Goal: Task Accomplishment & Management: Manage account settings

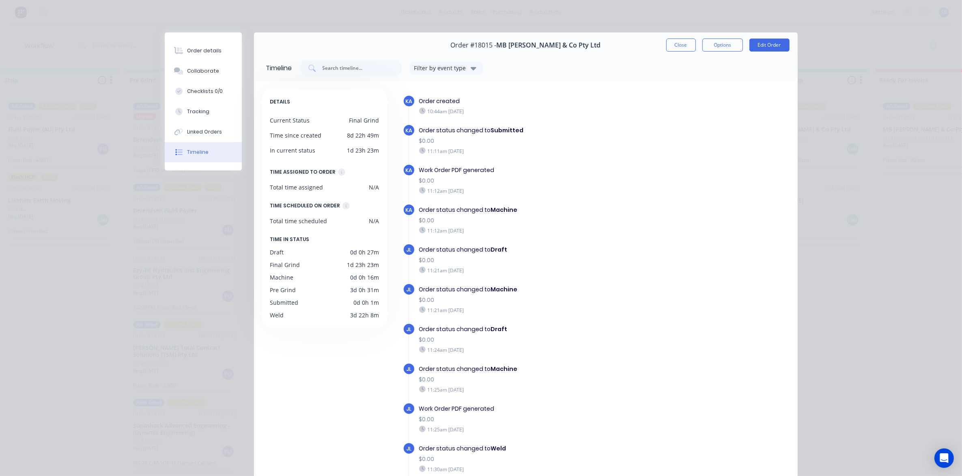
scroll to position [35, 0]
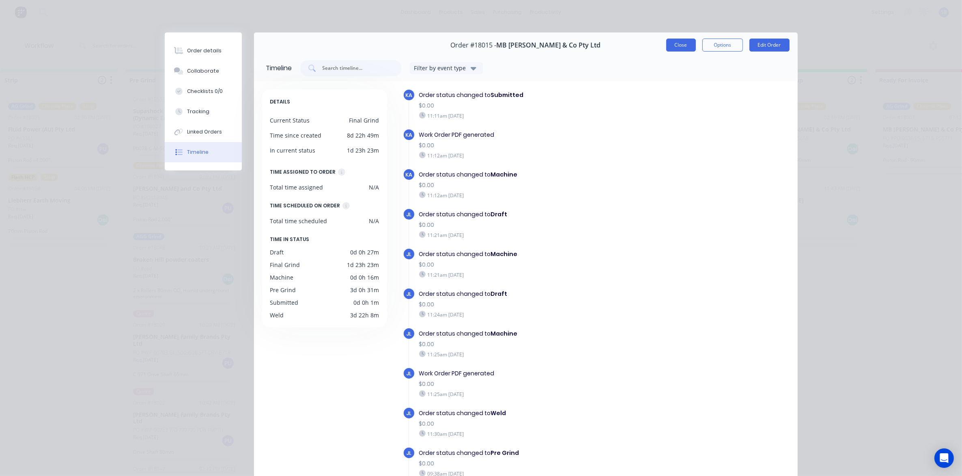
click at [676, 43] on button "Close" at bounding box center [681, 45] width 30 height 13
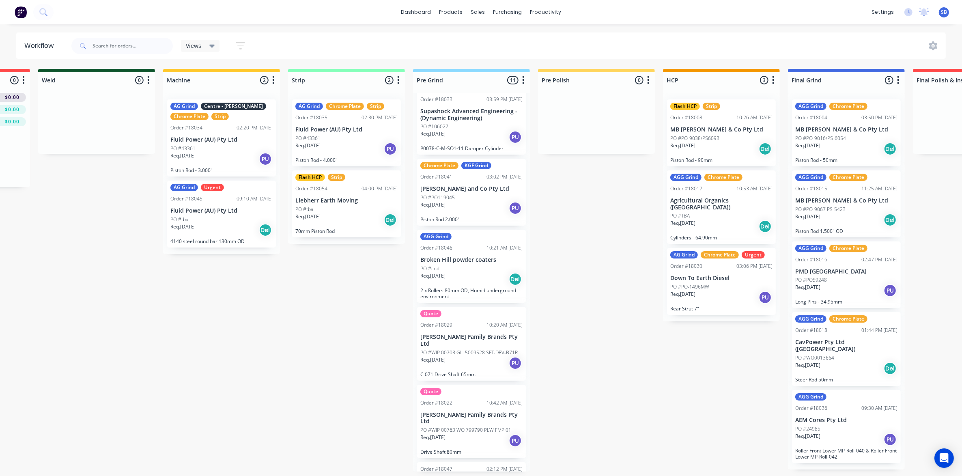
scroll to position [0, 229]
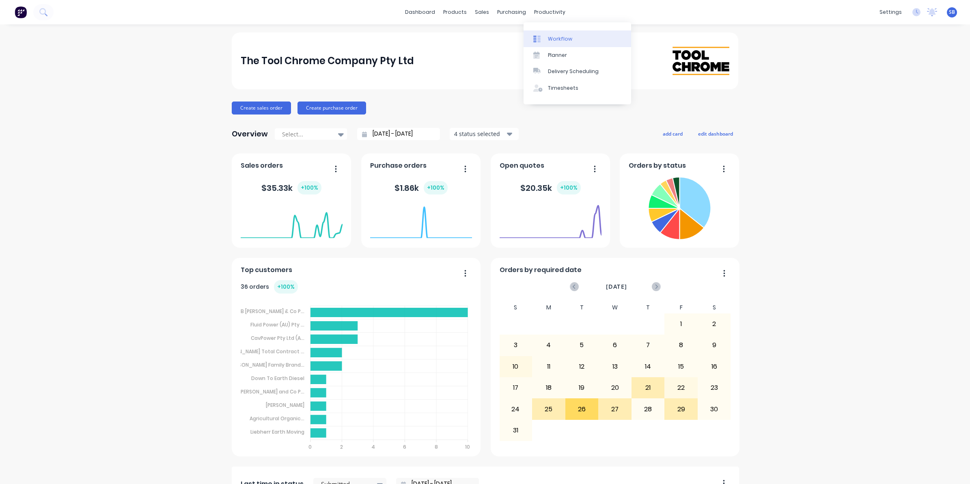
click at [556, 35] on div "Workflow" at bounding box center [560, 38] width 24 height 7
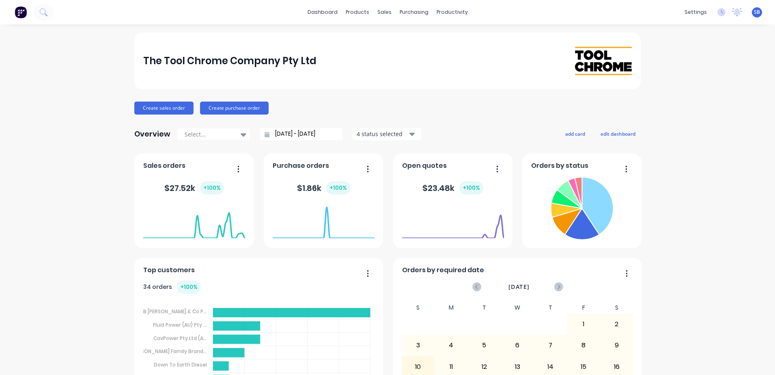
click at [125, 17] on div "dashboard products sales purchasing productivity dashboard products Product Cat…" at bounding box center [387, 12] width 775 height 24
click at [105, 15] on div "dashboard products sales purchasing productivity dashboard products Product Cat…" at bounding box center [387, 12] width 775 height 24
click at [46, 15] on icon at bounding box center [46, 14] width 3 height 3
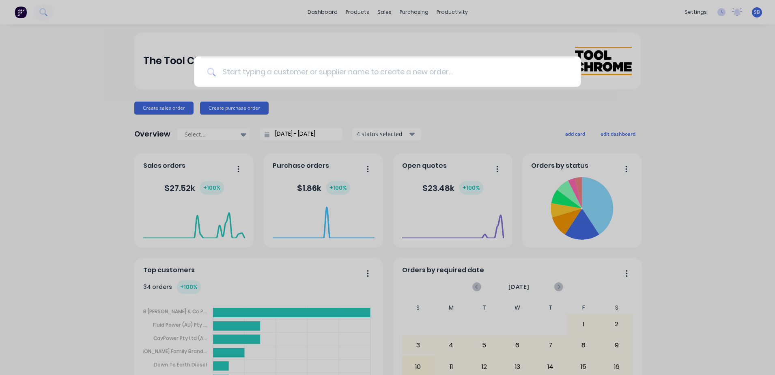
click at [267, 77] on input at bounding box center [392, 71] width 352 height 30
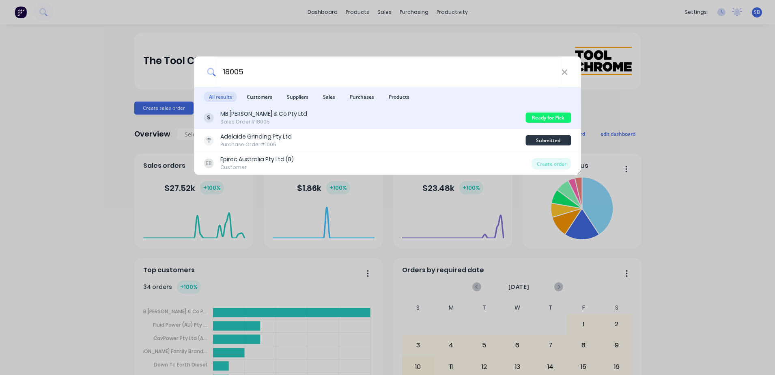
type input "18005"
click at [272, 118] on div "MB [PERSON_NAME] & Co Pty Ltd" at bounding box center [263, 114] width 87 height 9
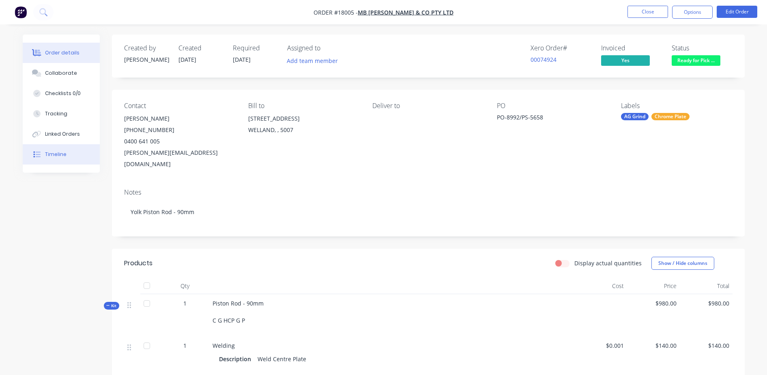
click at [61, 157] on div "Timeline" at bounding box center [56, 154] width 22 height 7
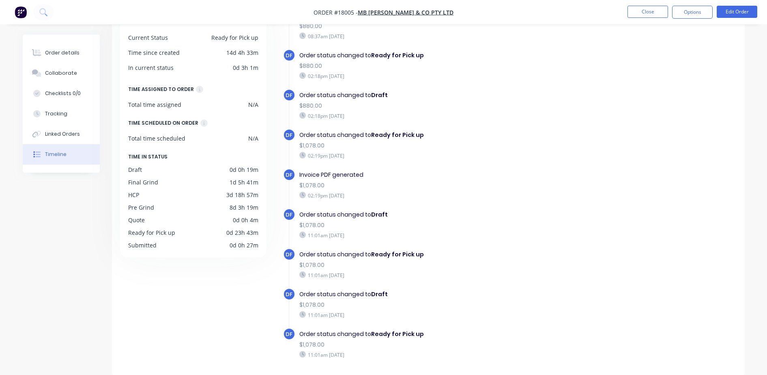
scroll to position [804, 0]
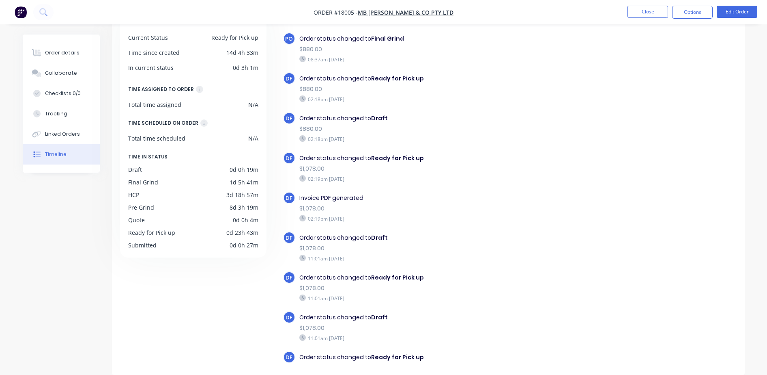
drag, startPoint x: 301, startPoint y: 198, endPoint x: 347, endPoint y: 213, distance: 48.3
click at [347, 213] on div "Invoice PDF generated $1,078.00 02:19pm Tuesday 26/08/25" at bounding box center [439, 208] width 289 height 32
drag, startPoint x: 347, startPoint y: 213, endPoint x: 458, endPoint y: 227, distance: 112.0
click at [458, 227] on div "DF Invoice PDF generated $1,078.00 02:19pm Tuesday 26/08/25" at bounding box center [443, 212] width 321 height 40
click at [74, 56] on button "Order details" at bounding box center [61, 53] width 77 height 20
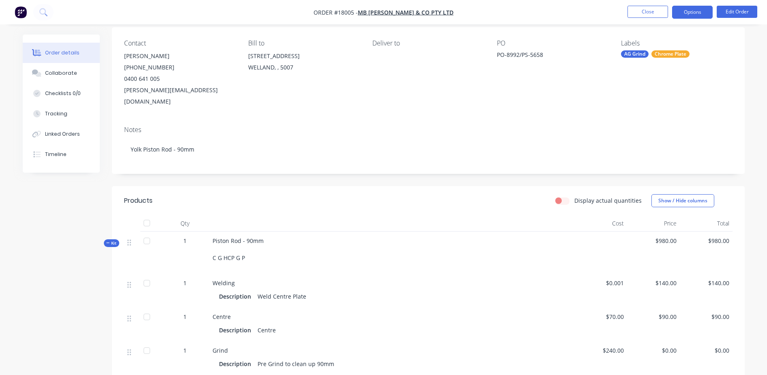
click at [695, 13] on button "Options" at bounding box center [692, 12] width 41 height 13
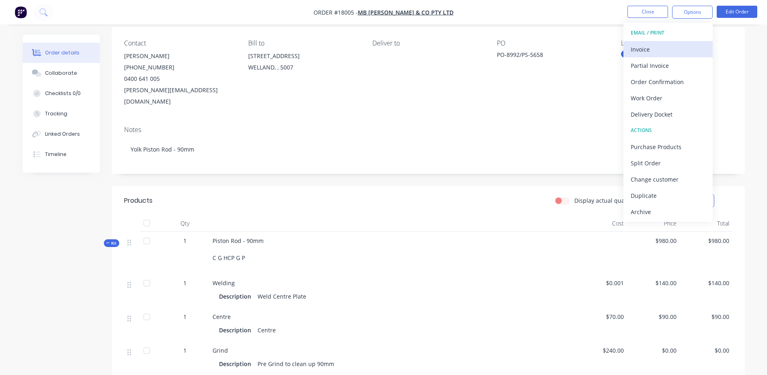
click at [678, 45] on div "Invoice" at bounding box center [668, 49] width 75 height 12
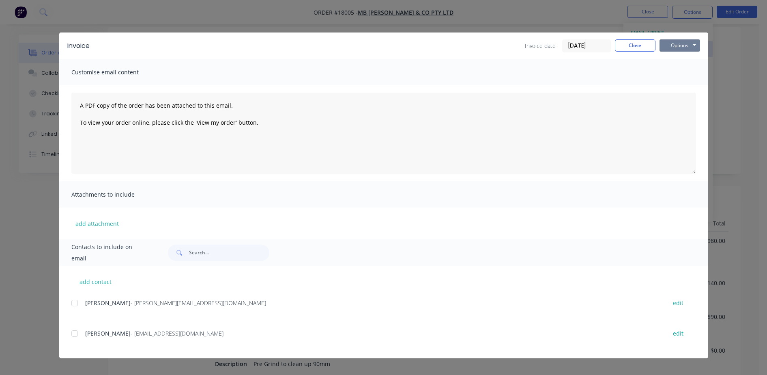
click at [678, 45] on button "Options" at bounding box center [680, 45] width 41 height 12
click at [635, 47] on button "Close" at bounding box center [635, 45] width 41 height 12
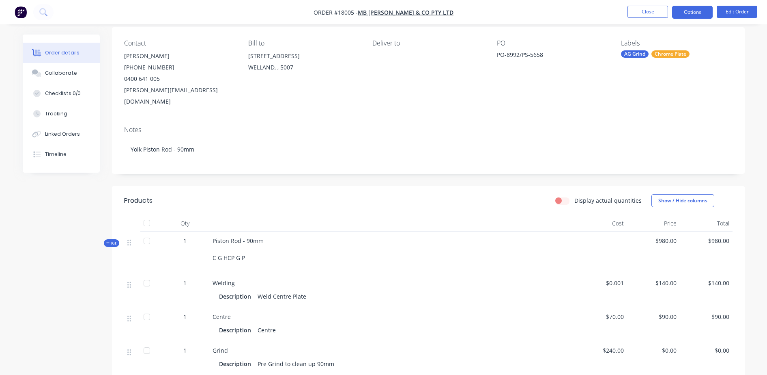
click at [684, 16] on button "Options" at bounding box center [692, 12] width 41 height 13
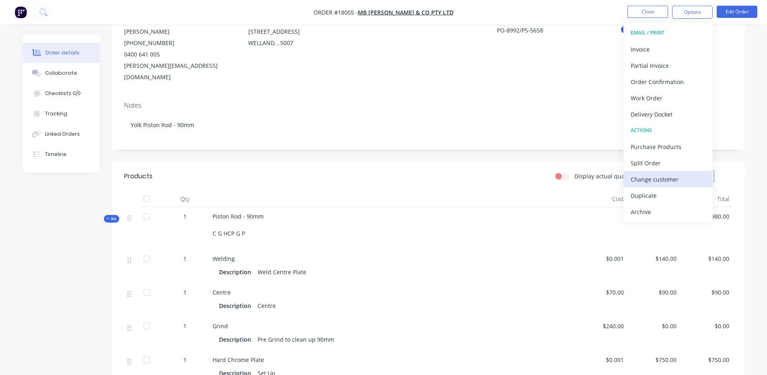
scroll to position [62, 0]
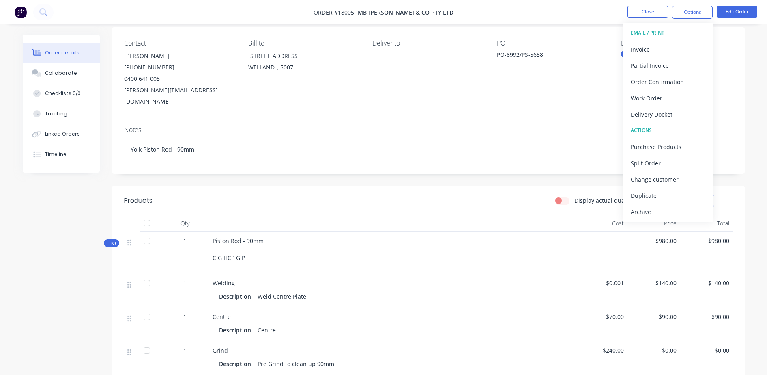
click at [745, 126] on div "Notes Yolk Piston Rod - 90mm" at bounding box center [428, 146] width 633 height 54
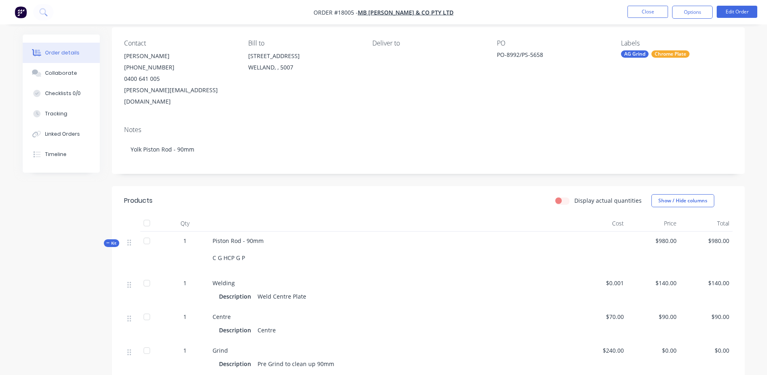
scroll to position [0, 0]
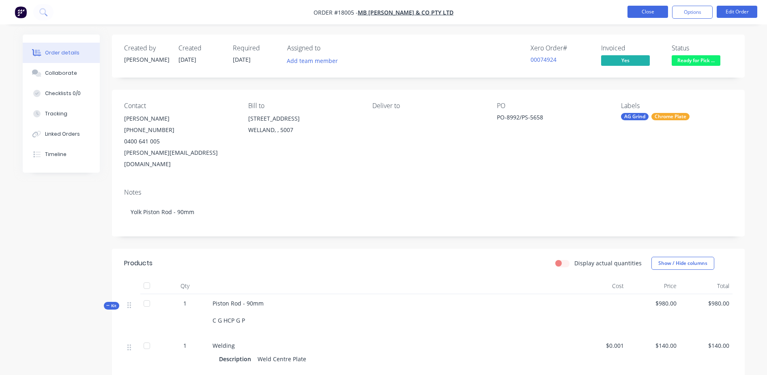
click at [644, 14] on button "Close" at bounding box center [648, 12] width 41 height 12
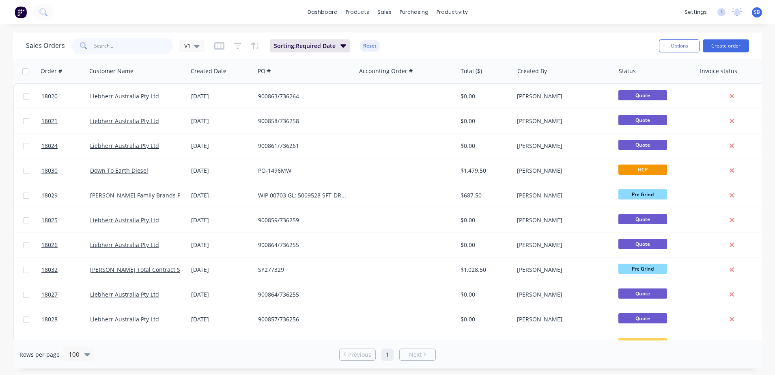
click at [150, 47] on input "text" at bounding box center [133, 46] width 79 height 16
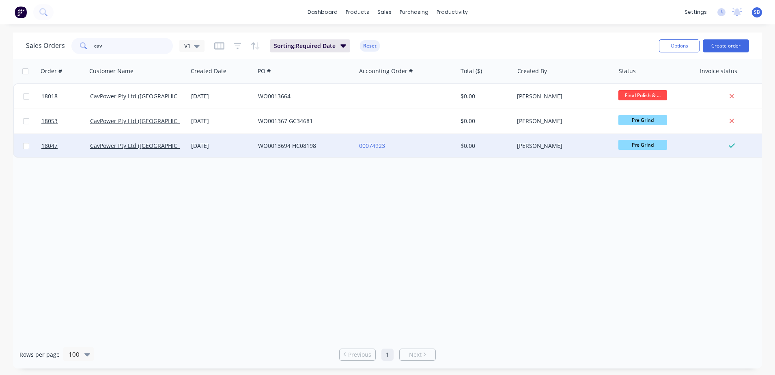
type input "cav"
click at [403, 155] on div "00074923" at bounding box center [406, 146] width 101 height 24
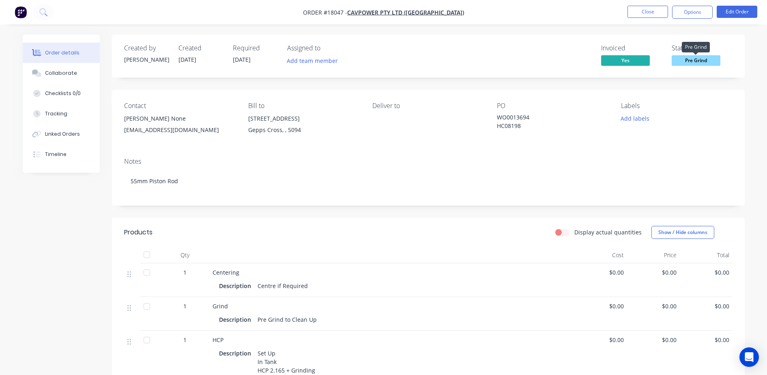
click at [715, 65] on span "Pre Grind" at bounding box center [696, 60] width 49 height 10
click at [748, 78] on div "Order details Collaborate Checklists 0/0 Tracking Linked Orders Timeline Order …" at bounding box center [384, 321] width 739 height 575
click at [653, 13] on button "Close" at bounding box center [648, 12] width 41 height 12
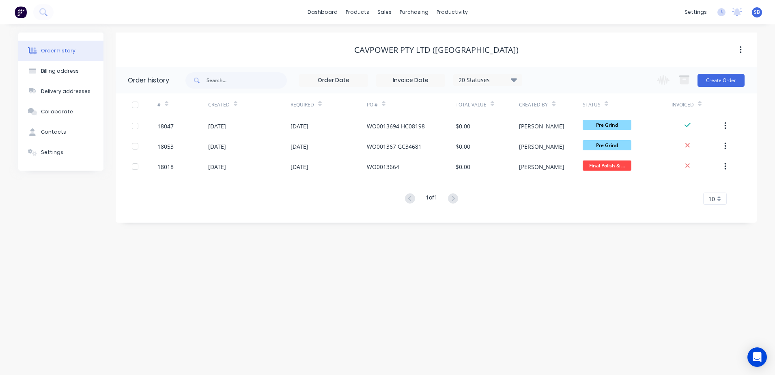
click at [27, 12] on button at bounding box center [20, 12] width 17 height 16
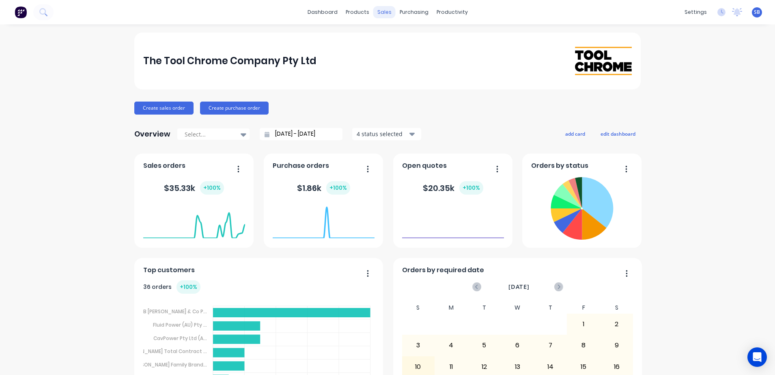
click at [382, 12] on div "sales" at bounding box center [384, 12] width 22 height 12
click at [393, 44] on link "Sales Orders" at bounding box center [424, 38] width 108 height 16
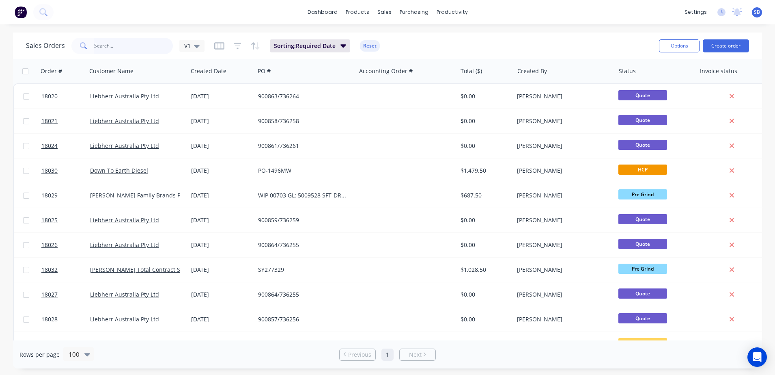
click at [123, 43] on input "text" at bounding box center [133, 46] width 79 height 16
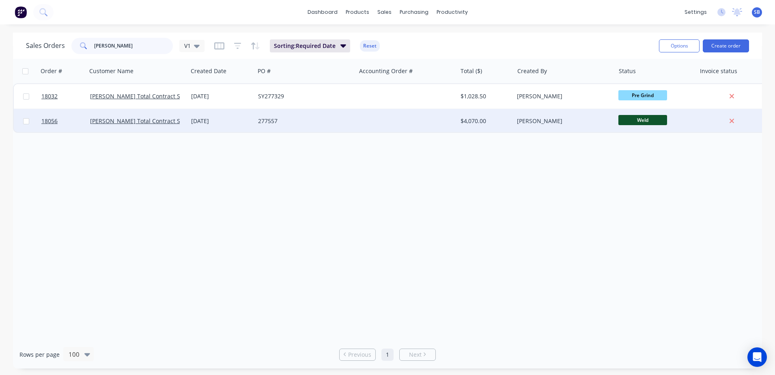
type input "lucas"
click at [248, 125] on div "27 Aug 2025" at bounding box center [221, 121] width 67 height 24
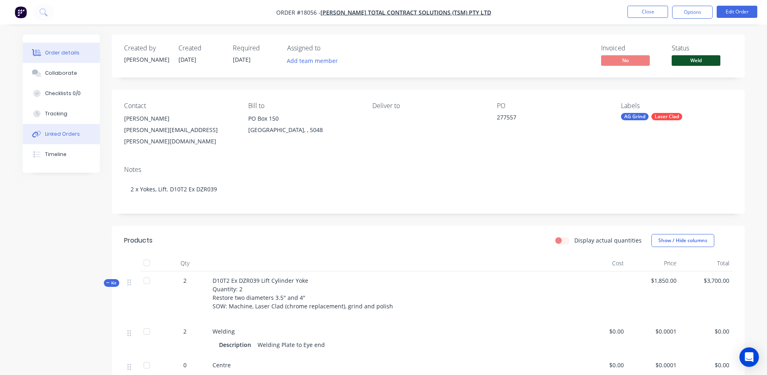
click at [62, 136] on div "Linked Orders" at bounding box center [62, 133] width 35 height 7
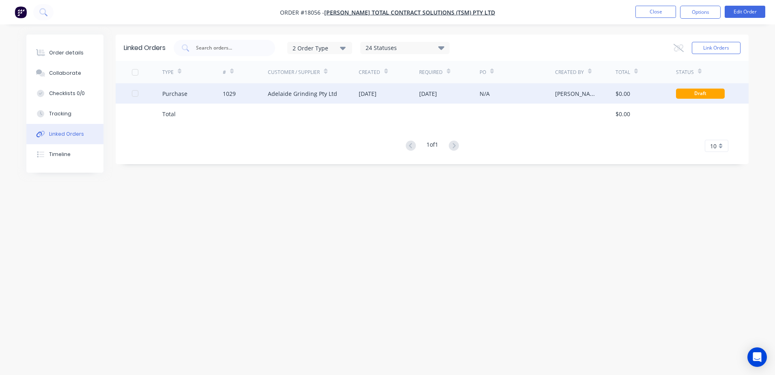
click at [291, 97] on div "Adelaide Grinding Pty Ltd" at bounding box center [302, 93] width 69 height 9
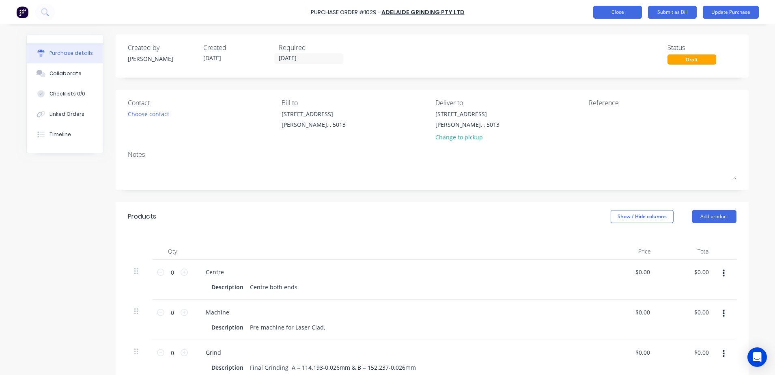
click at [610, 12] on button "Close" at bounding box center [617, 12] width 49 height 13
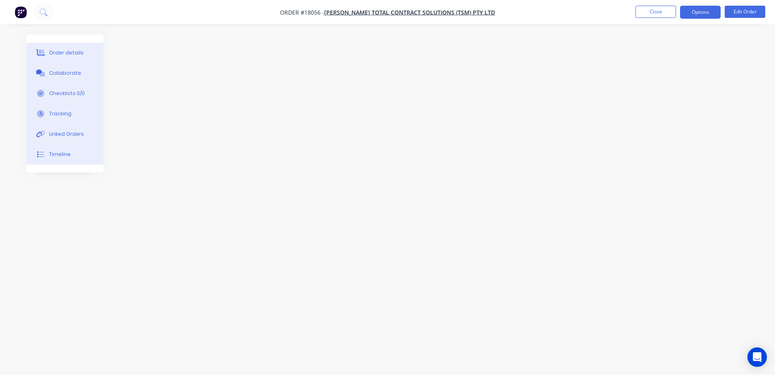
click at [704, 11] on button "Options" at bounding box center [700, 12] width 41 height 13
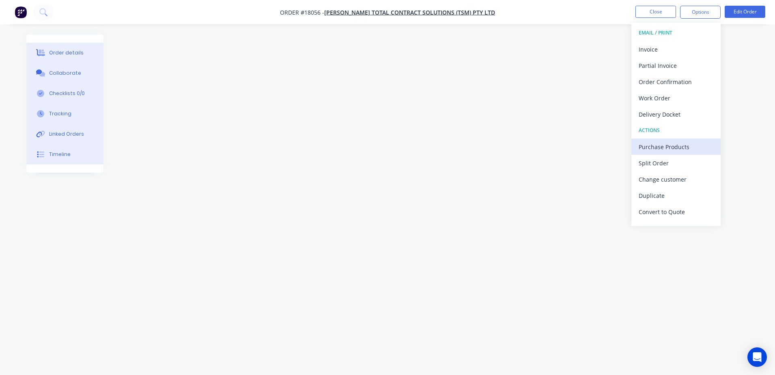
click at [684, 142] on div "Purchase Products" at bounding box center [676, 147] width 75 height 12
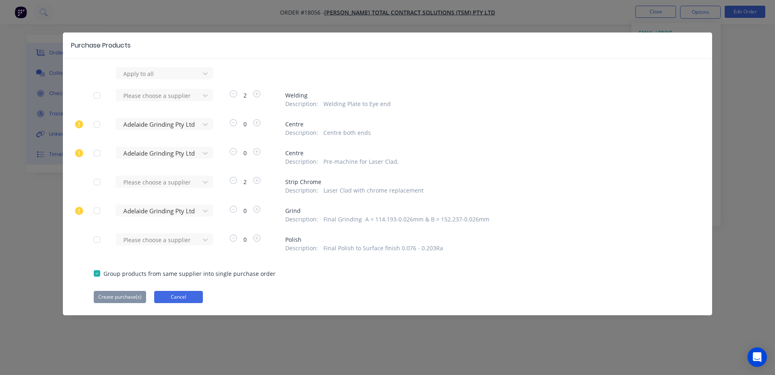
click at [192, 298] on button "Cancel" at bounding box center [178, 297] width 49 height 12
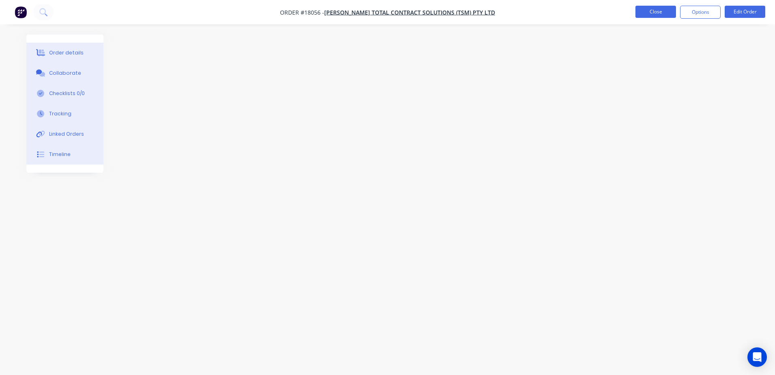
click at [645, 13] on button "Close" at bounding box center [656, 12] width 41 height 12
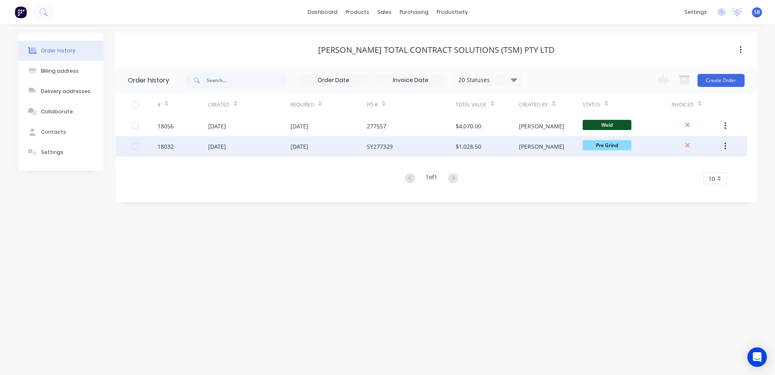
click at [279, 151] on div "[DATE]" at bounding box center [249, 146] width 82 height 20
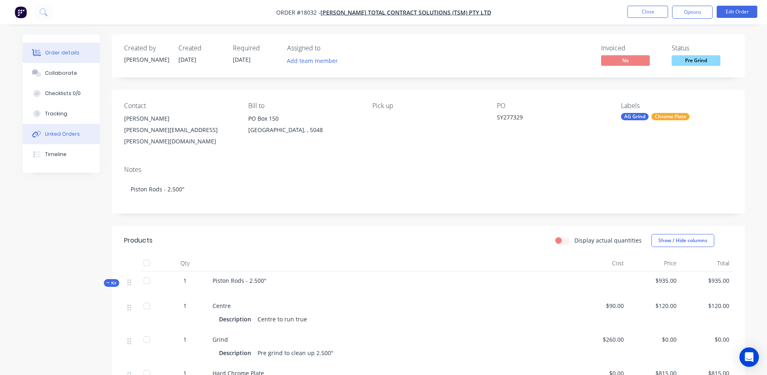
click at [65, 135] on div "Linked Orders" at bounding box center [62, 133] width 35 height 7
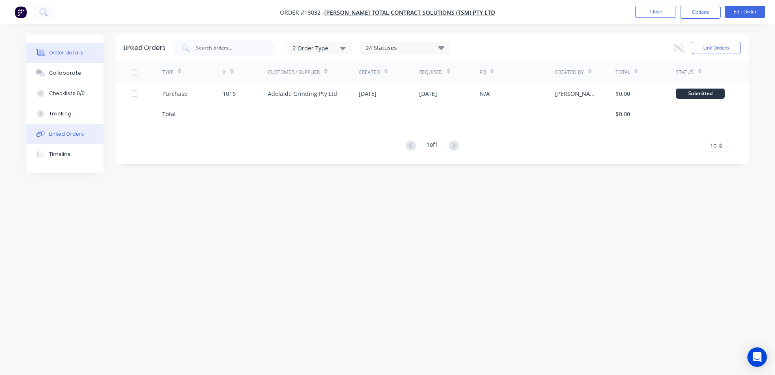
click at [59, 52] on div "Order details" at bounding box center [66, 52] width 34 height 7
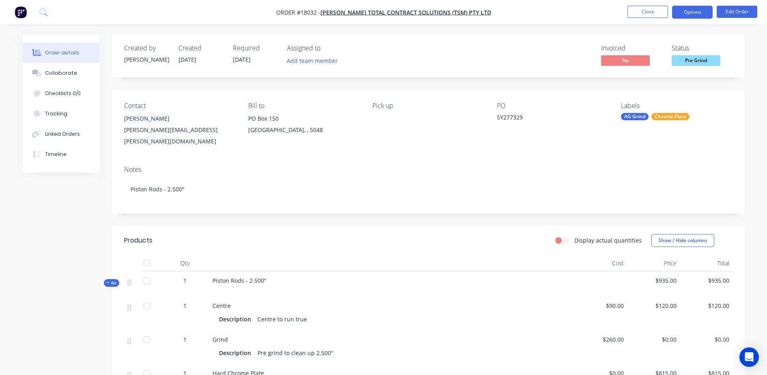
click at [692, 13] on button "Options" at bounding box center [692, 12] width 41 height 13
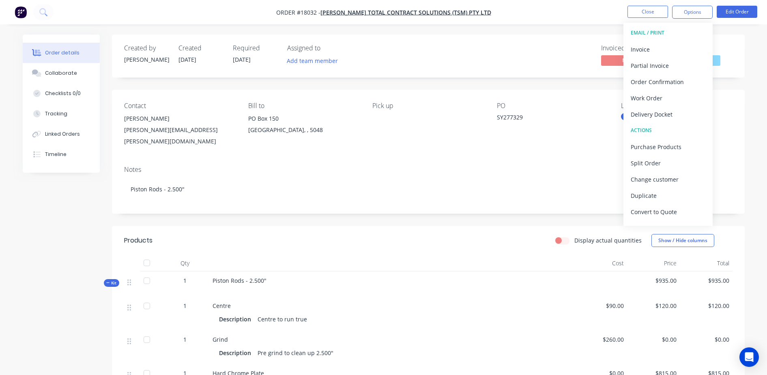
click at [380, 226] on header "Products Display actual quantities Show / Hide columns" at bounding box center [428, 240] width 633 height 29
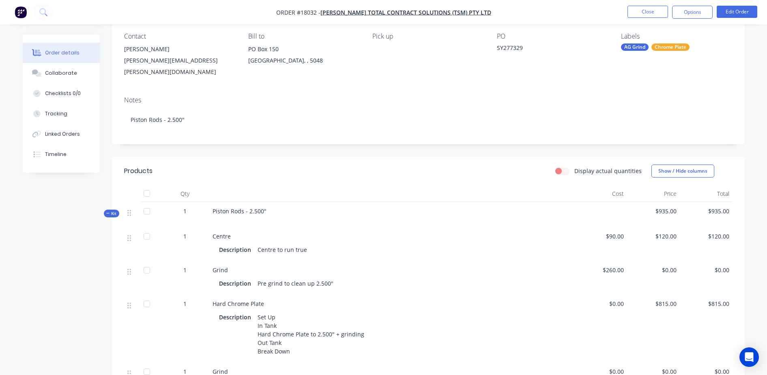
scroll to position [203, 0]
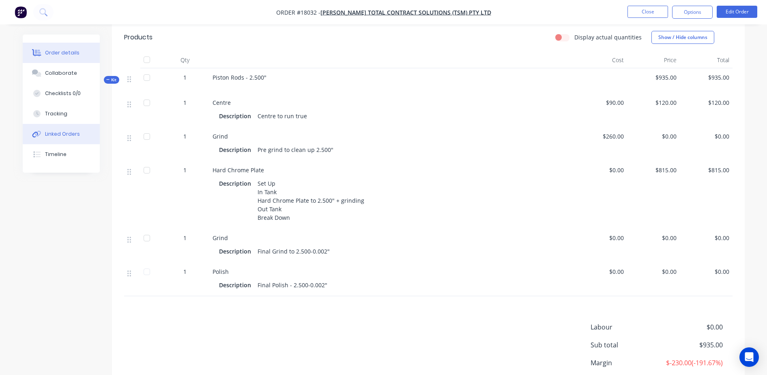
click at [71, 136] on div "Linked Orders" at bounding box center [62, 133] width 35 height 7
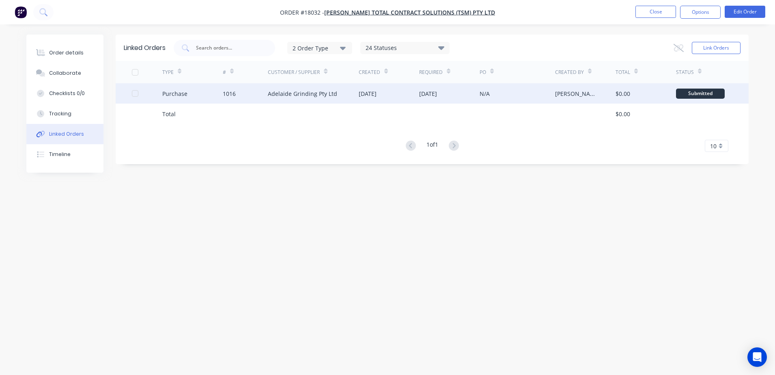
click at [312, 93] on div "Adelaide Grinding Pty Ltd" at bounding box center [302, 93] width 69 height 9
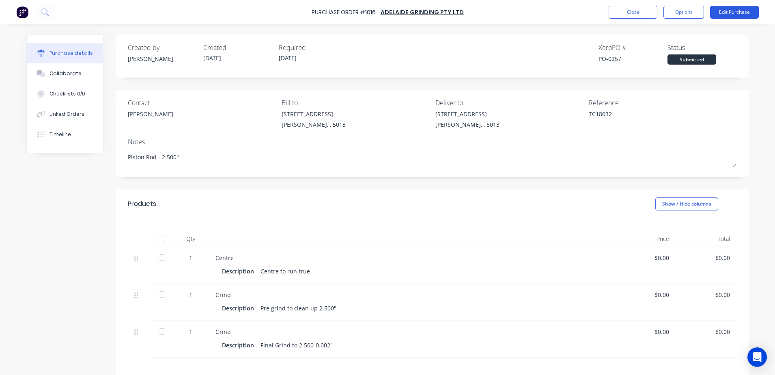
click at [715, 15] on button "Edit Purchase" at bounding box center [734, 12] width 49 height 13
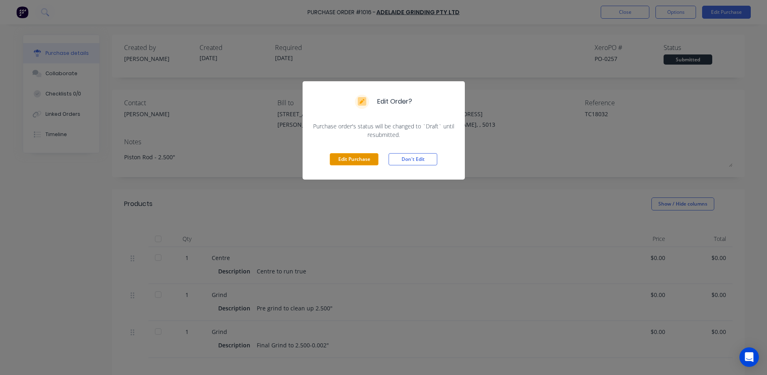
click at [363, 159] on button "Edit Purchase" at bounding box center [354, 159] width 49 height 12
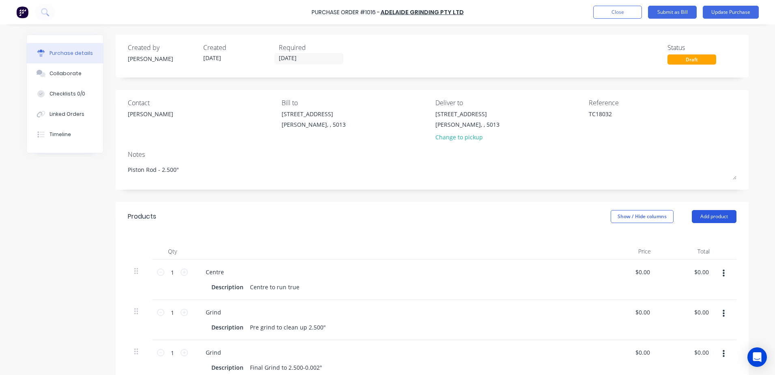
click at [713, 218] on button "Add product" at bounding box center [714, 216] width 45 height 13
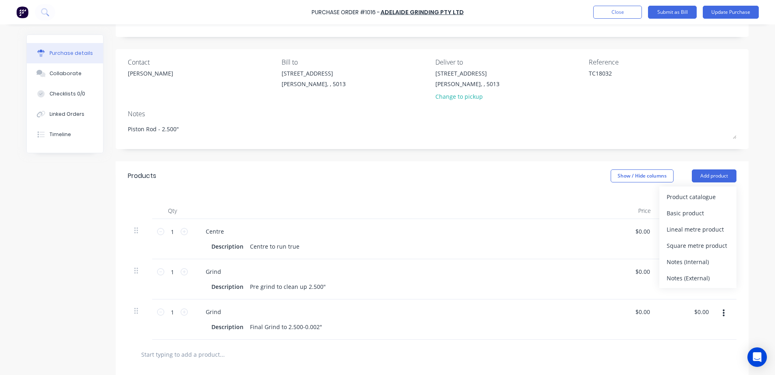
scroll to position [152, 0]
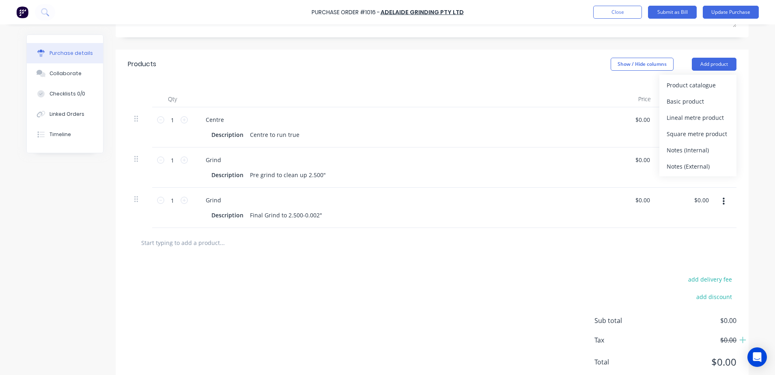
click at [752, 213] on div "Purchase Order #1016 - Adelaide Grinding Pty Ltd Add product Close Submit as Bi…" at bounding box center [387, 187] width 775 height 375
click at [563, 269] on div "add delivery fee add discount Sub total $0.00 Tax $0.00 Total $0.00" at bounding box center [432, 324] width 633 height 134
click at [709, 67] on button "Add product" at bounding box center [714, 64] width 45 height 13
click at [274, 267] on div "add delivery fee add discount Sub total $0.00 Tax $0.00 Total $0.00" at bounding box center [432, 324] width 633 height 134
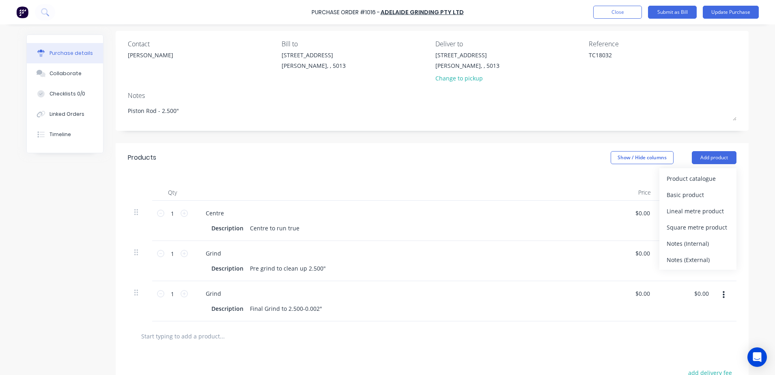
scroll to position [126, 0]
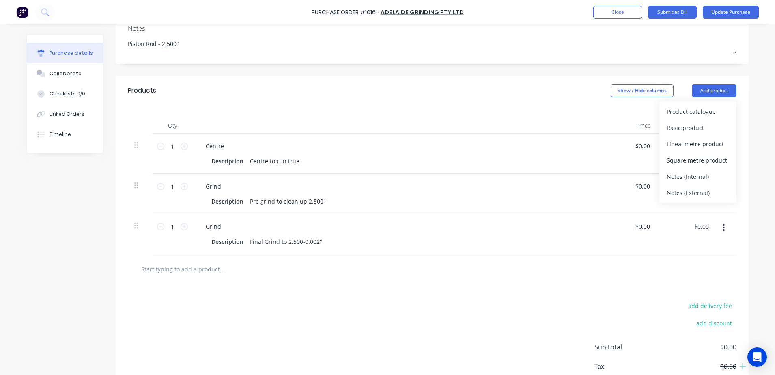
click at [501, 283] on div at bounding box center [432, 269] width 609 height 30
click at [723, 149] on icon "button" at bounding box center [724, 147] width 2 height 9
click at [385, 282] on div at bounding box center [432, 269] width 609 height 30
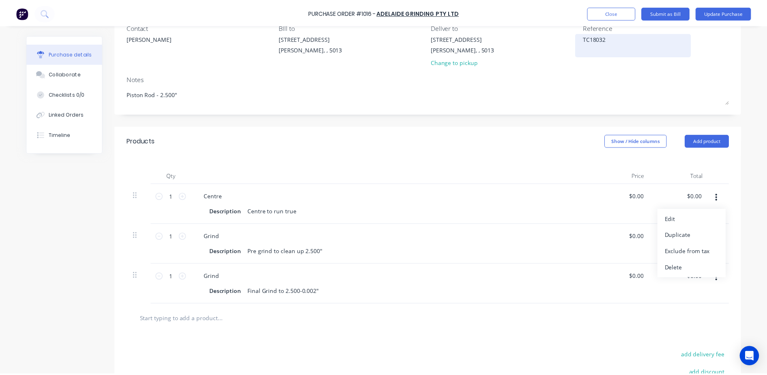
scroll to position [0, 0]
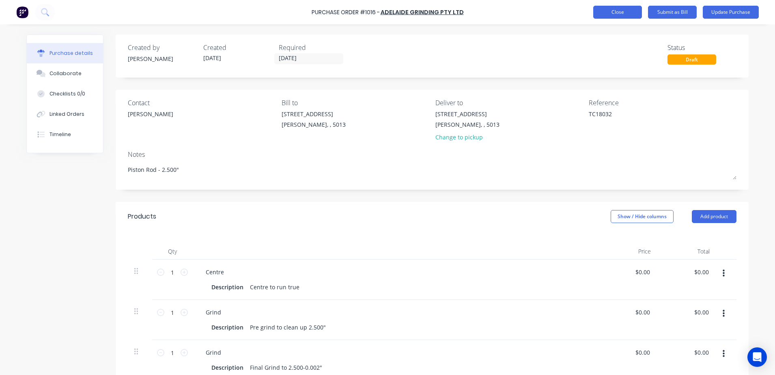
click at [610, 17] on button "Close" at bounding box center [617, 12] width 49 height 13
click at [636, 14] on button "Close" at bounding box center [617, 12] width 49 height 13
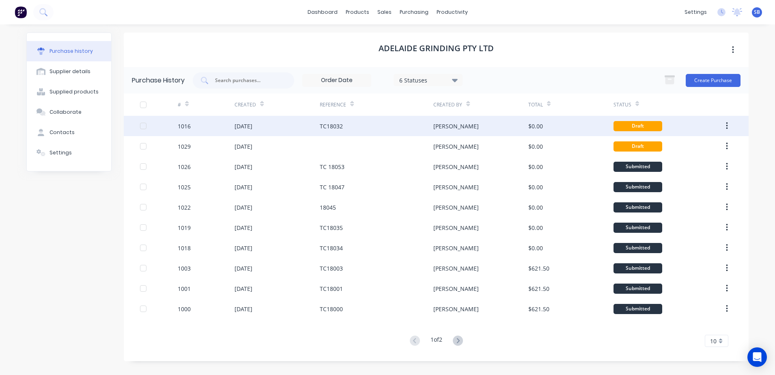
click at [278, 127] on div "[DATE]" at bounding box center [277, 126] width 85 height 20
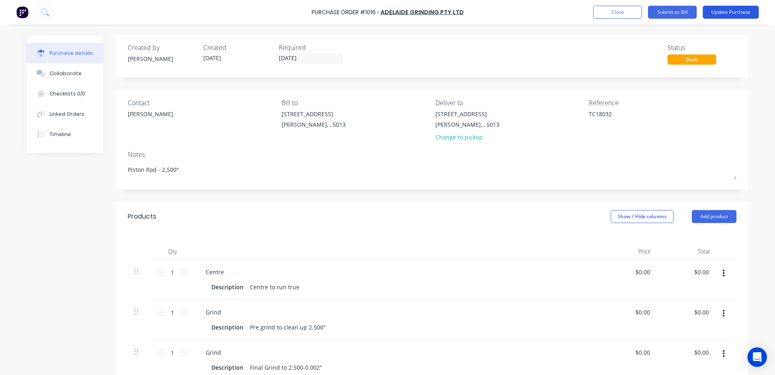
click at [722, 14] on button "Update Purchase" at bounding box center [731, 12] width 56 height 13
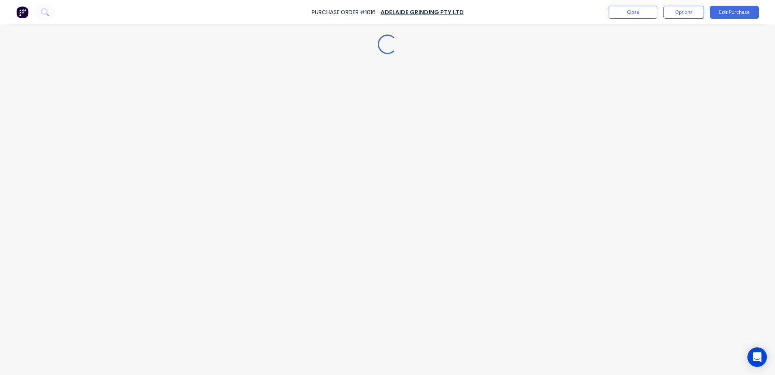
type textarea "x"
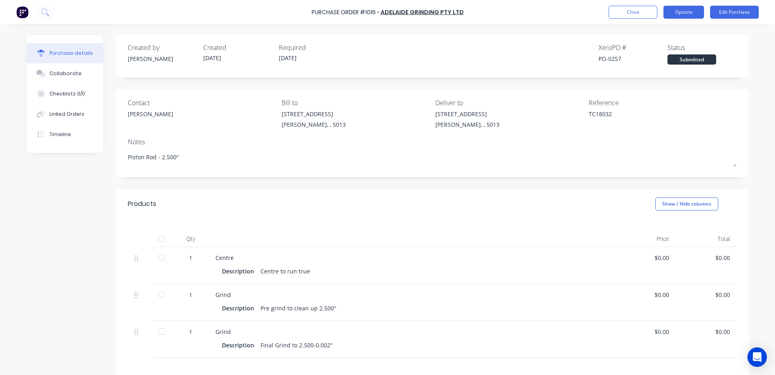
click at [692, 9] on button "Options" at bounding box center [684, 12] width 41 height 13
click at [696, 13] on button "Options" at bounding box center [684, 12] width 41 height 13
click at [81, 112] on button "Linked Orders" at bounding box center [65, 114] width 76 height 20
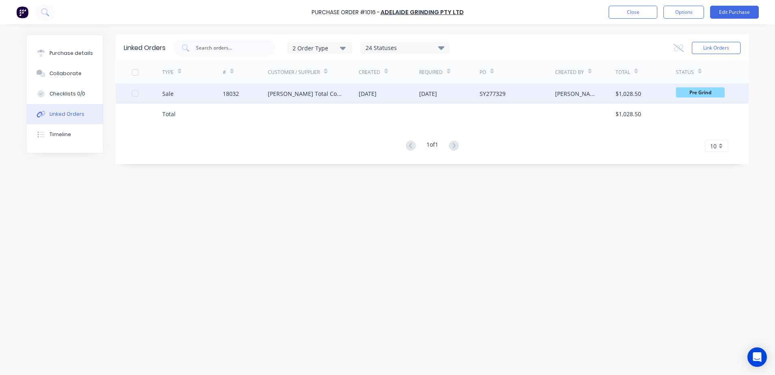
click at [296, 93] on div "[PERSON_NAME] Total Contract Solutions (TSM) Pty Ltd" at bounding box center [305, 93] width 75 height 9
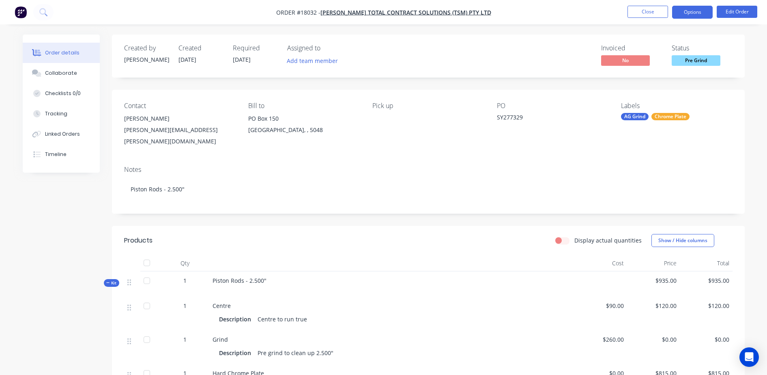
click at [698, 12] on button "Options" at bounding box center [692, 12] width 41 height 13
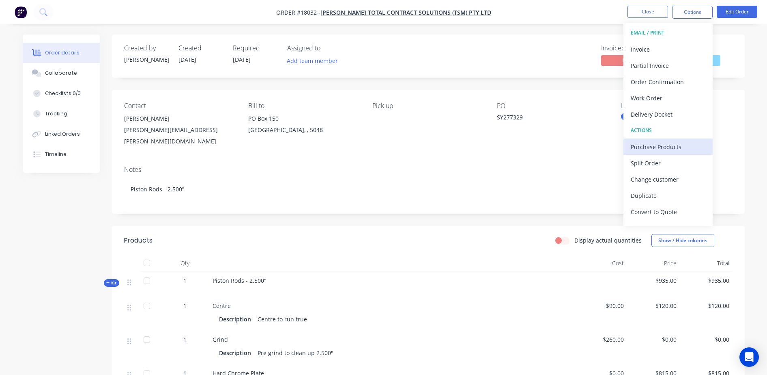
click at [674, 144] on div "Purchase Products" at bounding box center [668, 147] width 75 height 12
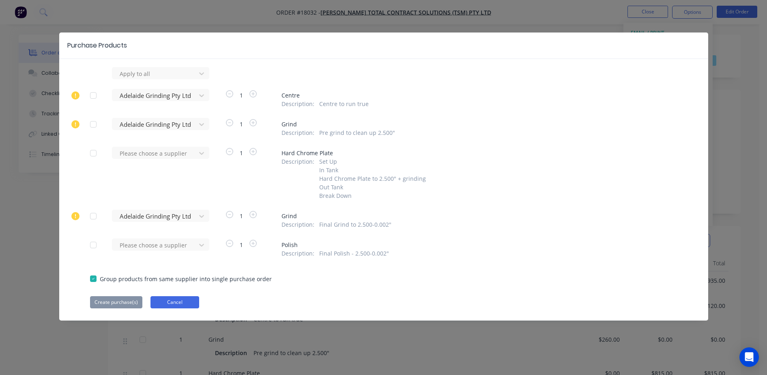
click at [176, 298] on button "Cancel" at bounding box center [175, 302] width 49 height 12
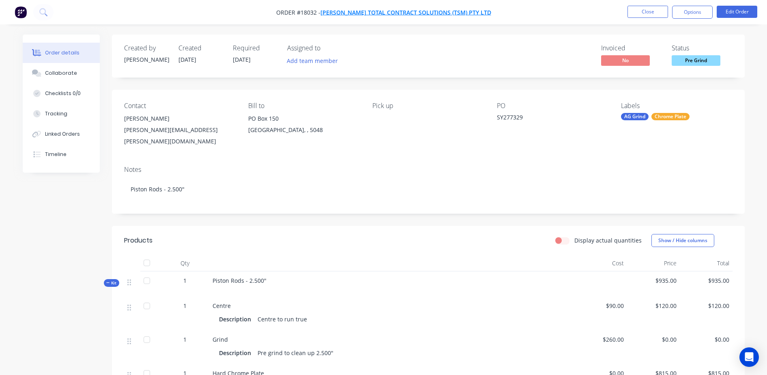
click at [366, 13] on span "[PERSON_NAME] Total Contract Solutions (TSM) Pty Ltd" at bounding box center [406, 13] width 171 height 8
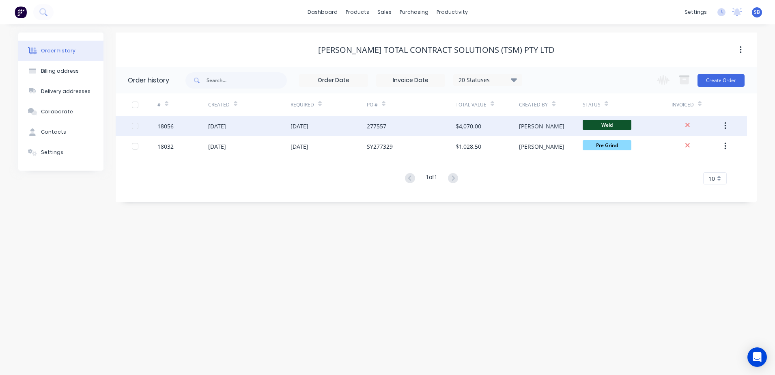
click at [242, 131] on div "[DATE]" at bounding box center [249, 126] width 82 height 20
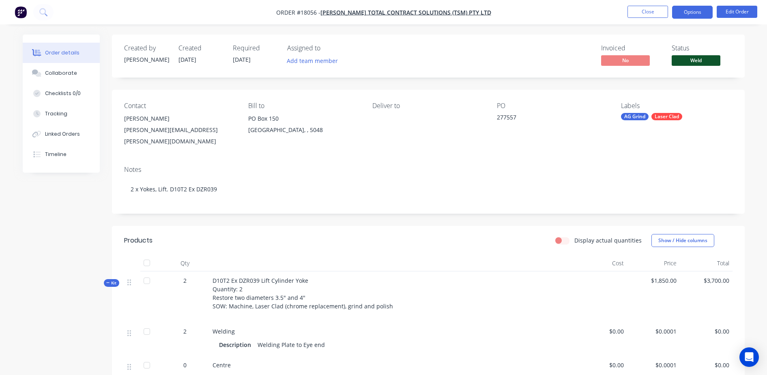
click at [697, 12] on button "Options" at bounding box center [692, 12] width 41 height 13
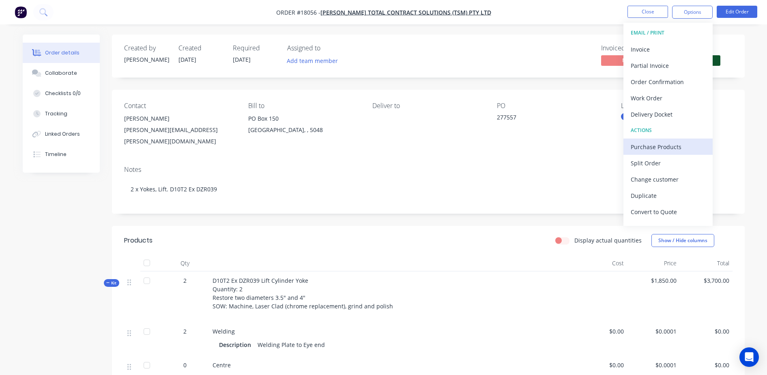
click at [684, 142] on div "Purchase Products" at bounding box center [668, 147] width 75 height 12
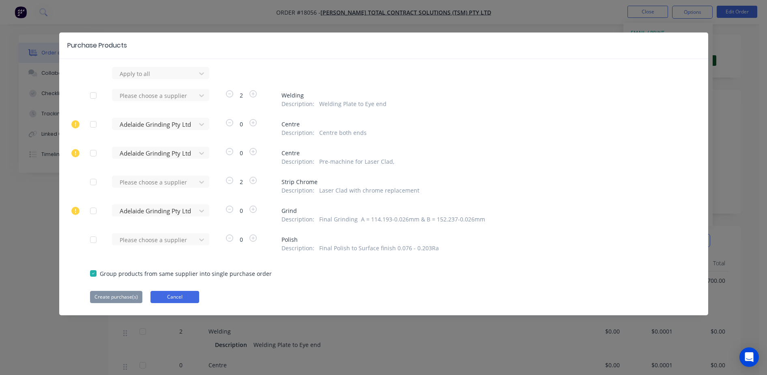
click at [190, 296] on button "Cancel" at bounding box center [175, 297] width 49 height 12
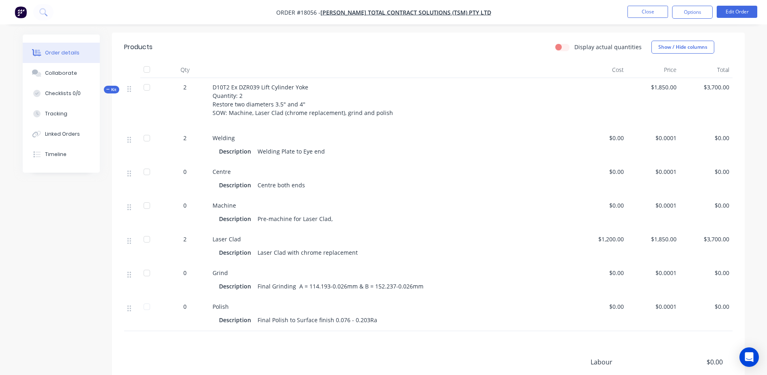
scroll to position [254, 0]
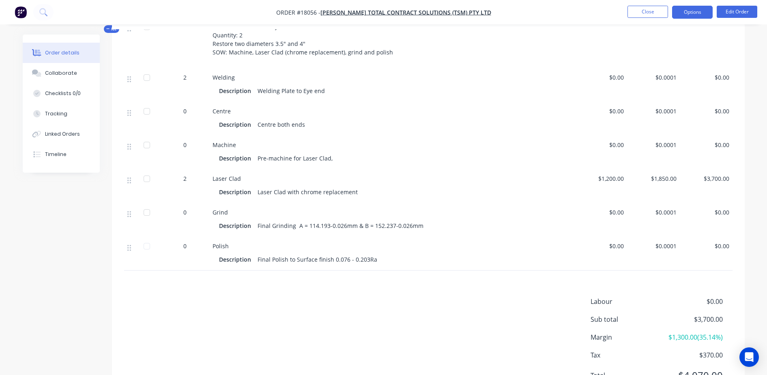
click at [693, 10] on button "Options" at bounding box center [692, 12] width 41 height 13
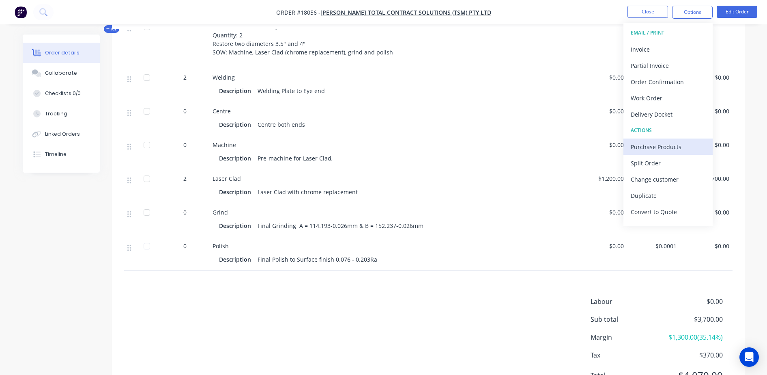
click at [665, 146] on div "Purchase Products" at bounding box center [668, 147] width 75 height 12
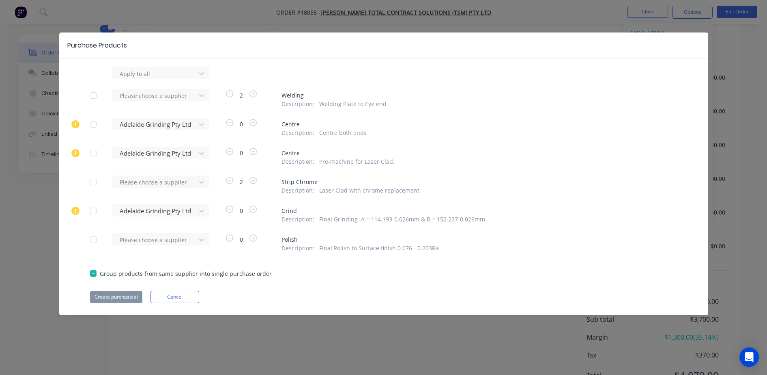
click at [198, 296] on div "Create purchase(s) Cancel" at bounding box center [384, 297] width 588 height 12
click at [196, 299] on button "Cancel" at bounding box center [175, 297] width 49 height 12
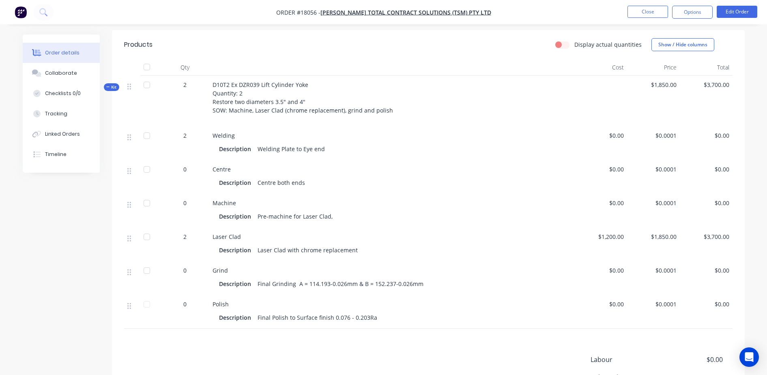
scroll to position [152, 0]
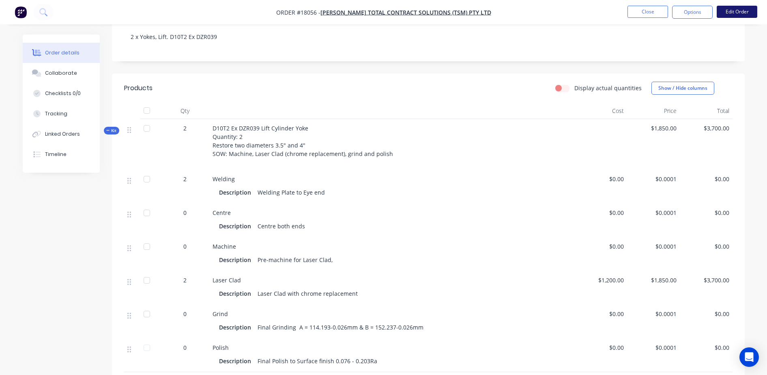
click at [730, 14] on button "Edit Order" at bounding box center [737, 12] width 41 height 12
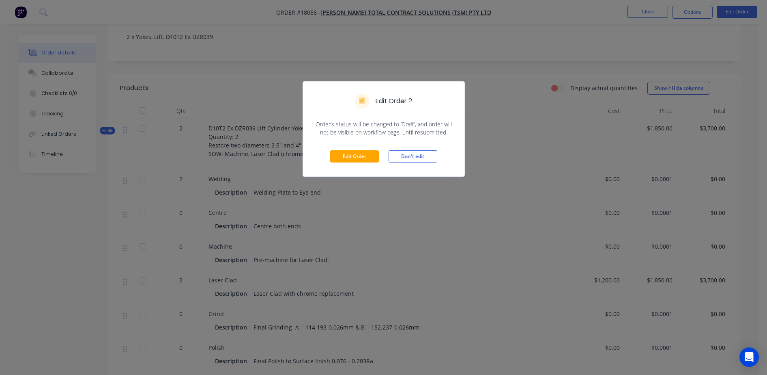
click at [371, 170] on div "Edit Order Don't edit" at bounding box center [384, 156] width 162 height 40
click at [371, 162] on button "Edit Order" at bounding box center [354, 156] width 49 height 12
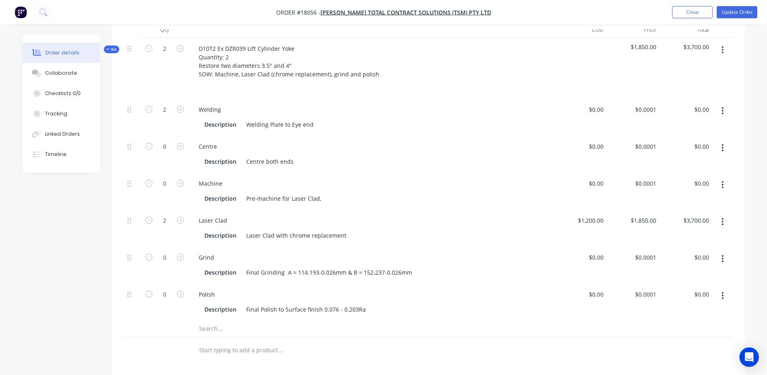
scroll to position [203, 0]
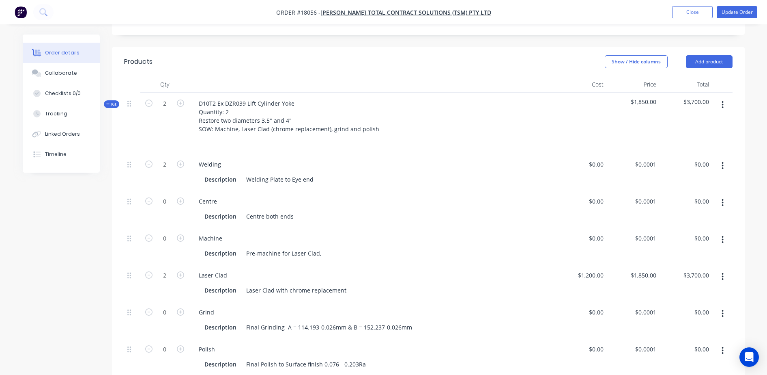
click at [726, 195] on button "button" at bounding box center [722, 202] width 19 height 15
click at [53, 245] on div "Created by David Created 27/08/25 Required 12/09/25 Assigned to Add team member…" at bounding box center [384, 228] width 722 height 793
click at [679, 14] on button "Close" at bounding box center [692, 12] width 41 height 12
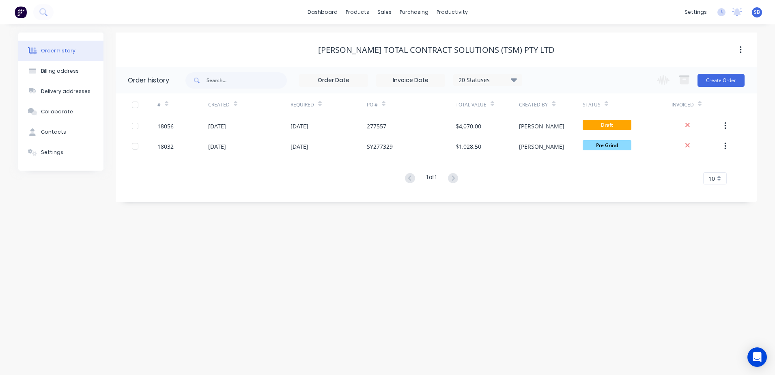
click at [20, 9] on img at bounding box center [21, 12] width 12 height 12
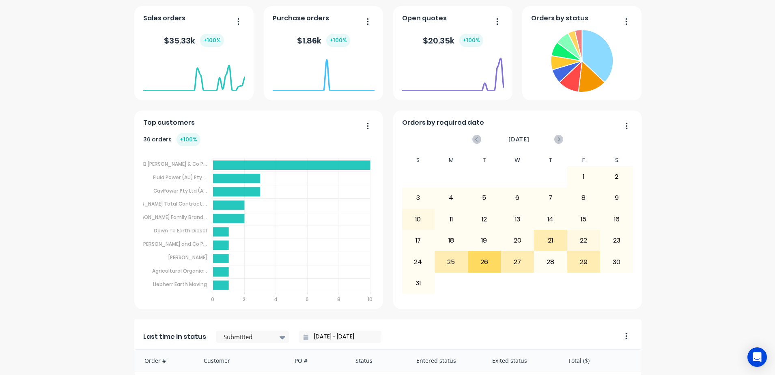
scroll to position [152, 0]
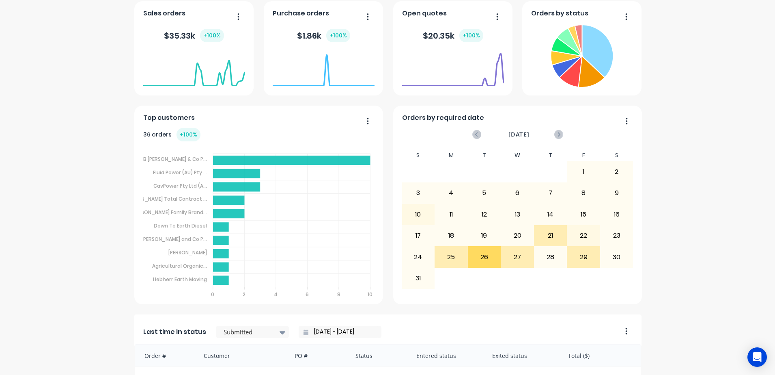
click at [625, 120] on button "button" at bounding box center [623, 121] width 17 height 13
click at [550, 308] on div "Orders by status Orders by required date August 2025 S M T W T F S 29 30 1 2 3 …" at bounding box center [387, 309] width 506 height 616
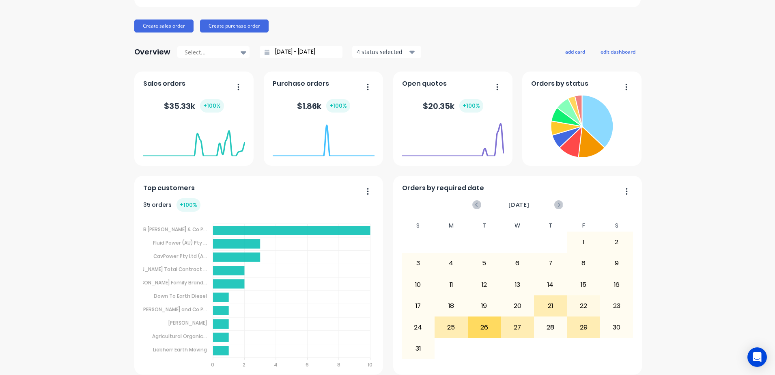
scroll to position [101, 0]
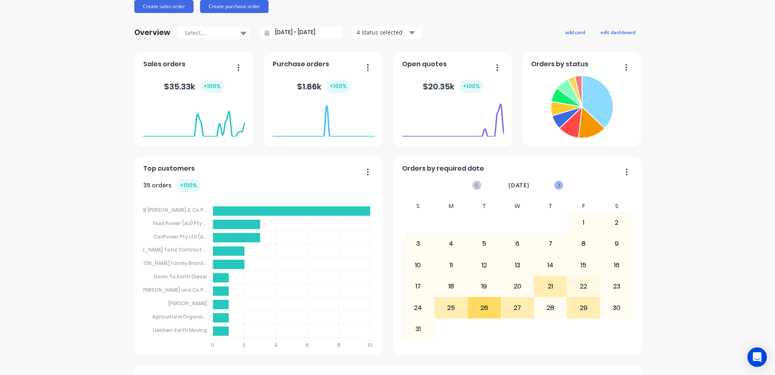
click at [558, 184] on icon at bounding box center [558, 185] width 9 height 9
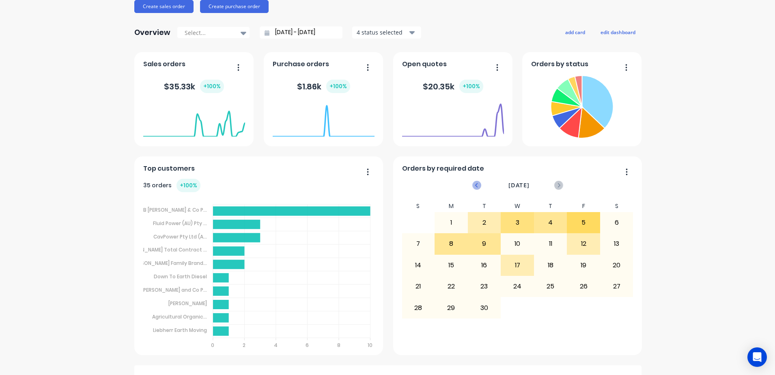
click at [476, 186] on icon at bounding box center [476, 185] width 9 height 9
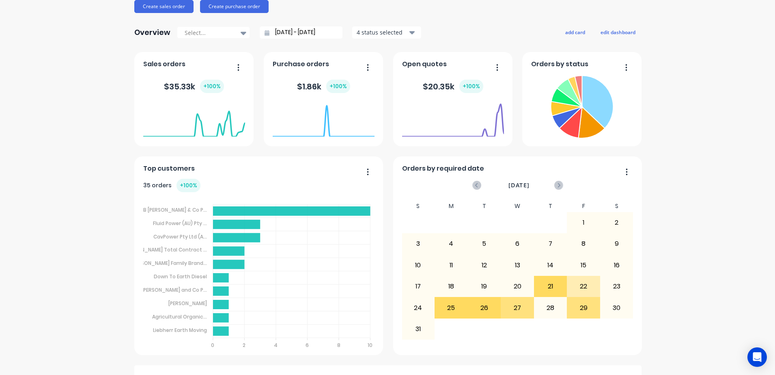
scroll to position [0, 0]
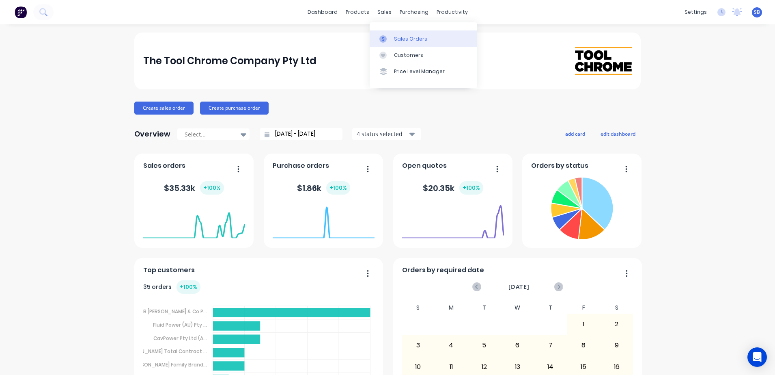
click at [385, 33] on link "Sales Orders" at bounding box center [424, 38] width 108 height 16
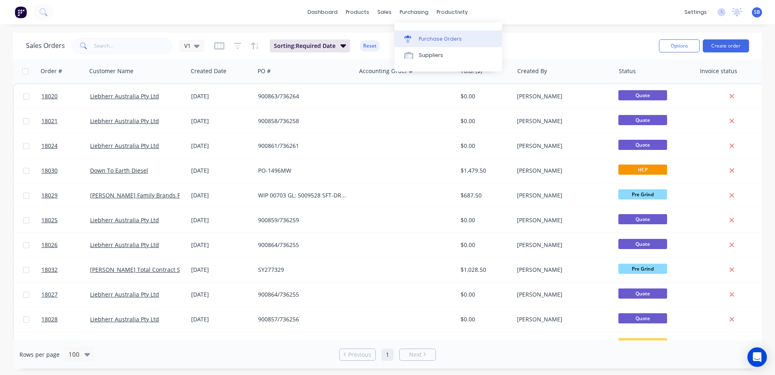
click at [424, 38] on div "Purchase Orders" at bounding box center [440, 38] width 43 height 7
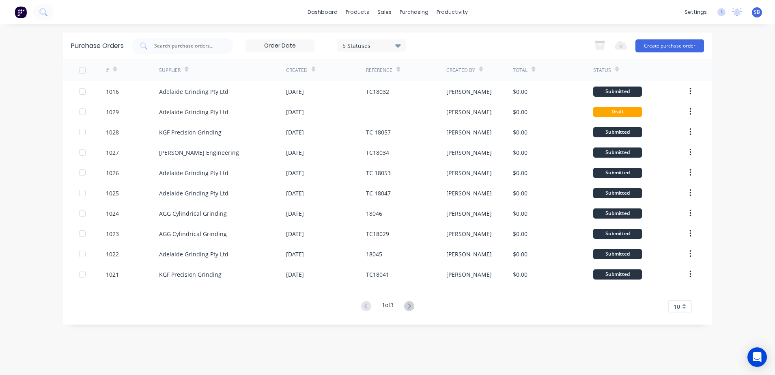
click at [530, 69] on div "Total" at bounding box center [524, 70] width 22 height 14
click at [533, 68] on icon at bounding box center [534, 69] width 4 height 6
click at [37, 109] on div "dashboard products sales purchasing productivity dashboard products Product Cat…" at bounding box center [387, 187] width 775 height 375
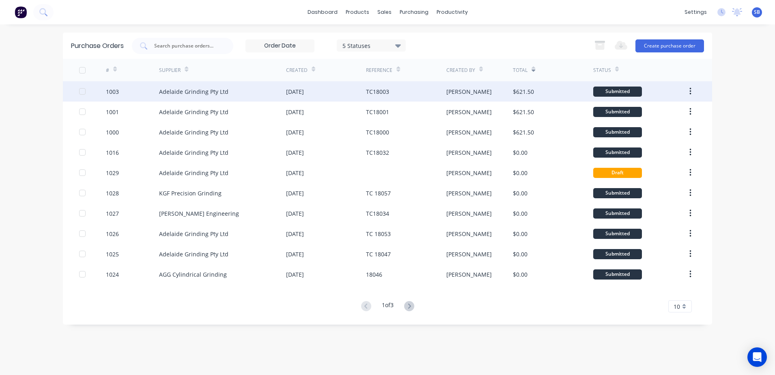
click at [271, 97] on div "Adelaide Grinding Pty Ltd" at bounding box center [222, 91] width 127 height 20
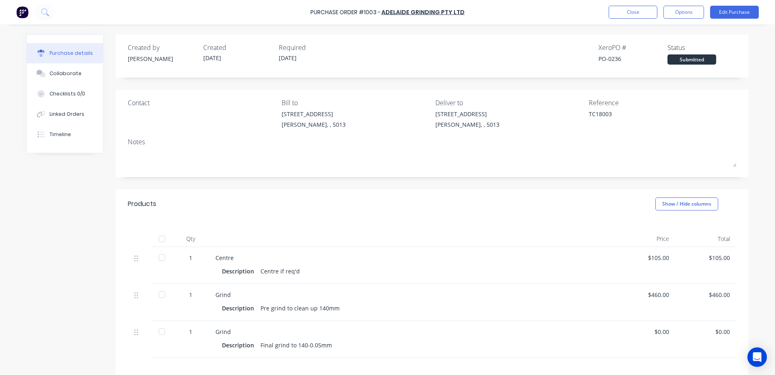
scroll to position [51, 0]
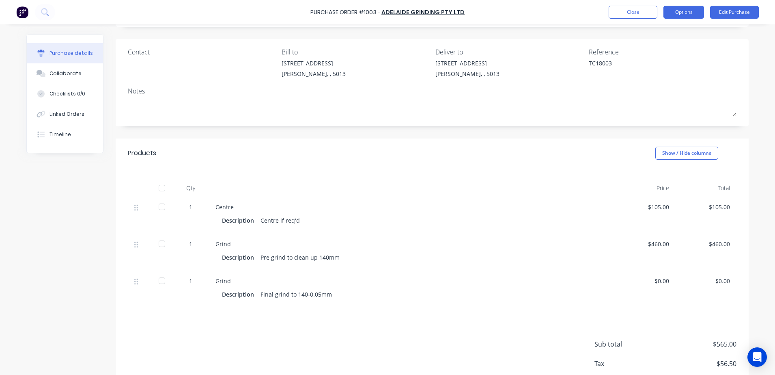
click at [669, 11] on button "Options" at bounding box center [684, 12] width 41 height 13
click at [91, 229] on div "Created by Jarred Created 12/08/25 Required 26/08/25 Xero PO # PO-0236 Status S…" at bounding box center [387, 199] width 722 height 431
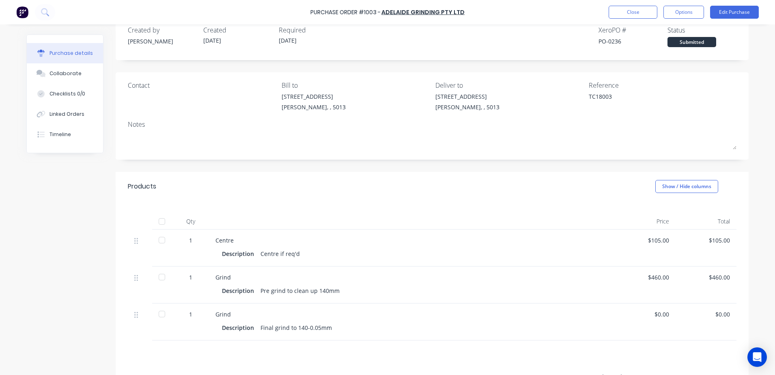
scroll to position [0, 0]
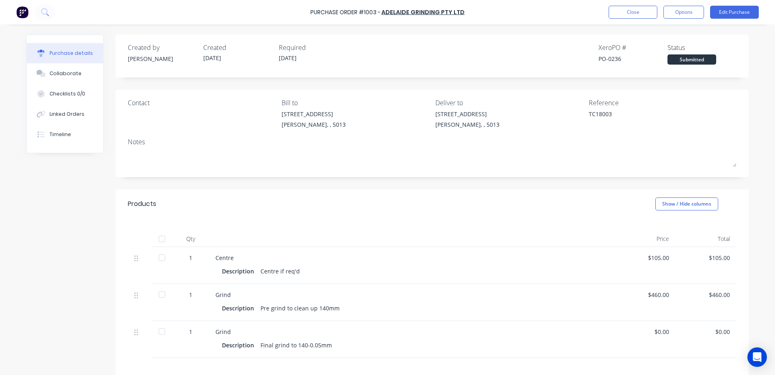
click at [159, 258] on div at bounding box center [162, 257] width 16 height 16
click at [160, 296] on div at bounding box center [162, 294] width 16 height 16
click at [159, 331] on div at bounding box center [162, 331] width 16 height 16
click at [679, 17] on button "Options" at bounding box center [684, 12] width 41 height 13
click at [743, 42] on div "Created by Jarred Created 12/08/25 Required 26/08/25 Xero PO # PO-0236 Status R…" at bounding box center [432, 55] width 633 height 43
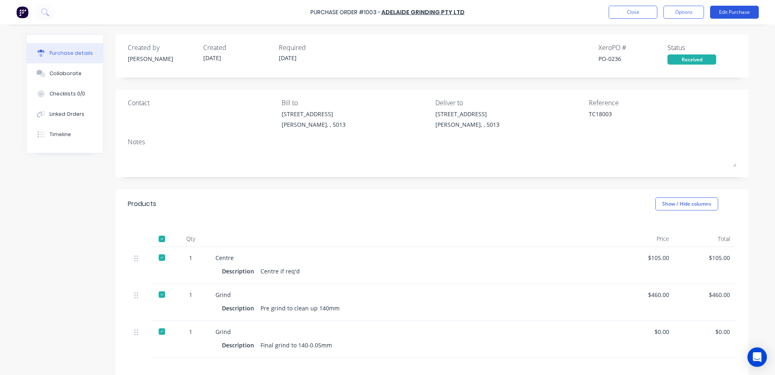
click at [734, 13] on button "Edit Purchase" at bounding box center [734, 12] width 49 height 13
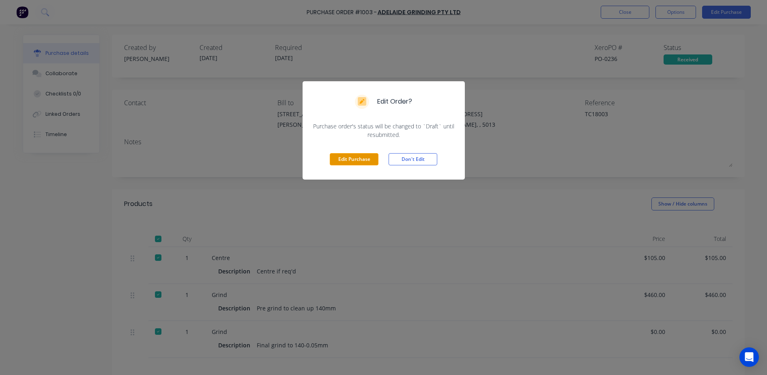
click at [366, 160] on button "Edit Purchase" at bounding box center [354, 159] width 49 height 12
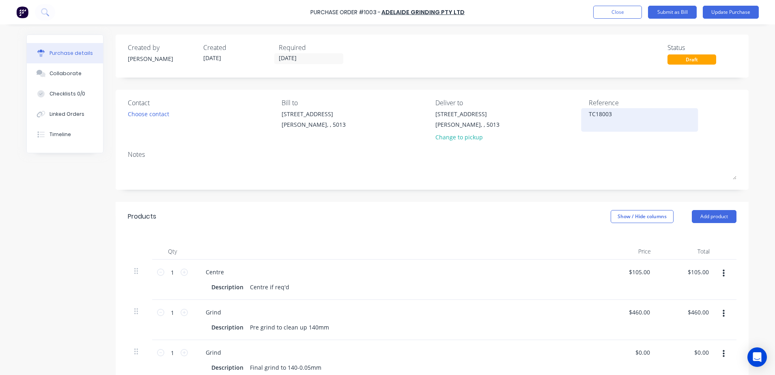
drag, startPoint x: 610, startPoint y: 112, endPoint x: 585, endPoint y: 116, distance: 25.4
click at [589, 116] on textarea "TC18003" at bounding box center [639, 119] width 101 height 18
type textarea "x"
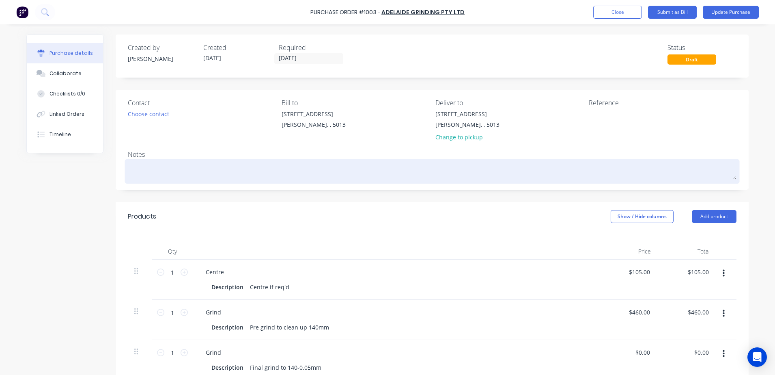
type textarea "x"
click at [164, 175] on textarea at bounding box center [432, 170] width 609 height 18
paste textarea "TC18003"
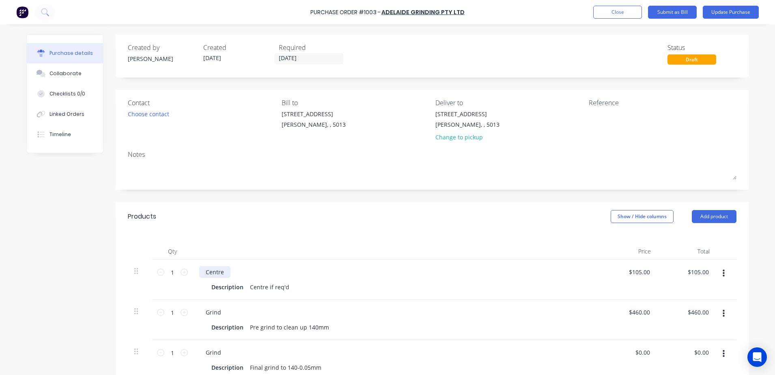
type textarea "x"
type textarea "TC18003"
type textarea "x"
type textarea "TC18003"
click at [365, 203] on div "Products Show / Hide columns Add product" at bounding box center [432, 216] width 633 height 29
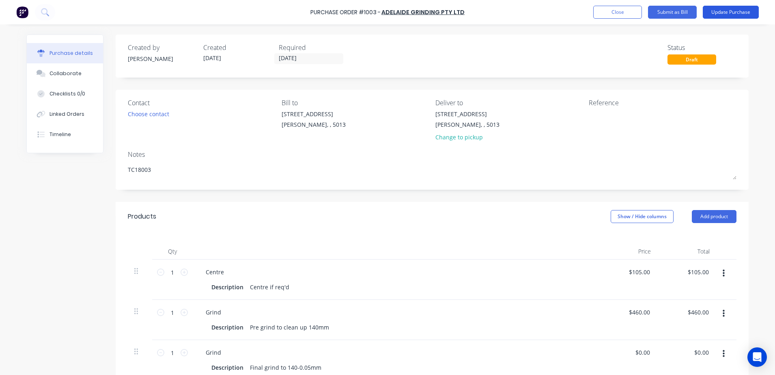
click at [723, 12] on button "Update Purchase" at bounding box center [731, 12] width 56 height 13
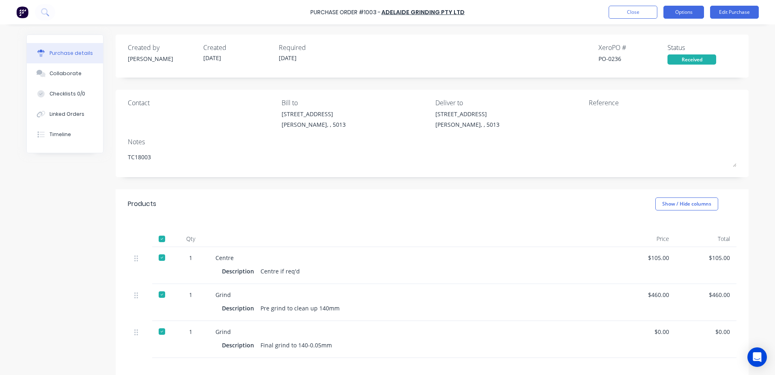
click at [690, 16] on button "Options" at bounding box center [684, 12] width 41 height 13
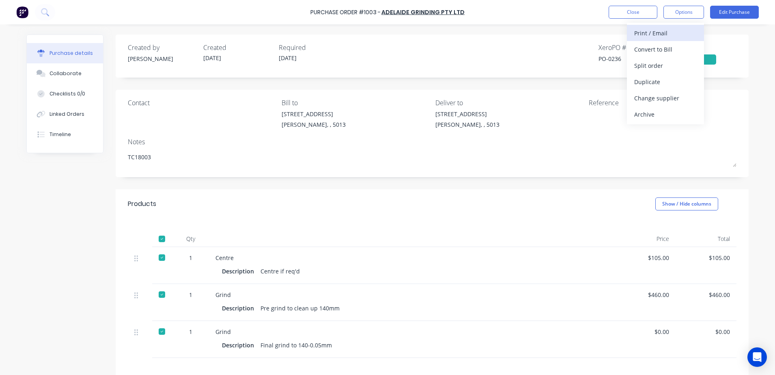
click at [686, 34] on div "Print / Email" at bounding box center [665, 33] width 62 height 12
click at [678, 62] on div "Without pricing" at bounding box center [665, 66] width 62 height 12
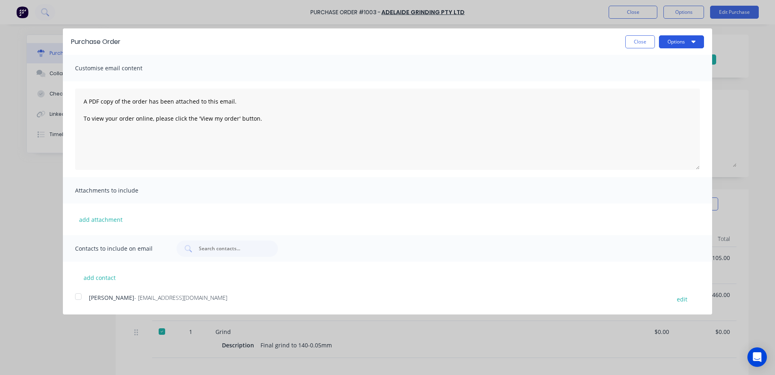
click at [679, 40] on button "Options" at bounding box center [681, 41] width 45 height 13
click at [670, 58] on div "Print" at bounding box center [665, 62] width 62 height 12
click at [634, 41] on button "Close" at bounding box center [640, 41] width 30 height 13
type textarea "x"
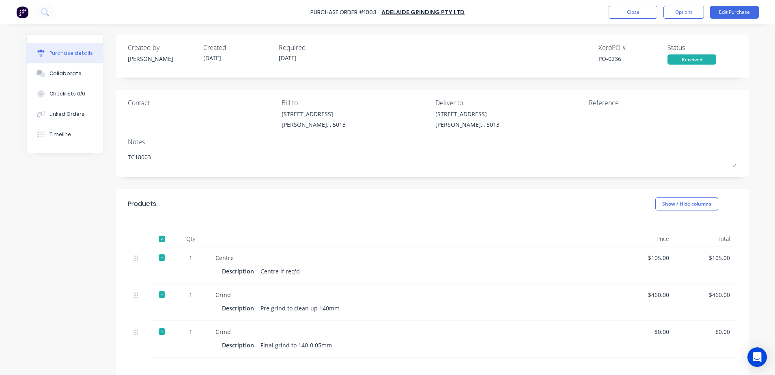
click at [560, 30] on div "Purchase details Collaborate Checklists 0/0 Linked Orders Timeline Created by J…" at bounding box center [387, 175] width 739 height 334
click at [613, 15] on button "Close" at bounding box center [633, 12] width 49 height 13
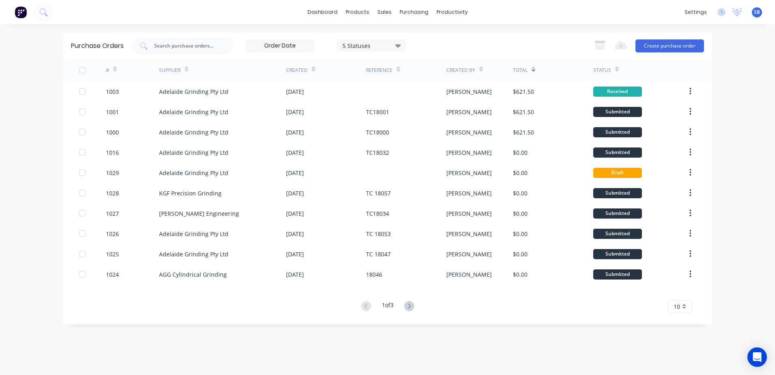
click at [17, 14] on img at bounding box center [21, 12] width 12 height 12
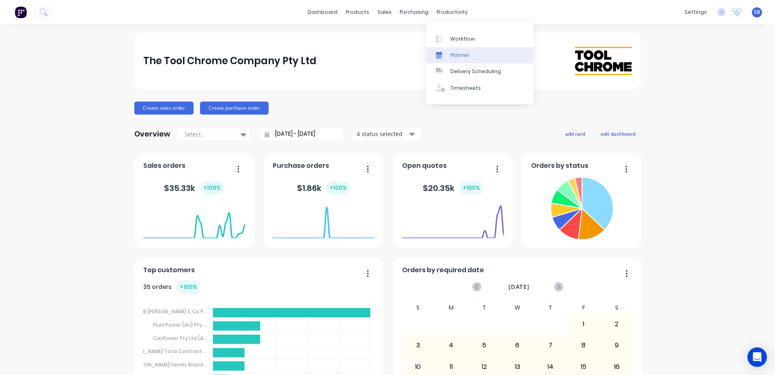
click at [472, 58] on link "Planner" at bounding box center [480, 55] width 108 height 16
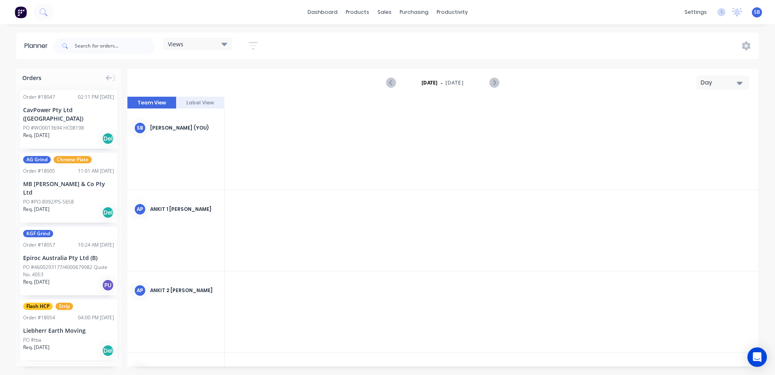
scroll to position [0, 1818]
click at [470, 72] on div "Delivery Scheduling" at bounding box center [479, 71] width 51 height 7
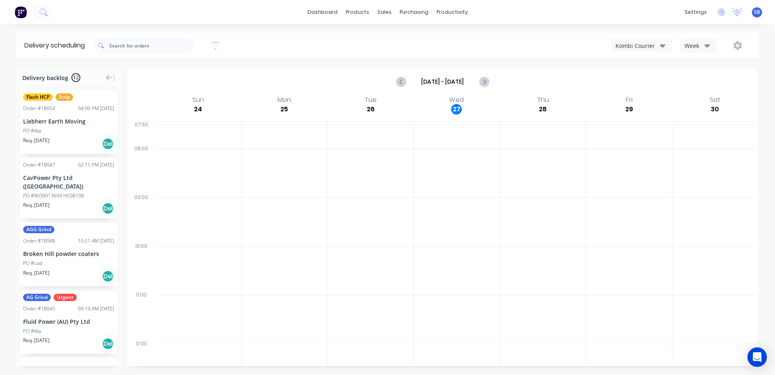
click at [21, 14] on img at bounding box center [21, 12] width 12 height 12
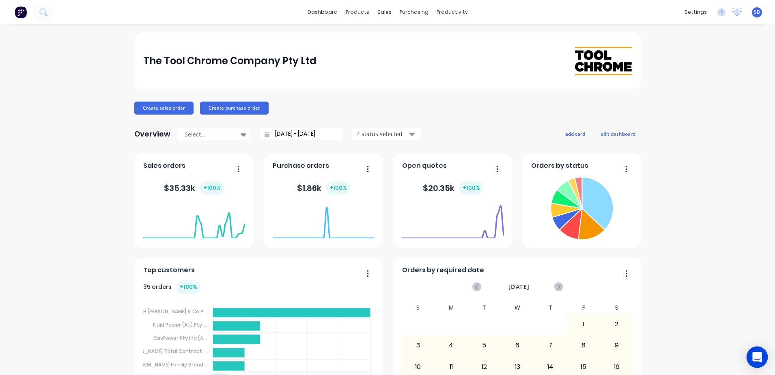
click at [754, 353] on icon "Open Intercom Messenger" at bounding box center [756, 356] width 9 height 11
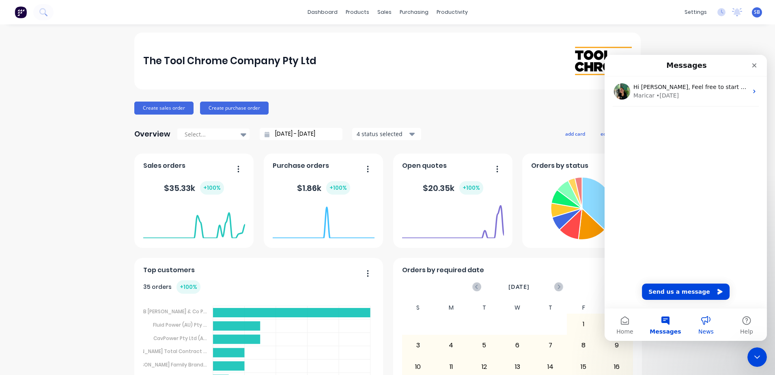
click at [705, 321] on button "News" at bounding box center [706, 324] width 41 height 32
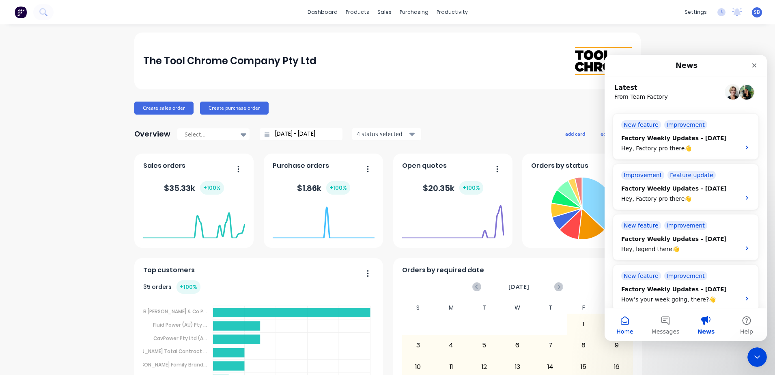
click at [625, 321] on button "Home" at bounding box center [625, 324] width 41 height 32
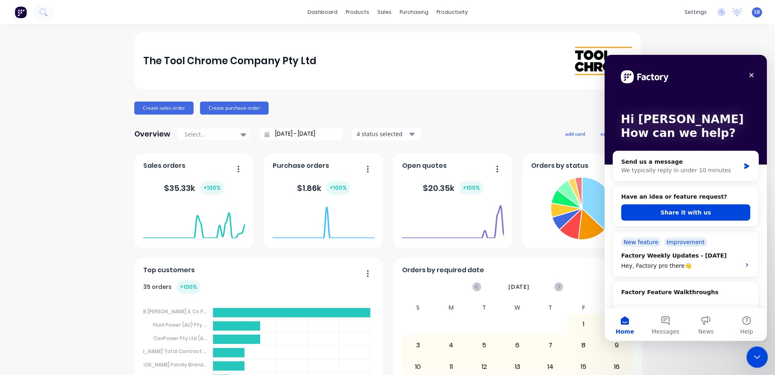
click at [753, 360] on icon "Close Intercom Messenger" at bounding box center [756, 356] width 10 height 10
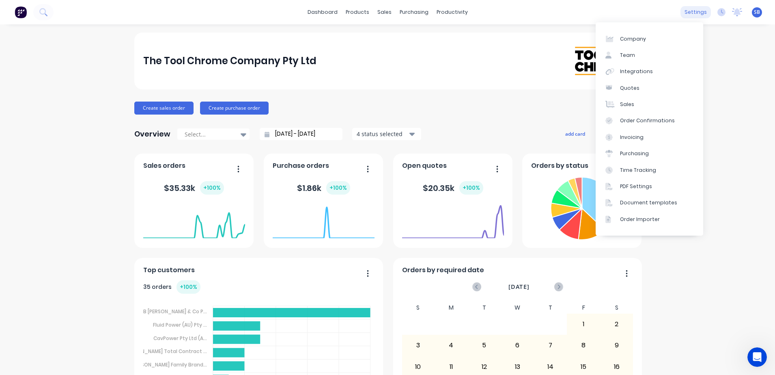
click at [690, 15] on div "settings" at bounding box center [696, 12] width 30 height 12
click at [646, 56] on link "Team" at bounding box center [650, 55] width 108 height 16
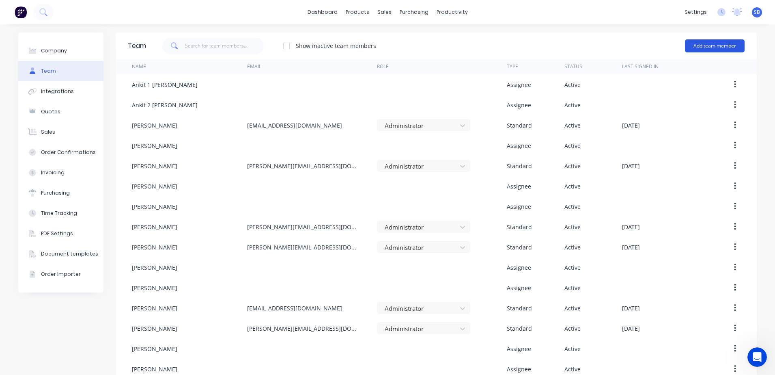
click at [720, 45] on button "Add team member" at bounding box center [715, 45] width 60 height 13
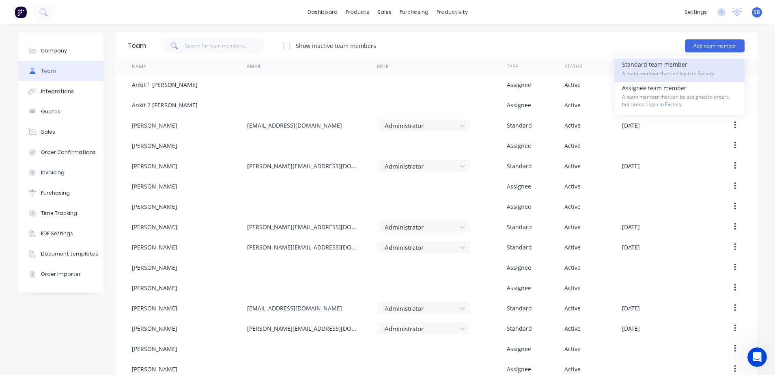
click at [659, 71] on span "A team member that can login to Factory" at bounding box center [679, 73] width 115 height 7
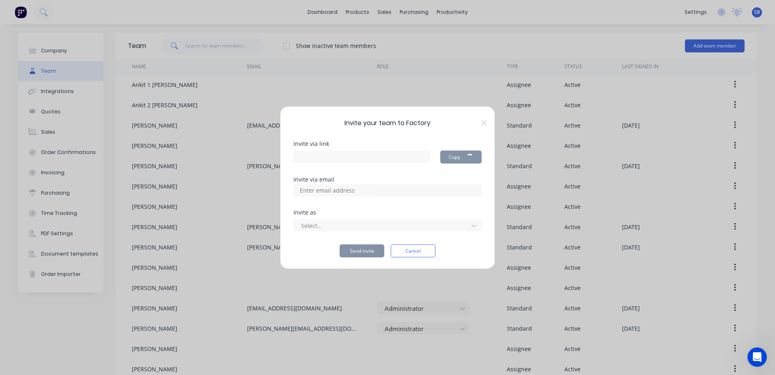
type input "https://app.factory.app/invite/eaSAOXaT"
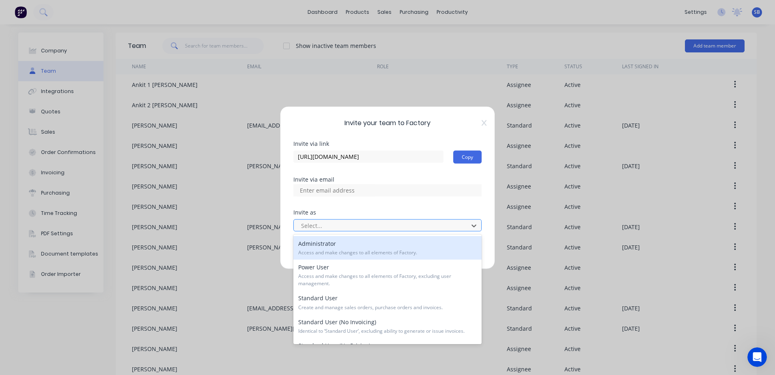
click at [425, 222] on div at bounding box center [382, 225] width 164 height 10
click at [392, 189] on div at bounding box center [387, 190] width 188 height 12
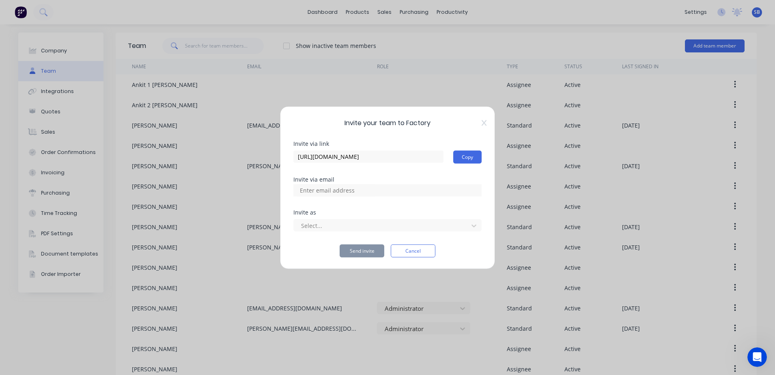
click at [387, 194] on div at bounding box center [387, 190] width 188 height 12
click at [389, 189] on div at bounding box center [387, 190] width 188 height 12
click at [327, 188] on input at bounding box center [335, 190] width 81 height 12
type input "[PERSON_NAME][EMAIL_ADDRESS][DOMAIN_NAME]"
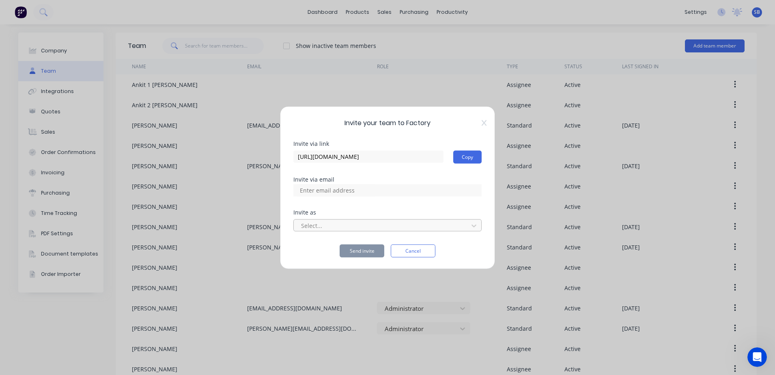
click at [312, 230] on div at bounding box center [382, 225] width 164 height 10
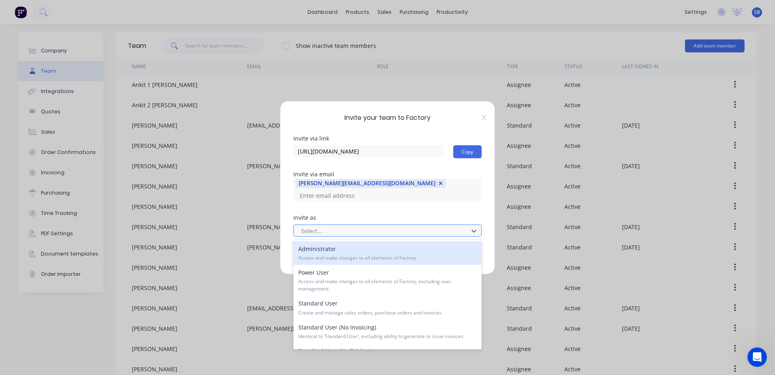
click at [347, 231] on div at bounding box center [382, 231] width 164 height 10
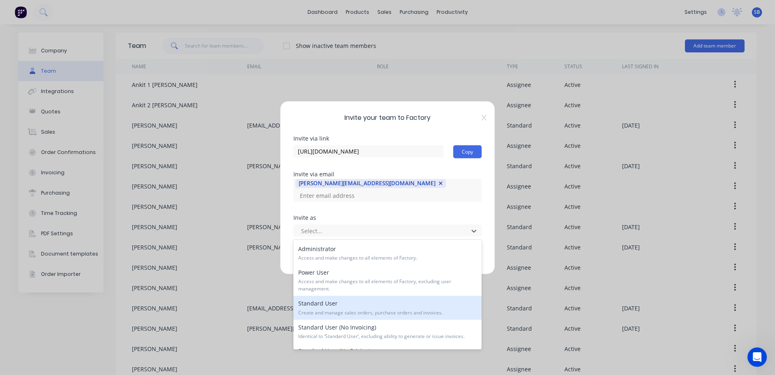
click at [388, 313] on span "Create and manage sales orders, purchase orders and invoices." at bounding box center [387, 312] width 179 height 7
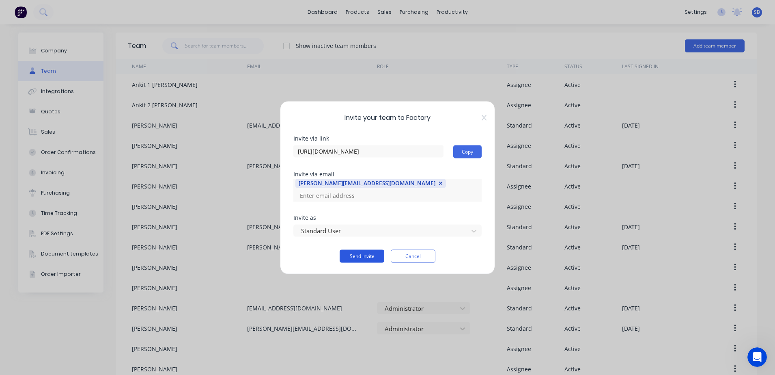
click at [357, 252] on button "Send invite" at bounding box center [362, 255] width 45 height 13
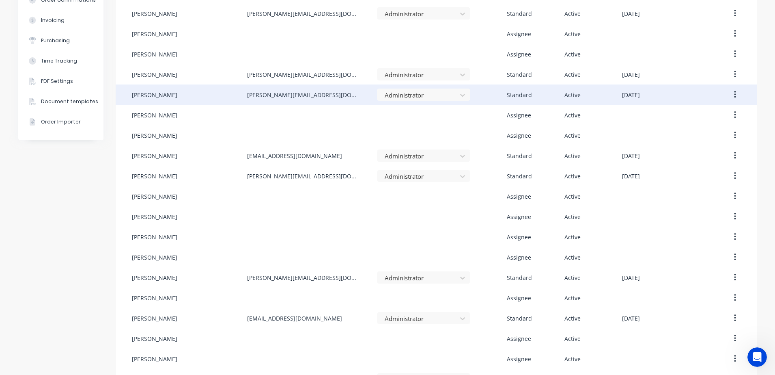
scroll to position [175, 0]
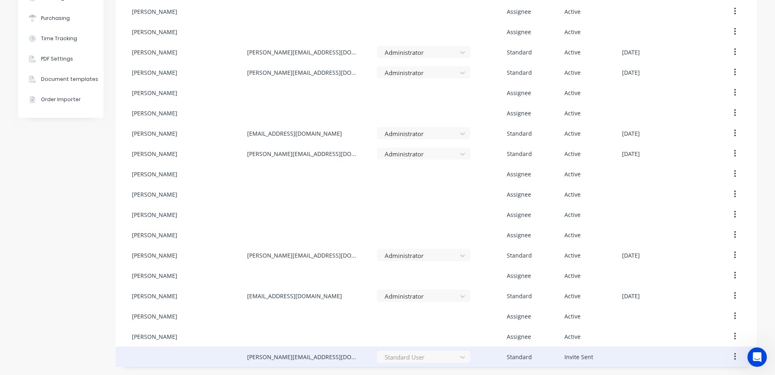
click at [734, 356] on icon "button" at bounding box center [735, 356] width 2 height 9
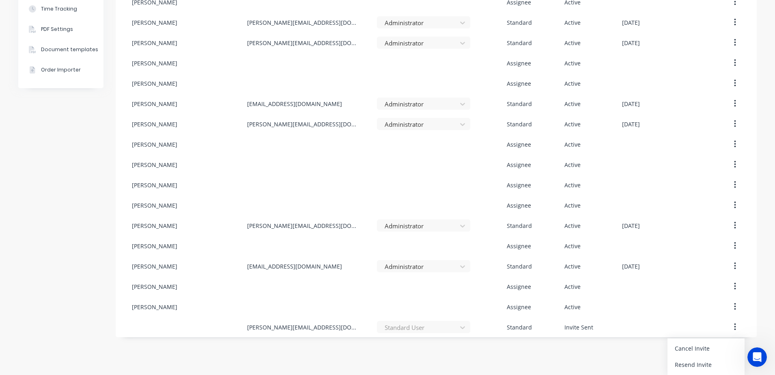
click at [535, 357] on div "dashboard products sales purchasing productivity dashboard products Product Cat…" at bounding box center [387, 187] width 775 height 375
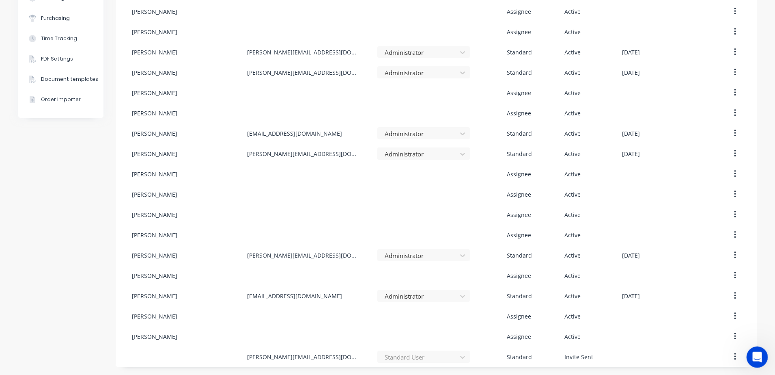
click at [754, 354] on icon "Open Intercom Messenger" at bounding box center [756, 355] width 13 height 13
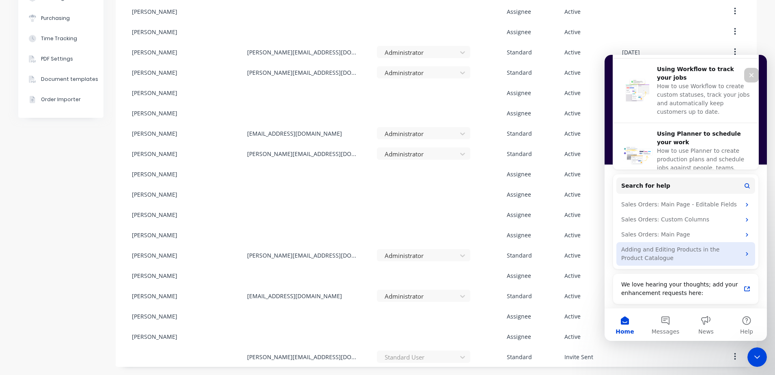
scroll to position [311, 0]
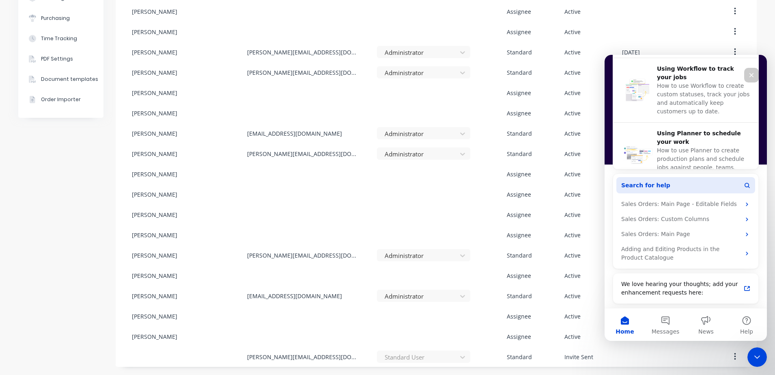
click at [690, 185] on button "Search for help" at bounding box center [685, 185] width 139 height 16
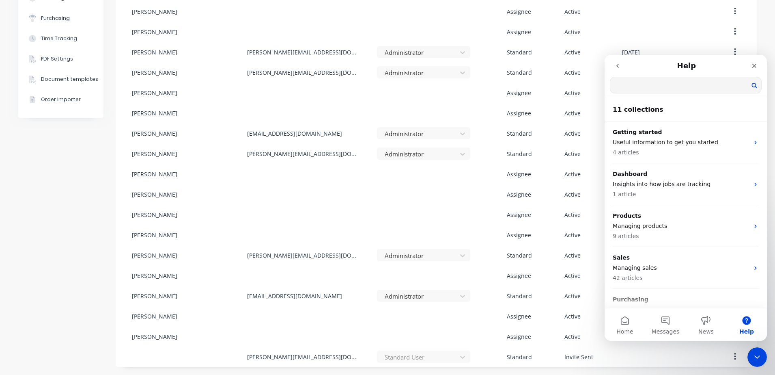
click at [681, 89] on input "Search for help" at bounding box center [685, 85] width 151 height 16
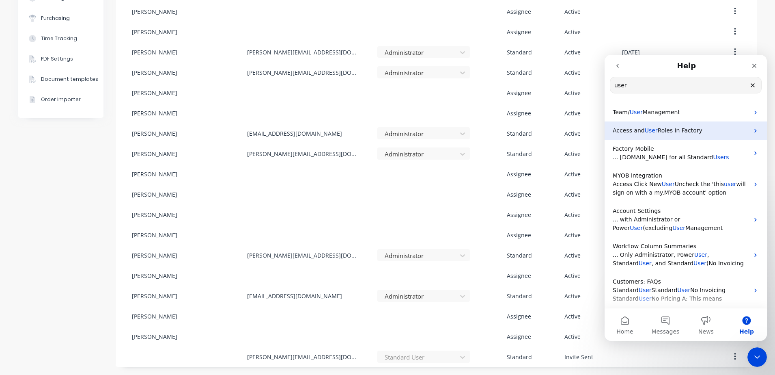
type input "user"
click at [672, 130] on span "Roles in Factory" at bounding box center [680, 130] width 45 height 6
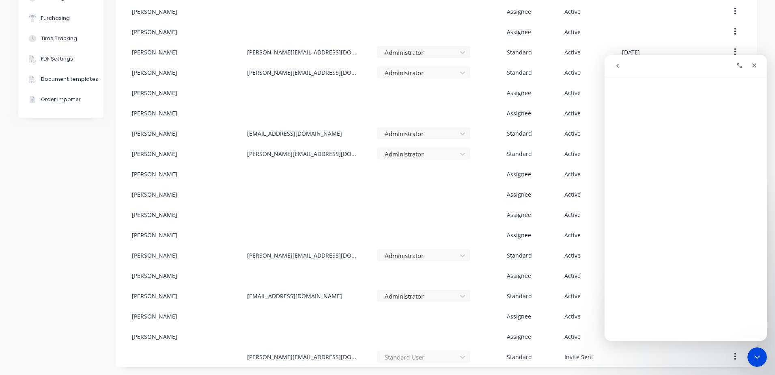
scroll to position [0, 0]
click at [758, 68] on div "Close" at bounding box center [754, 65] width 15 height 15
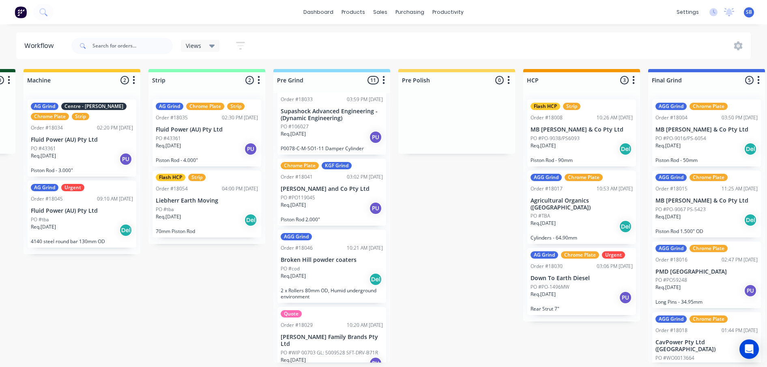
scroll to position [0, 371]
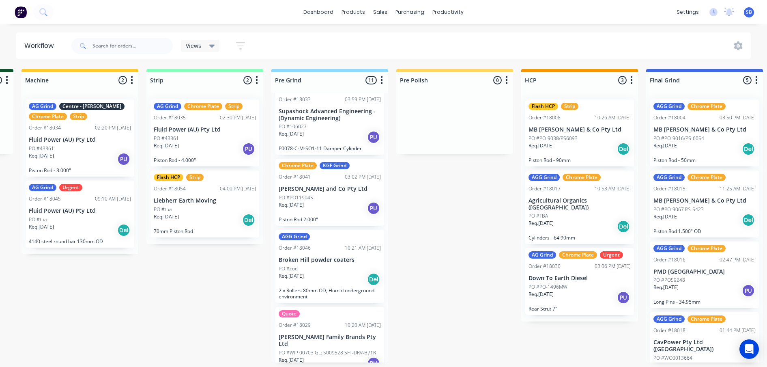
click at [70, 142] on p "Fluid Power (AU) Pty Ltd" at bounding box center [80, 139] width 102 height 7
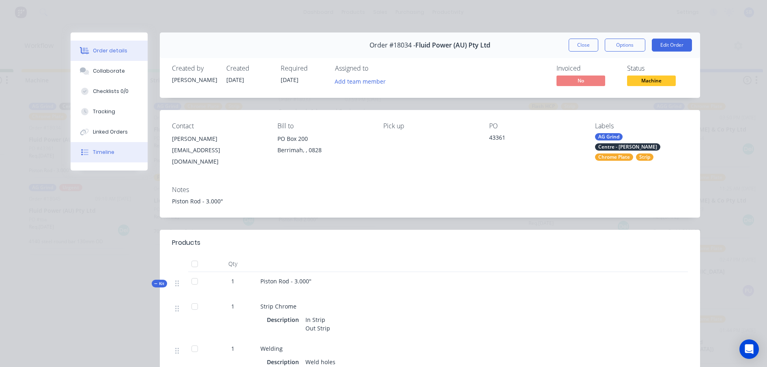
click at [98, 155] on div "Timeline" at bounding box center [104, 152] width 22 height 7
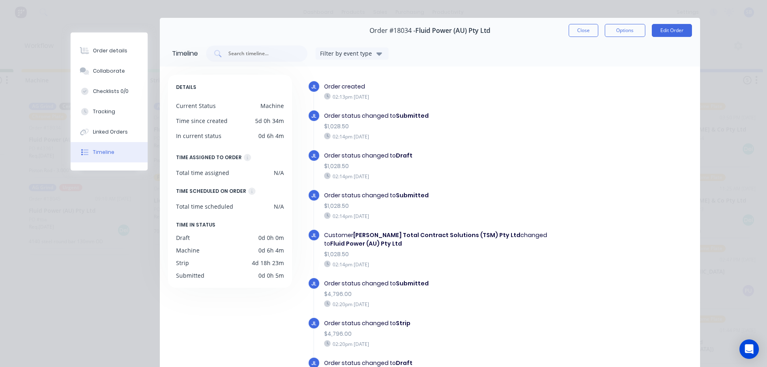
scroll to position [0, 0]
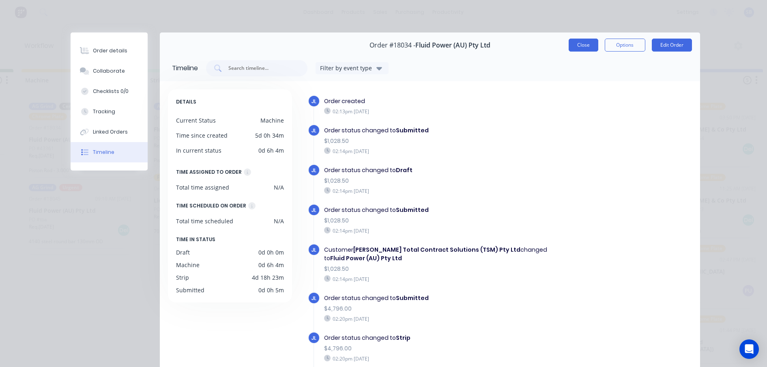
click at [570, 45] on button "Close" at bounding box center [584, 45] width 30 height 13
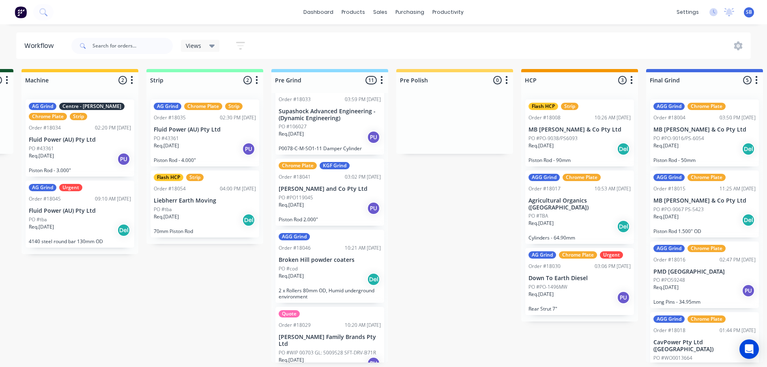
click at [325, 112] on p "Supashock Advanced Engineering - (Dynamic Engineering)" at bounding box center [330, 115] width 102 height 14
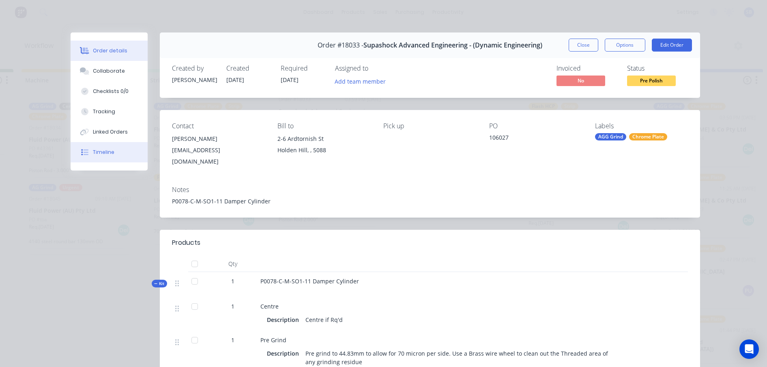
click at [100, 154] on div "Timeline" at bounding box center [104, 152] width 22 height 7
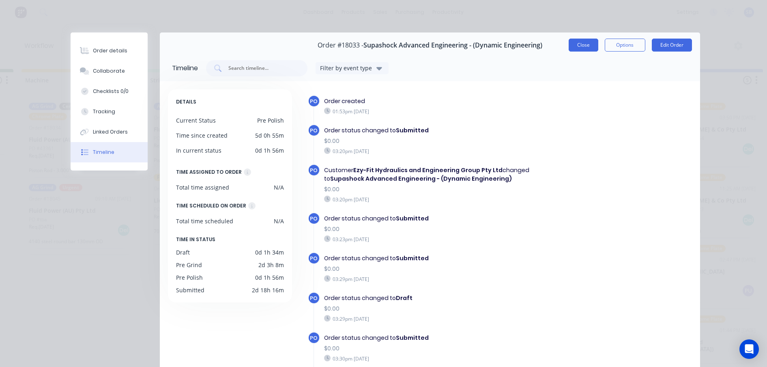
click at [569, 40] on button "Close" at bounding box center [584, 45] width 30 height 13
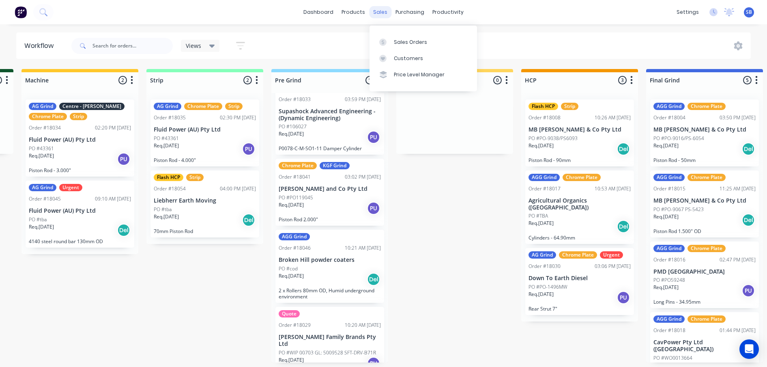
click at [387, 15] on div "sales" at bounding box center [380, 12] width 22 height 12
click at [405, 13] on div "purchasing" at bounding box center [410, 12] width 37 height 12
click at [381, 13] on div "sales" at bounding box center [380, 12] width 22 height 12
drag, startPoint x: 381, startPoint y: 13, endPoint x: 362, endPoint y: 39, distance: 31.7
click at [350, 46] on div "Views Save new view None (Default) edit Default edit My Jobs edit To Invoice ed…" at bounding box center [411, 46] width 682 height 24
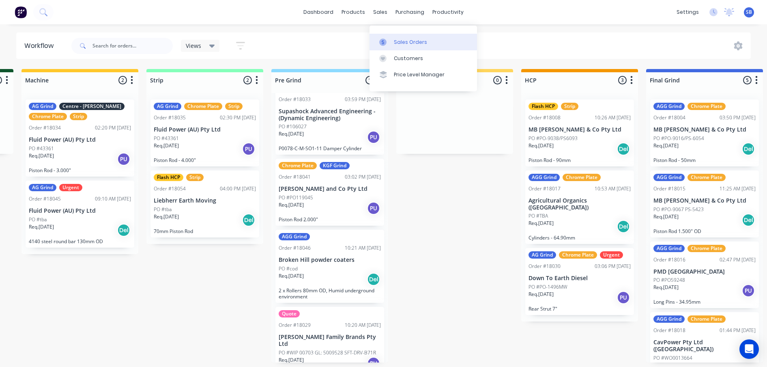
click at [404, 39] on div "Sales Orders" at bounding box center [410, 42] width 33 height 7
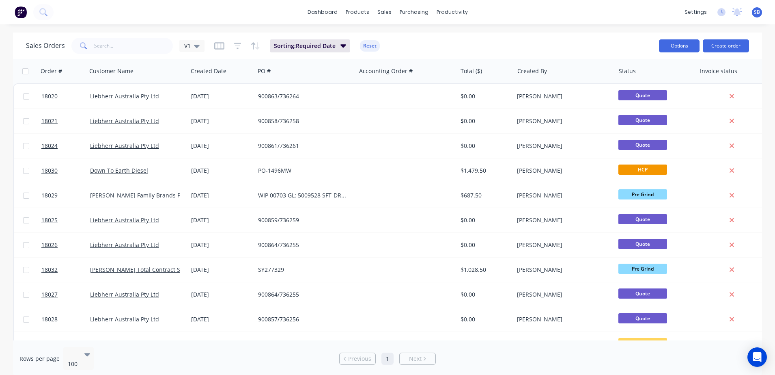
click at [670, 47] on button "Options" at bounding box center [679, 45] width 41 height 13
click at [611, 39] on div "Sales Orders V1 Sorting: Required Date Reset" at bounding box center [339, 46] width 627 height 20
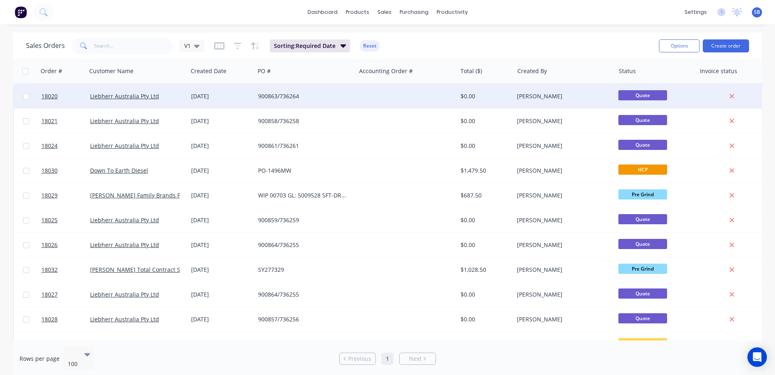
click at [293, 96] on div "900863/736264" at bounding box center [303, 96] width 90 height 8
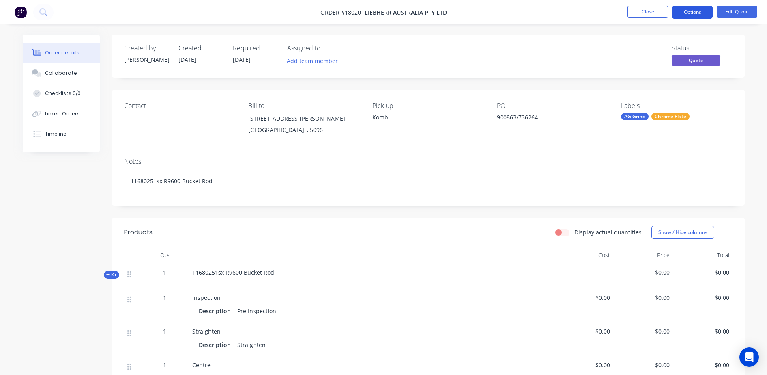
click at [696, 10] on button "Options" at bounding box center [692, 12] width 41 height 13
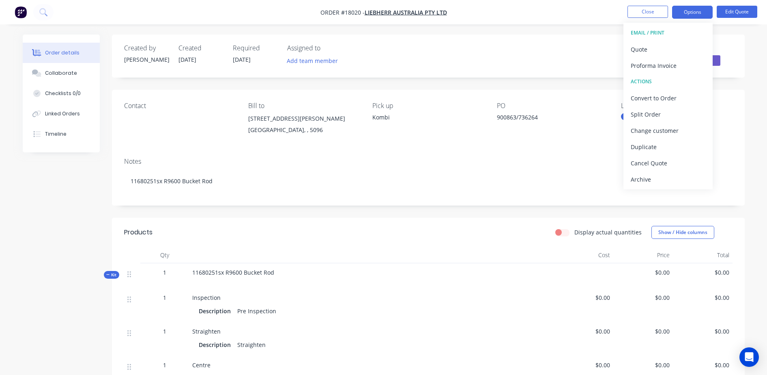
click at [517, 1] on nav "Order #18020 - Liebherr Australia Pty Ltd Close Options EMAIL / PRINT Quote Pro…" at bounding box center [383, 12] width 767 height 24
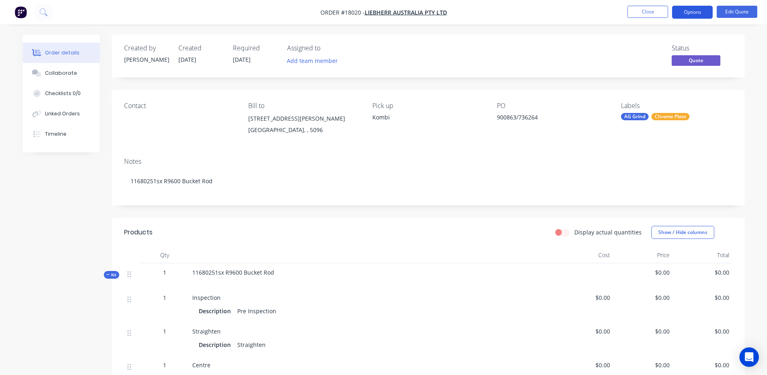
click at [694, 6] on button "Options" at bounding box center [692, 12] width 41 height 13
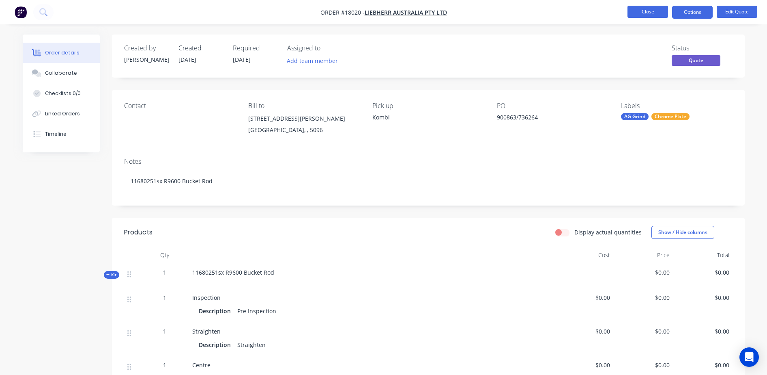
click at [649, 13] on button "Close" at bounding box center [648, 12] width 41 height 12
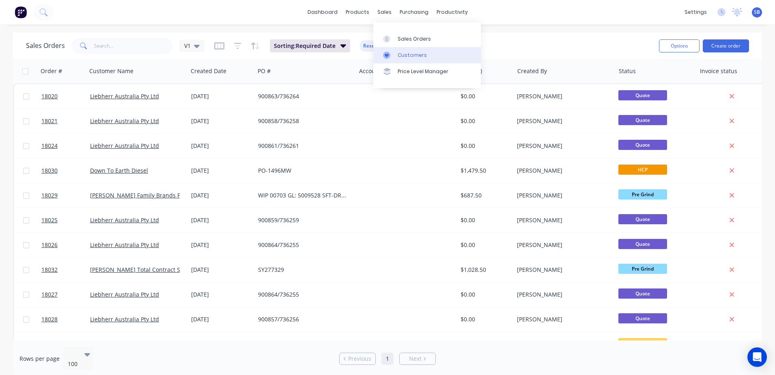
click at [405, 54] on div "Customers" at bounding box center [412, 55] width 29 height 7
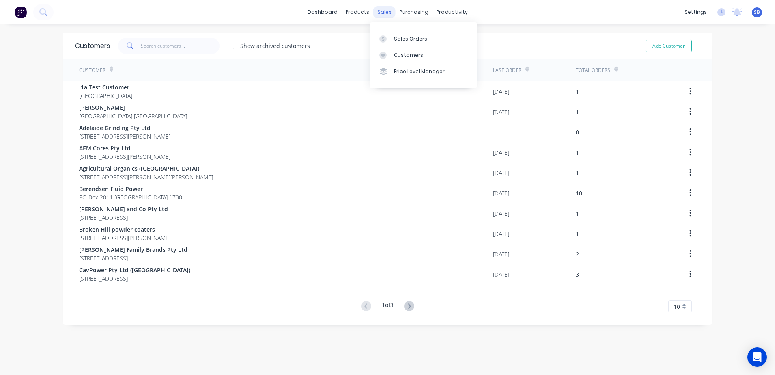
click at [386, 10] on div "sales" at bounding box center [384, 12] width 22 height 12
click at [401, 39] on div "Sales Orders" at bounding box center [410, 38] width 33 height 7
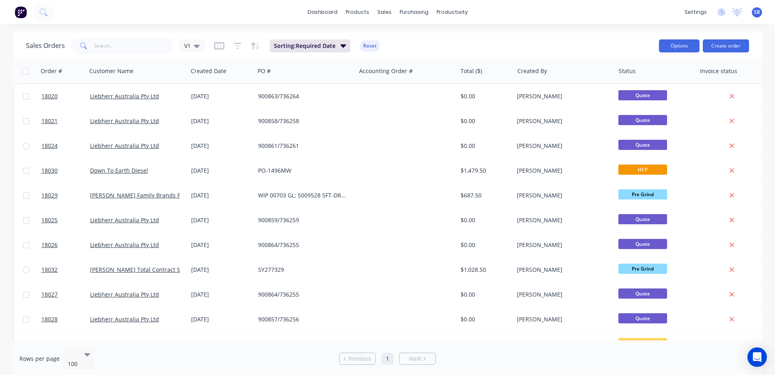
click at [683, 45] on button "Options" at bounding box center [679, 45] width 41 height 13
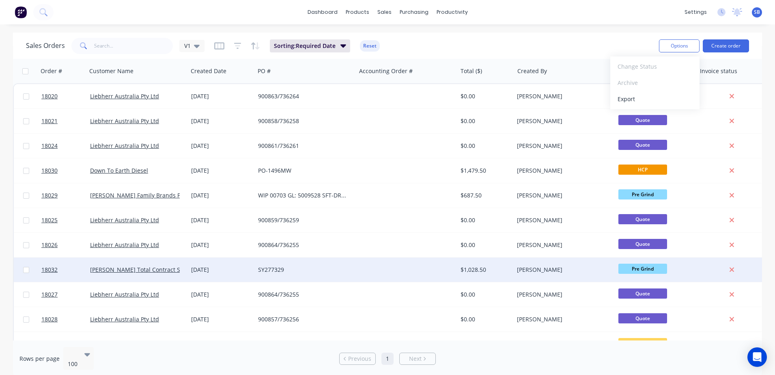
click at [343, 270] on div "SY277329" at bounding box center [303, 269] width 90 height 8
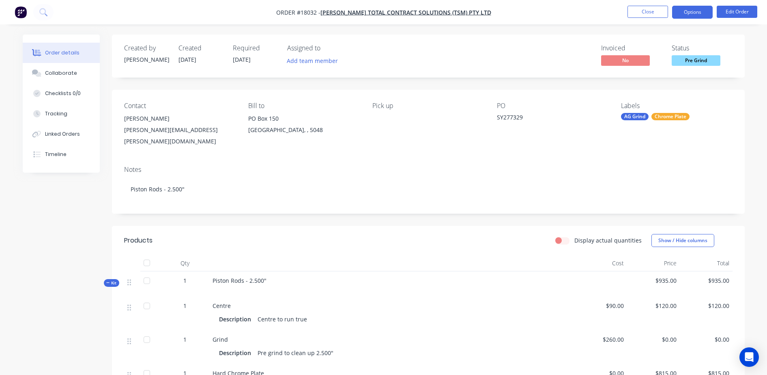
click at [696, 13] on button "Options" at bounding box center [692, 12] width 41 height 13
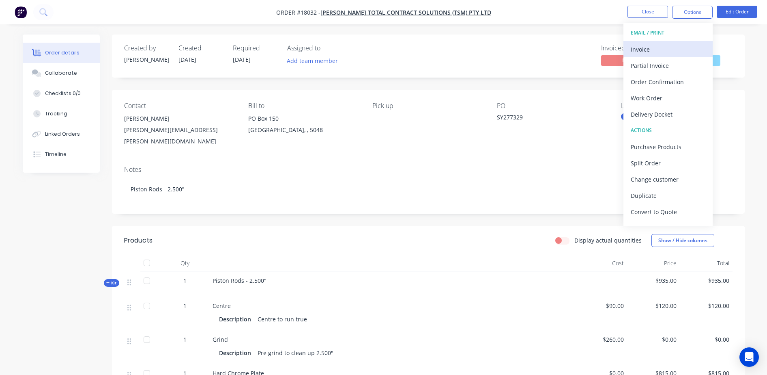
click at [660, 47] on div "Invoice" at bounding box center [668, 49] width 75 height 12
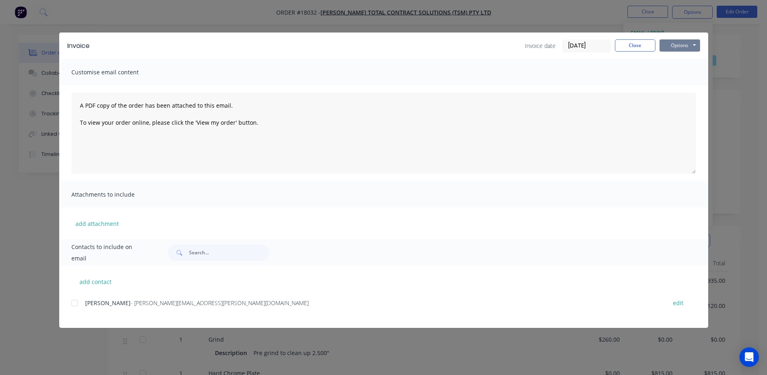
click at [682, 45] on button "Options" at bounding box center [680, 45] width 41 height 12
click at [642, 45] on button "Close" at bounding box center [635, 45] width 41 height 12
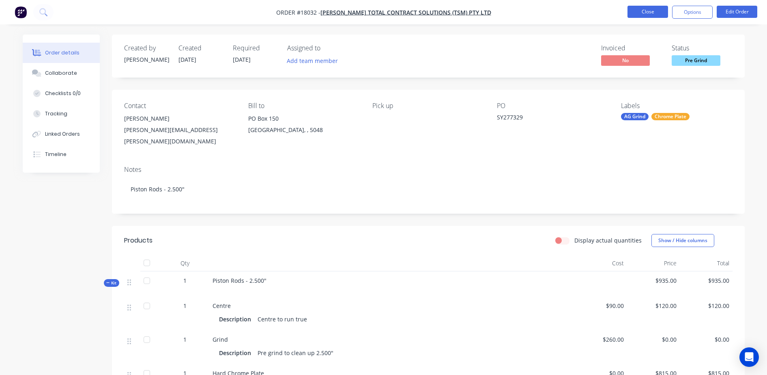
click at [637, 14] on button "Close" at bounding box center [648, 12] width 41 height 12
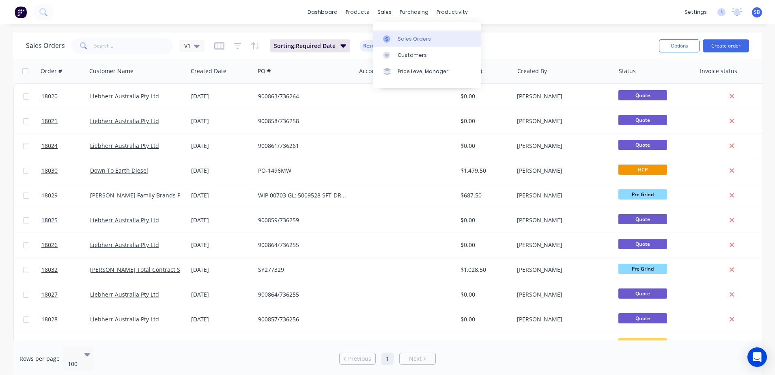
click at [400, 35] on div "Sales Orders" at bounding box center [414, 38] width 33 height 7
click at [420, 40] on div "Sales Orders" at bounding box center [414, 38] width 33 height 7
click at [429, 41] on div "Purchase Orders" at bounding box center [440, 38] width 43 height 7
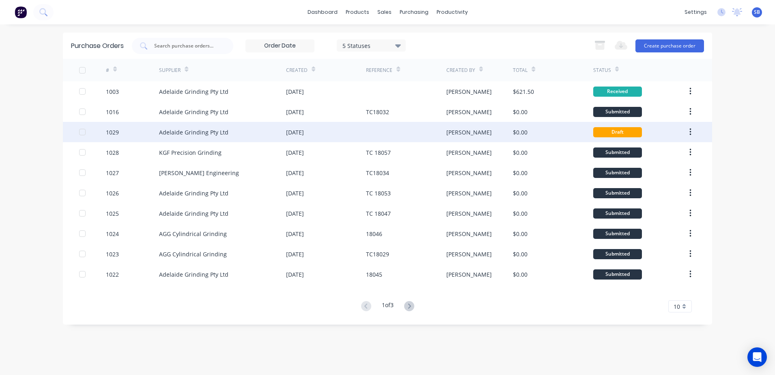
click at [470, 132] on div "Jarred" at bounding box center [479, 132] width 67 height 20
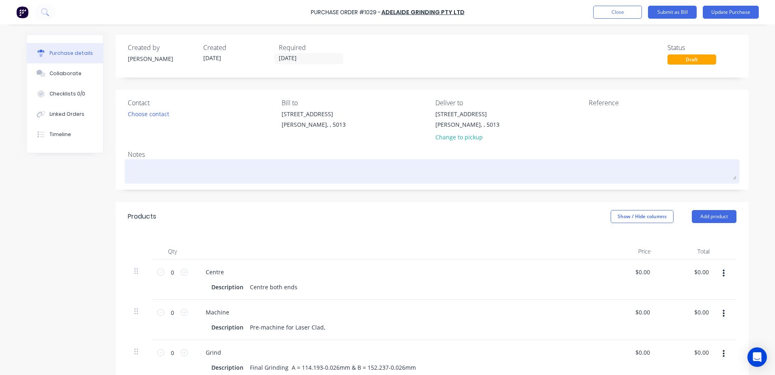
click at [388, 175] on textarea at bounding box center [432, 170] width 609 height 18
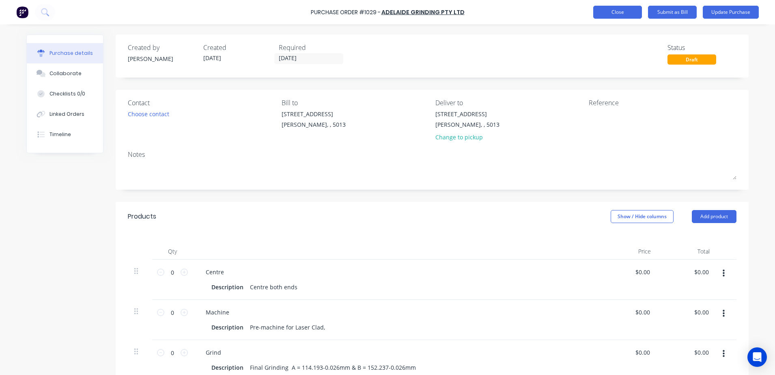
click at [600, 9] on button "Close" at bounding box center [617, 12] width 49 height 13
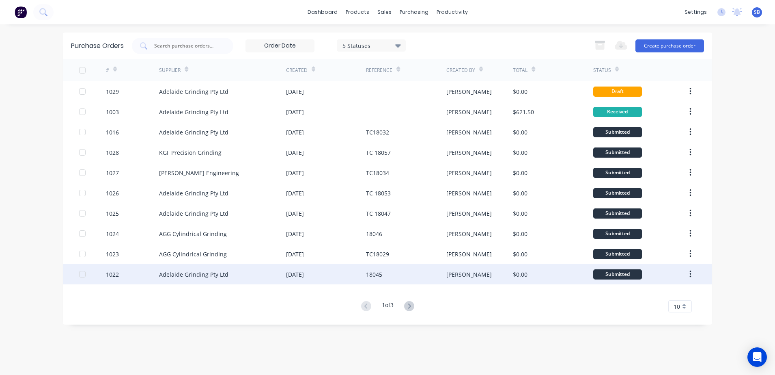
click at [379, 273] on div "18045" at bounding box center [374, 274] width 16 height 9
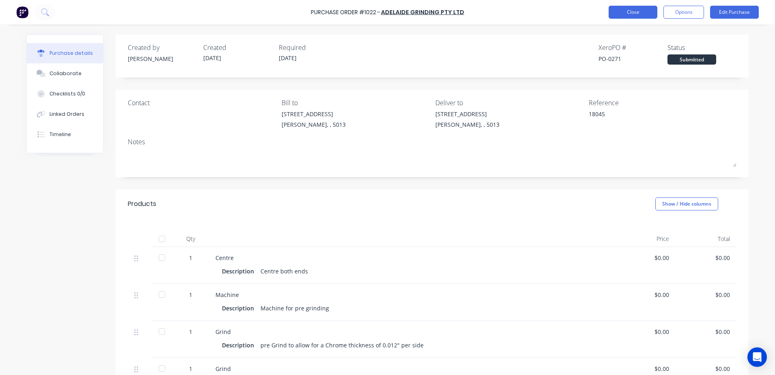
click at [638, 13] on button "Close" at bounding box center [633, 12] width 49 height 13
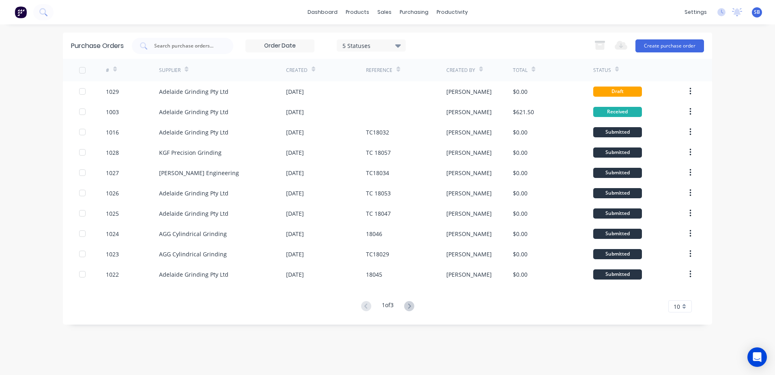
click at [685, 304] on div "10" at bounding box center [680, 306] width 24 height 12
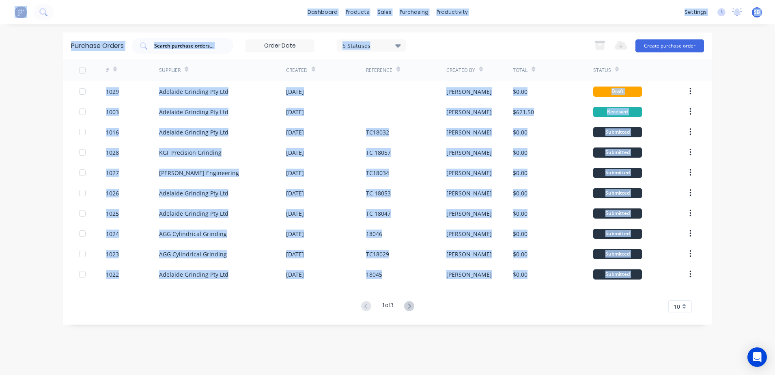
click at [685, 304] on div "10" at bounding box center [680, 306] width 24 height 12
drag, startPoint x: 685, startPoint y: 304, endPoint x: 681, endPoint y: 293, distance: 11.4
click at [681, 293] on div "35" at bounding box center [680, 292] width 23 height 14
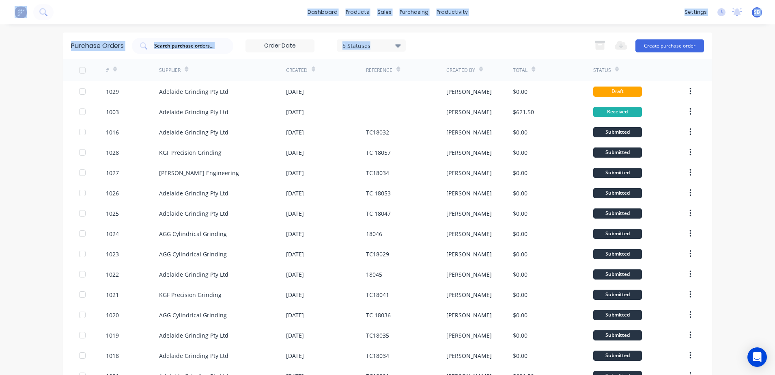
click at [730, 264] on div "dashboard products sales purchasing productivity dashboard products Product Cat…" at bounding box center [387, 187] width 775 height 375
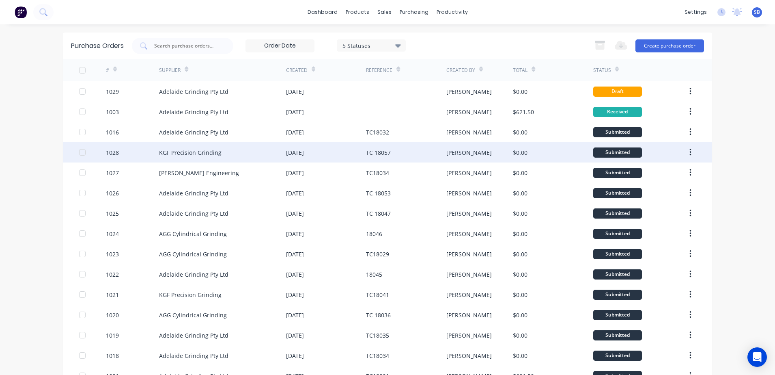
click at [399, 156] on div "TC 18057" at bounding box center [406, 152] width 80 height 20
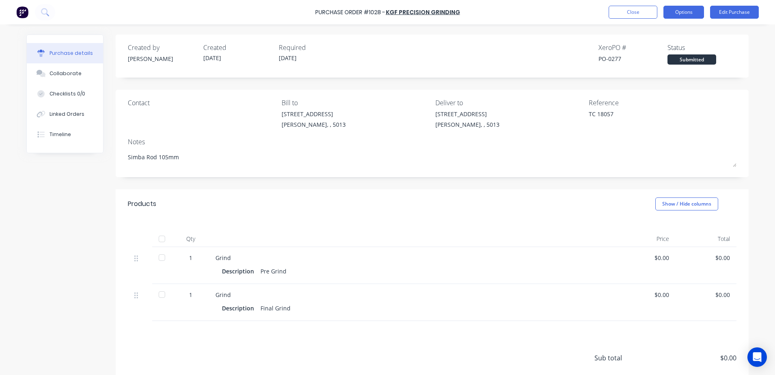
click at [684, 16] on button "Options" at bounding box center [684, 12] width 41 height 13
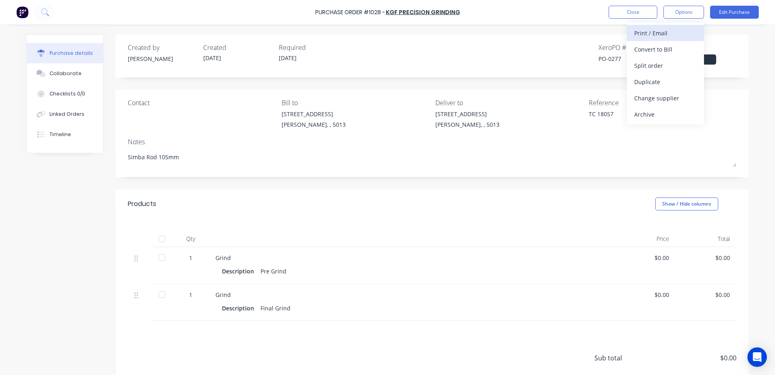
click at [681, 34] on div "Print / Email" at bounding box center [665, 33] width 62 height 12
click at [666, 67] on div "Without pricing" at bounding box center [665, 66] width 62 height 12
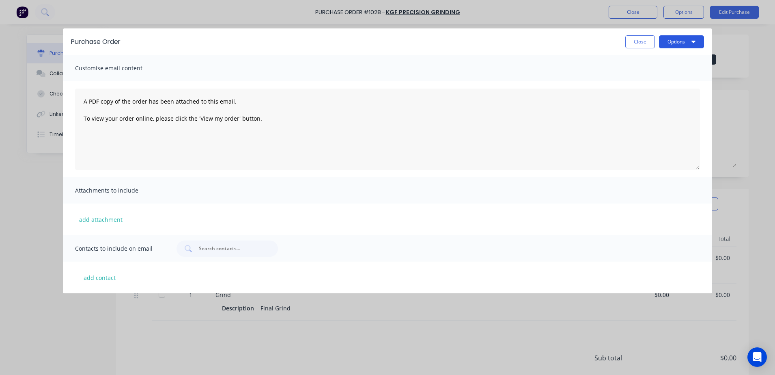
click at [674, 45] on button "Options" at bounding box center [681, 41] width 45 height 13
click at [670, 60] on div "Print" at bounding box center [665, 62] width 62 height 12
click at [633, 42] on button "Close" at bounding box center [640, 41] width 30 height 13
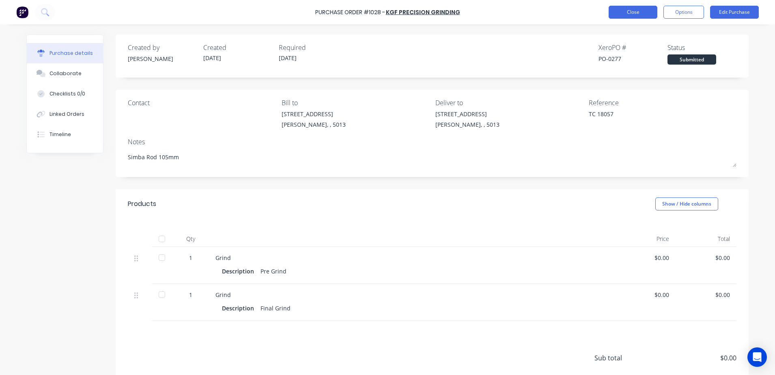
click at [651, 17] on button "Close" at bounding box center [633, 12] width 49 height 13
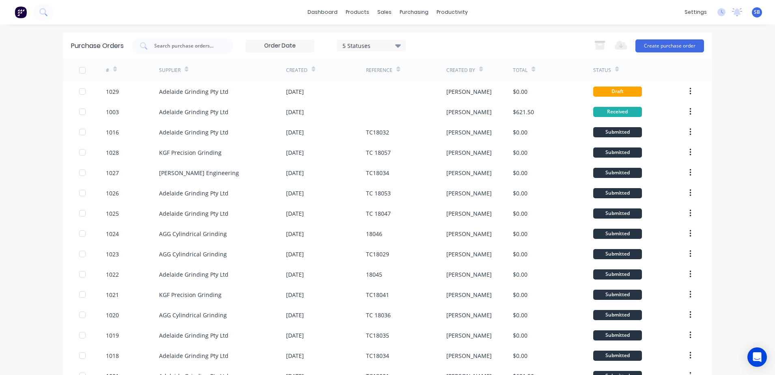
click at [396, 45] on icon at bounding box center [398, 45] width 6 height 3
click at [438, 44] on div "5 Statuses 5 Statuses Export to Excel (XLSX) Create purchase order" at bounding box center [418, 46] width 572 height 16
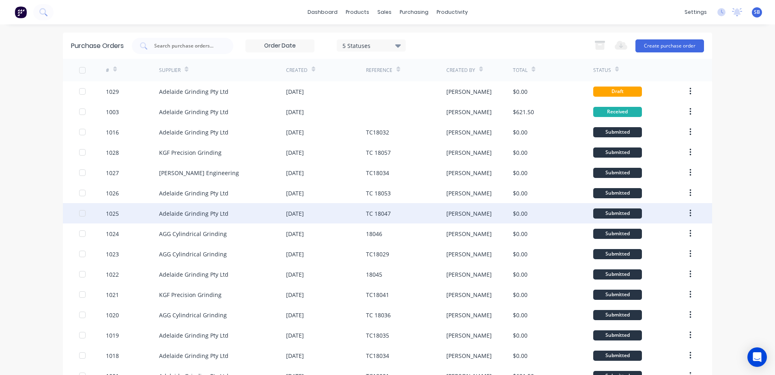
click at [390, 209] on div "TC 18047" at bounding box center [406, 213] width 80 height 20
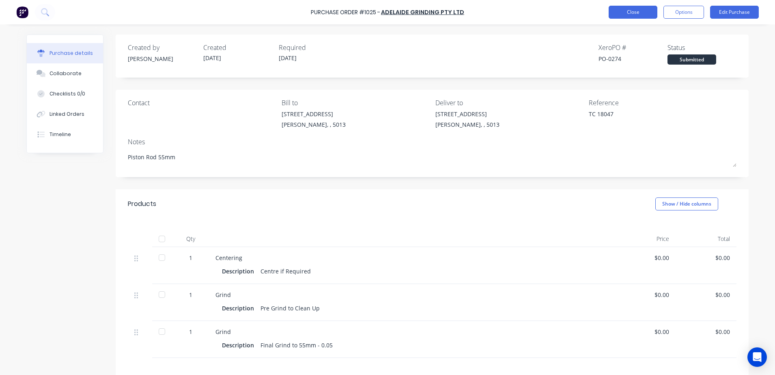
click at [628, 16] on button "Close" at bounding box center [633, 12] width 49 height 13
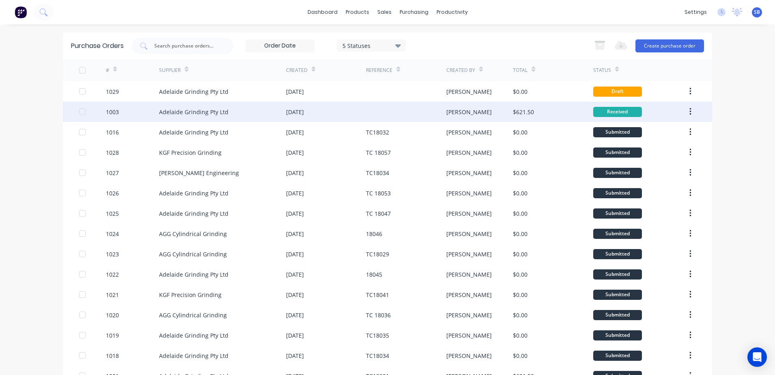
click at [352, 105] on div "12 Aug 2025" at bounding box center [326, 111] width 80 height 20
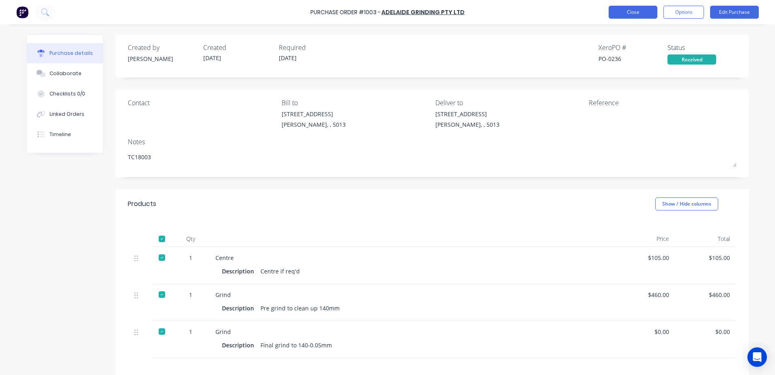
click at [624, 9] on button "Close" at bounding box center [633, 12] width 49 height 13
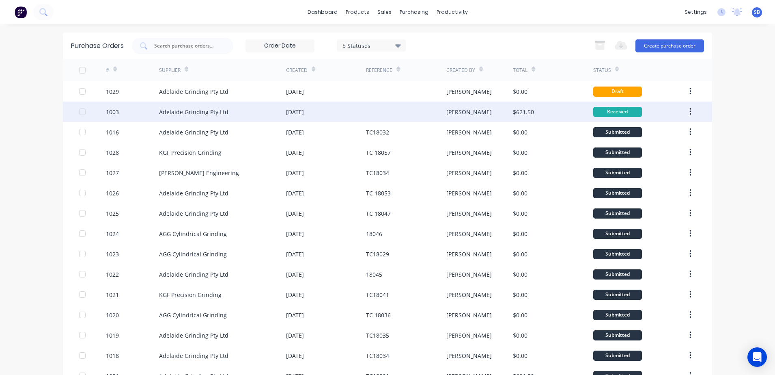
click at [414, 114] on div at bounding box center [406, 111] width 80 height 20
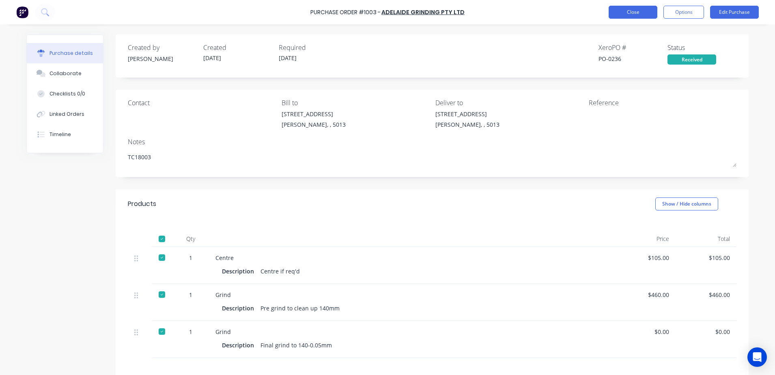
click at [645, 11] on button "Close" at bounding box center [633, 12] width 49 height 13
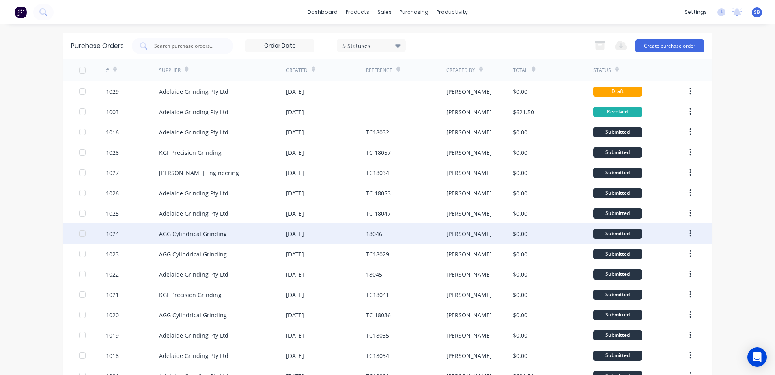
click at [399, 232] on div "18046" at bounding box center [406, 233] width 80 height 20
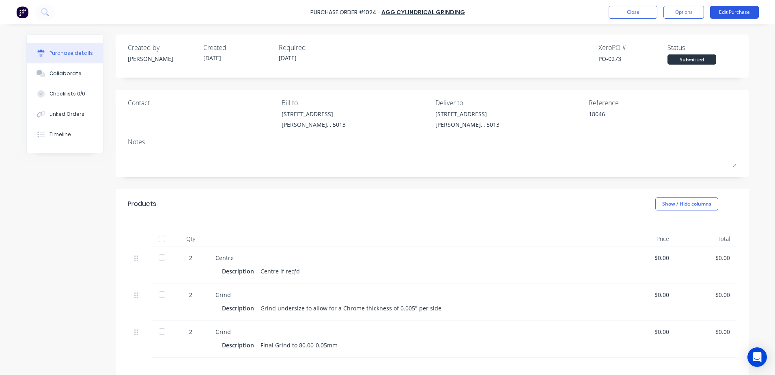
click at [722, 12] on button "Edit Purchase" at bounding box center [734, 12] width 49 height 13
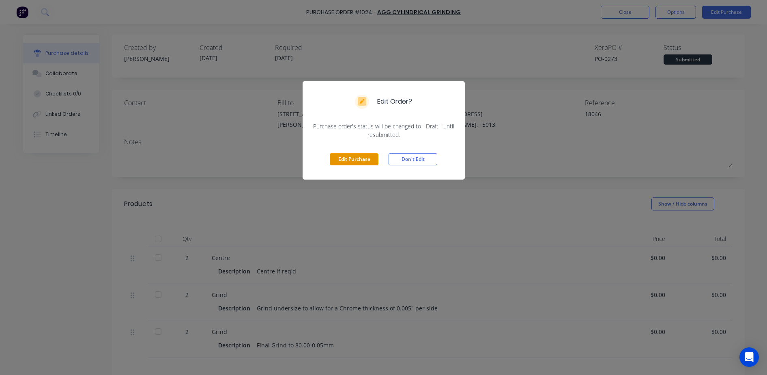
click at [368, 158] on button "Edit Purchase" at bounding box center [354, 159] width 49 height 12
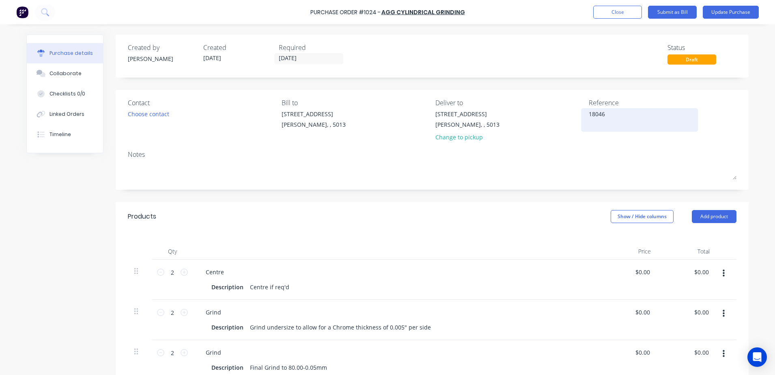
click at [589, 112] on textarea "18046" at bounding box center [639, 119] width 101 height 18
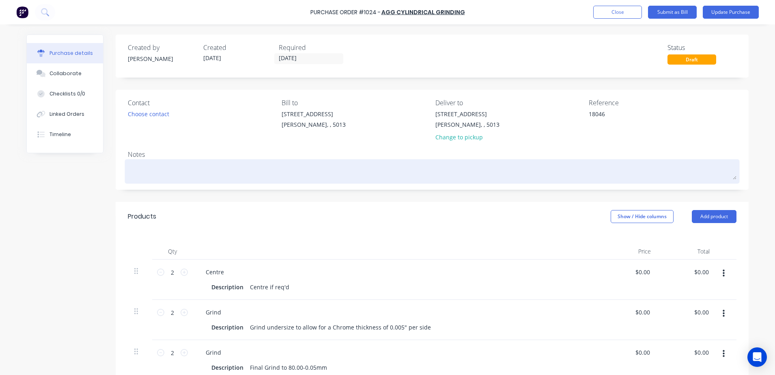
type textarea "x"
type textarea "T18046"
type textarea "x"
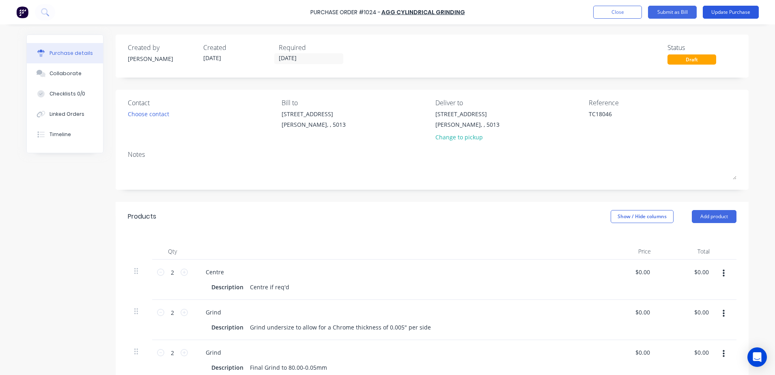
type textarea "TC18046"
type textarea "x"
type textarea "TC18046"
click at [723, 14] on button "Update Purchase" at bounding box center [731, 12] width 56 height 13
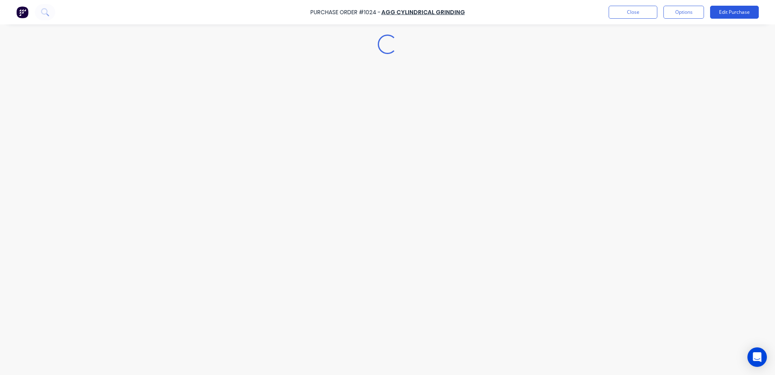
type textarea "x"
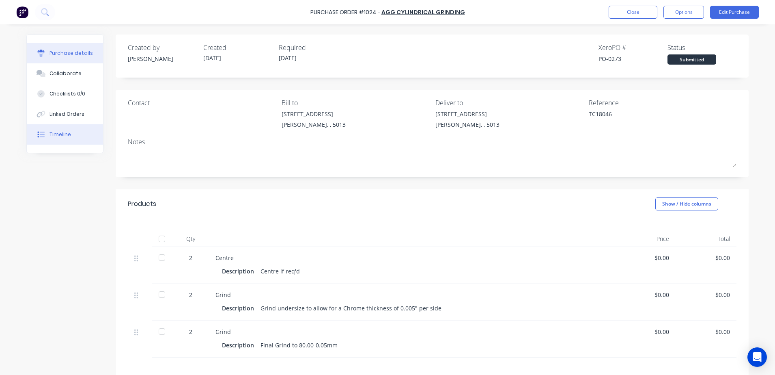
click at [35, 137] on div at bounding box center [41, 134] width 12 height 7
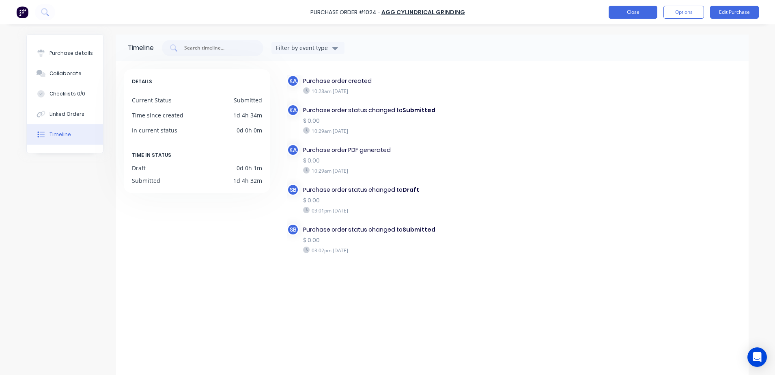
click at [630, 18] on button "Close" at bounding box center [633, 12] width 49 height 13
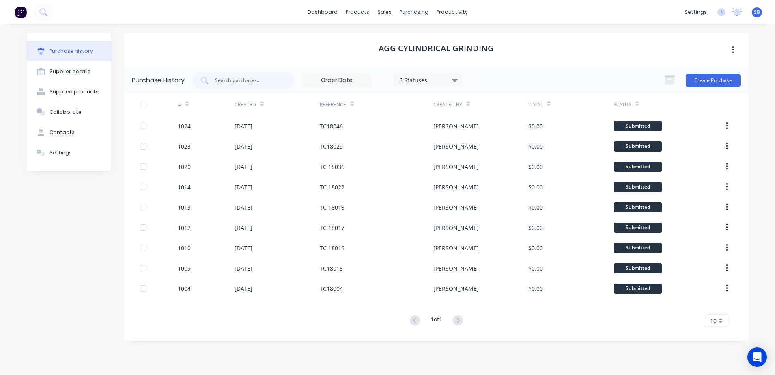
click at [18, 15] on img at bounding box center [21, 12] width 12 height 12
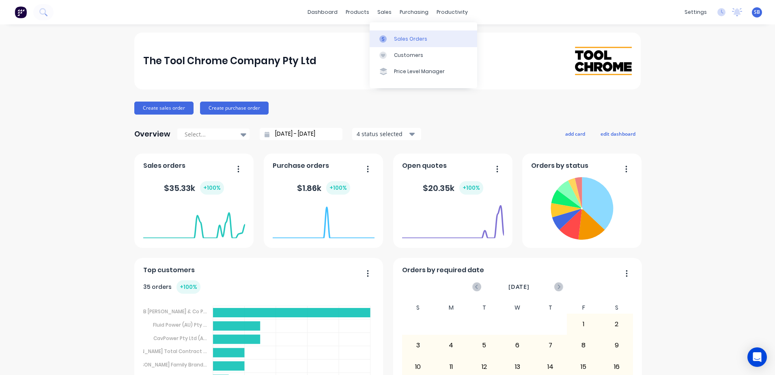
click at [395, 38] on div "Sales Orders" at bounding box center [410, 38] width 33 height 7
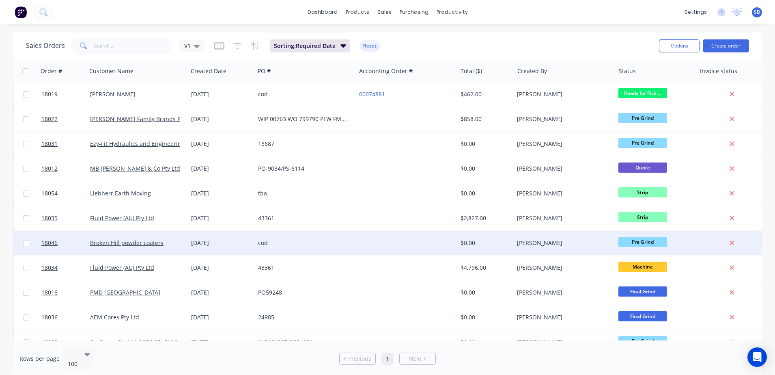
scroll to position [1208, 0]
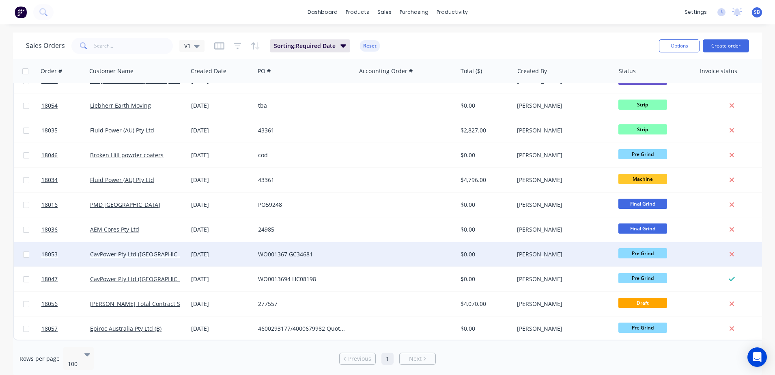
click at [297, 251] on div "WO001367 GC34681" at bounding box center [303, 254] width 90 height 8
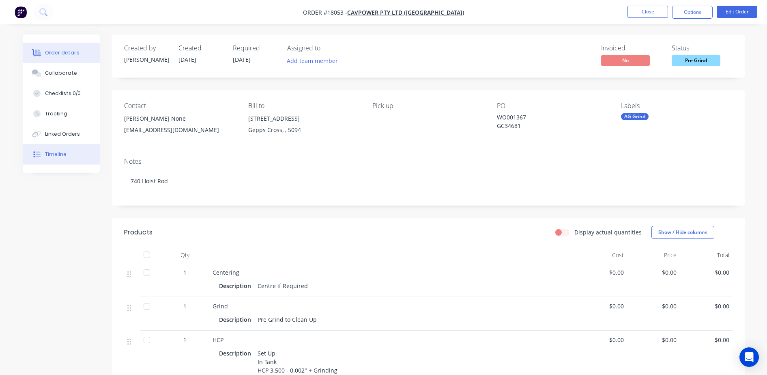
click at [56, 151] on div "Timeline" at bounding box center [56, 154] width 22 height 7
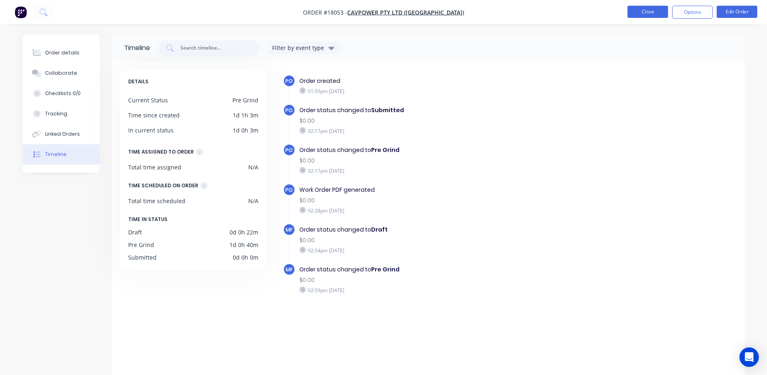
click at [641, 15] on button "Close" at bounding box center [648, 12] width 41 height 12
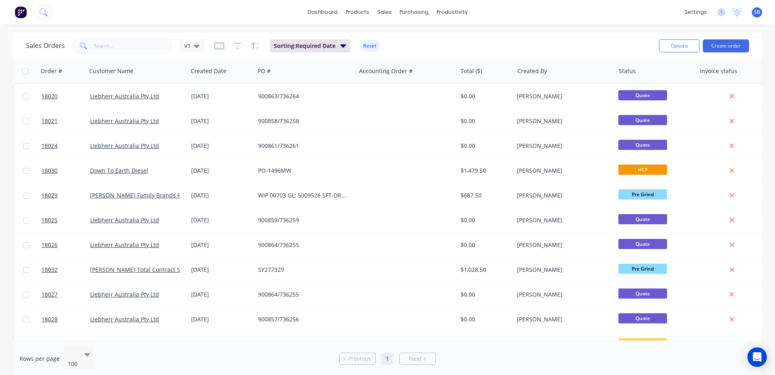
click at [23, 14] on img at bounding box center [21, 12] width 12 height 12
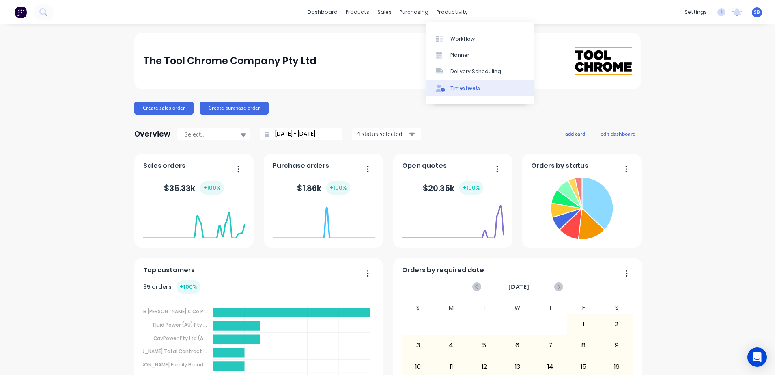
click at [463, 87] on div "Timesheets" at bounding box center [465, 87] width 30 height 7
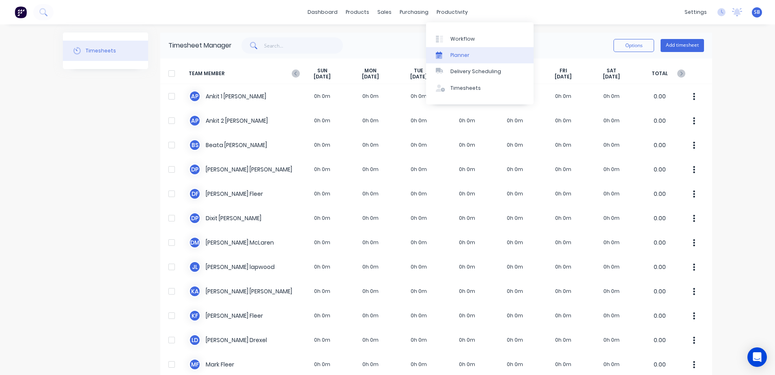
click at [462, 56] on div "Planner" at bounding box center [459, 55] width 19 height 7
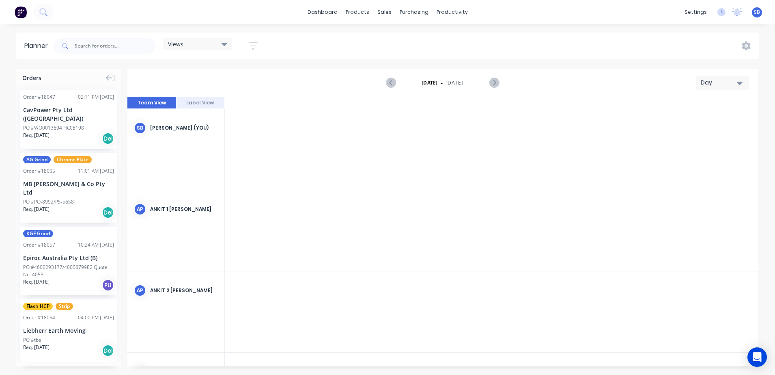
scroll to position [0, 1948]
click at [466, 73] on div "Delivery Scheduling" at bounding box center [479, 71] width 51 height 7
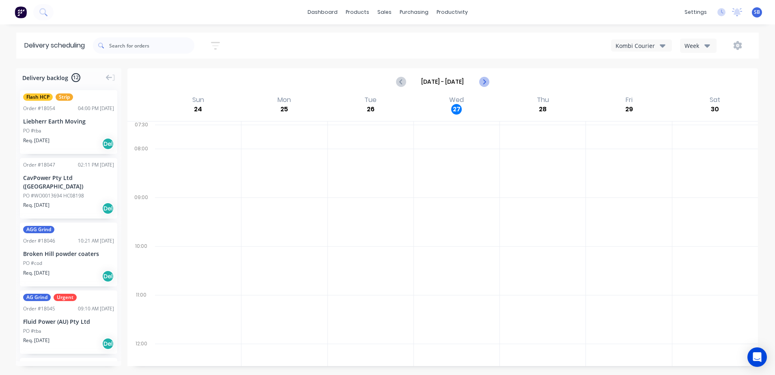
click at [484, 82] on icon "Next page" at bounding box center [484, 82] width 10 height 10
type input "Sep 7 - Sep 13"
drag, startPoint x: 62, startPoint y: 188, endPoint x: 15, endPoint y: 147, distance: 62.1
click at [442, 10] on div "productivity" at bounding box center [452, 12] width 39 height 12
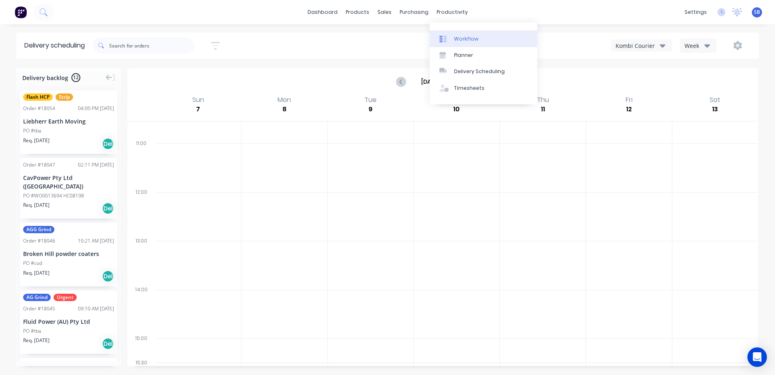
click at [457, 32] on link "Workflow" at bounding box center [484, 38] width 108 height 16
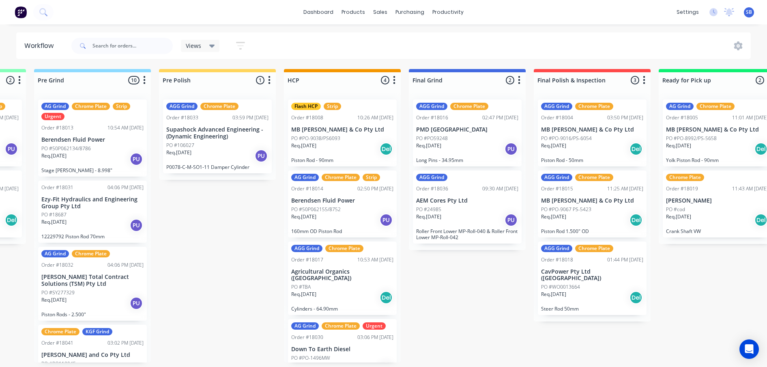
scroll to position [0, 659]
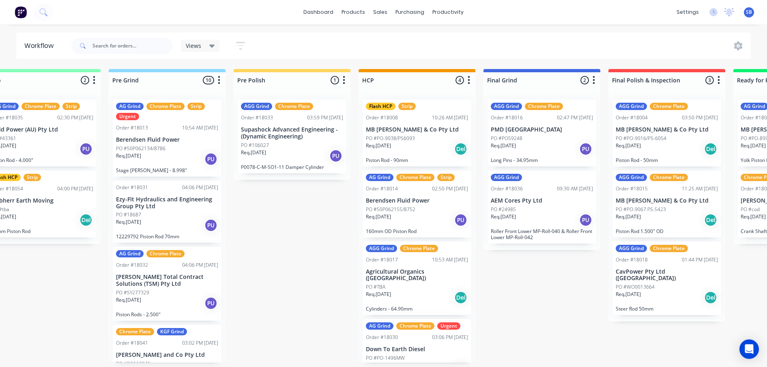
click at [218, 48] on div "Views" at bounding box center [200, 46] width 39 height 12
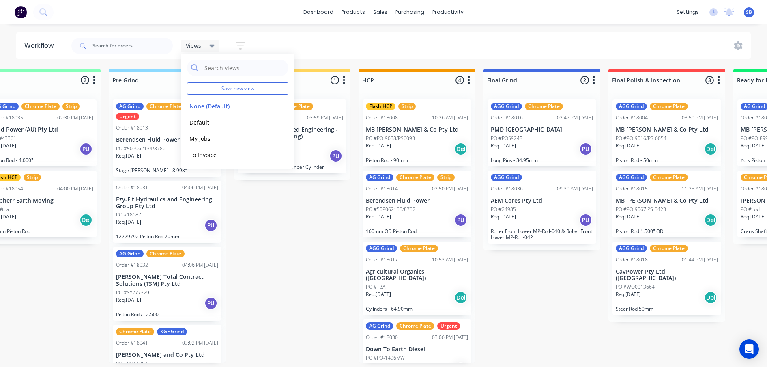
click at [218, 47] on div "Views" at bounding box center [200, 46] width 39 height 12
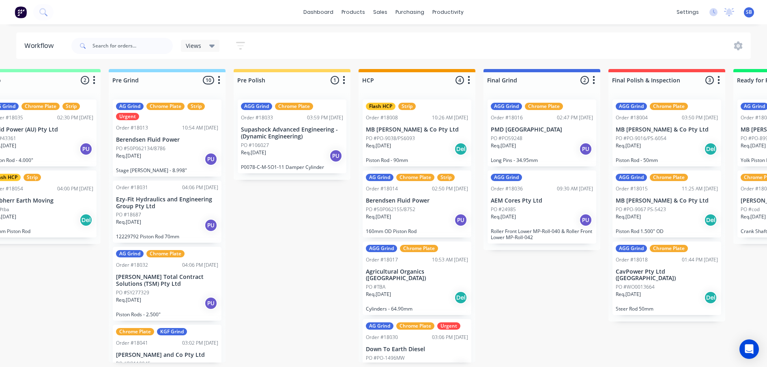
click at [250, 41] on button "button" at bounding box center [241, 46] width 26 height 16
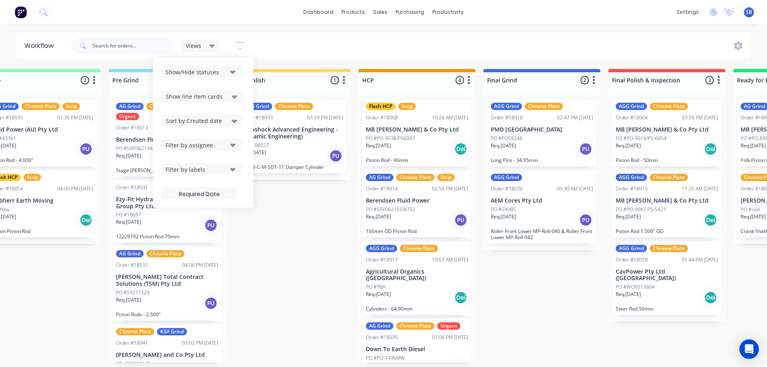
click at [236, 101] on icon at bounding box center [235, 96] width 6 height 9
click at [236, 99] on icon at bounding box center [235, 96] width 6 height 9
click at [220, 193] on label at bounding box center [199, 193] width 76 height 12
click at [220, 193] on input at bounding box center [199, 194] width 75 height 16
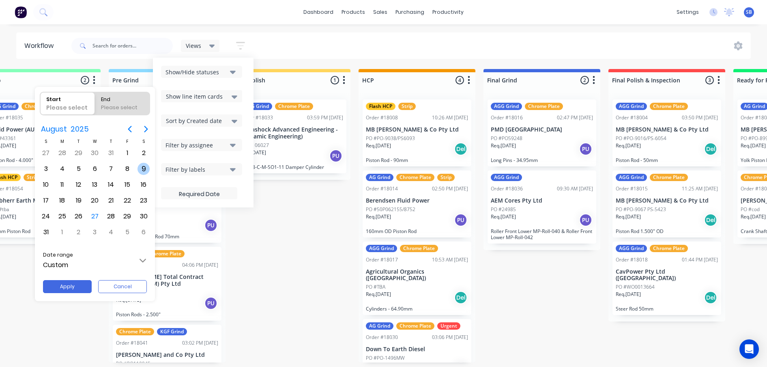
click at [139, 168] on div "9" at bounding box center [144, 169] width 12 height 12
radio input "false"
radio input "true"
click at [145, 165] on div "9" at bounding box center [144, 169] width 12 height 12
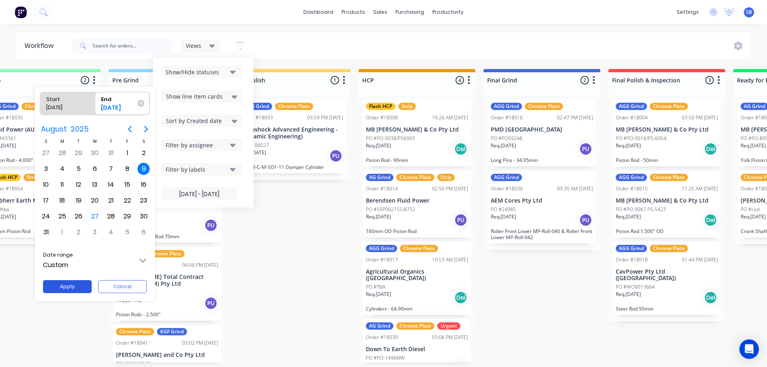
click at [71, 289] on button "Apply" at bounding box center [67, 286] width 49 height 13
type input "08/08/25 - 10/08/25"
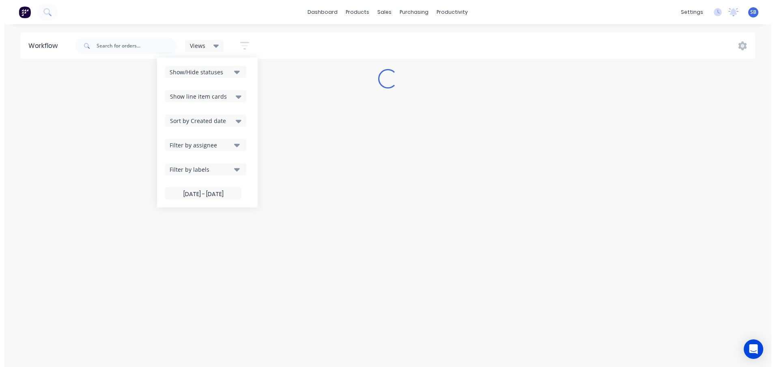
scroll to position [0, 0]
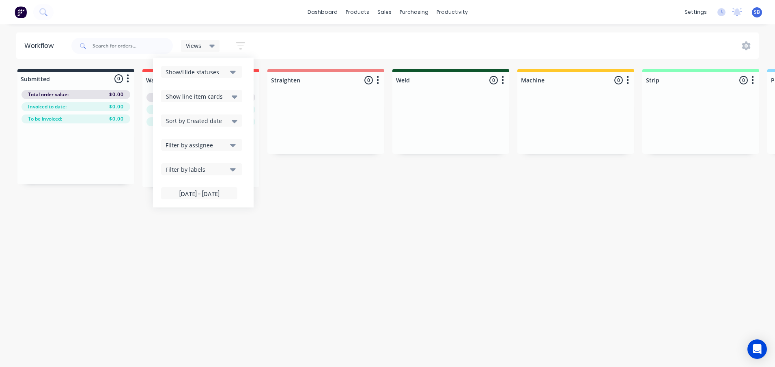
click at [194, 284] on div "Workflow Views Save new view None (Default) edit Default edit My Jobs edit To I…" at bounding box center [387, 191] width 775 height 318
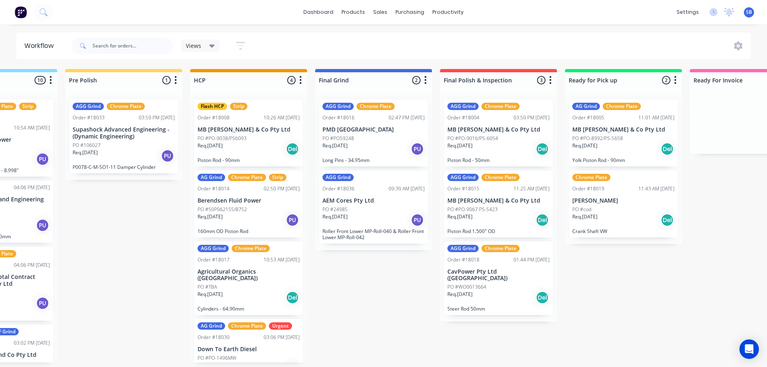
scroll to position [0, 829]
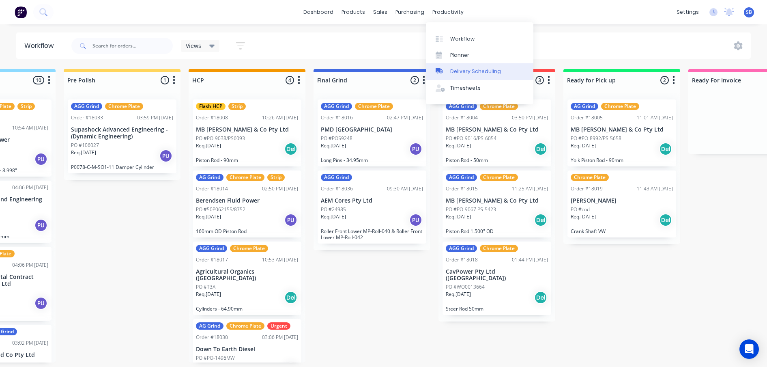
click at [467, 72] on div "Delivery Scheduling" at bounding box center [475, 71] width 51 height 7
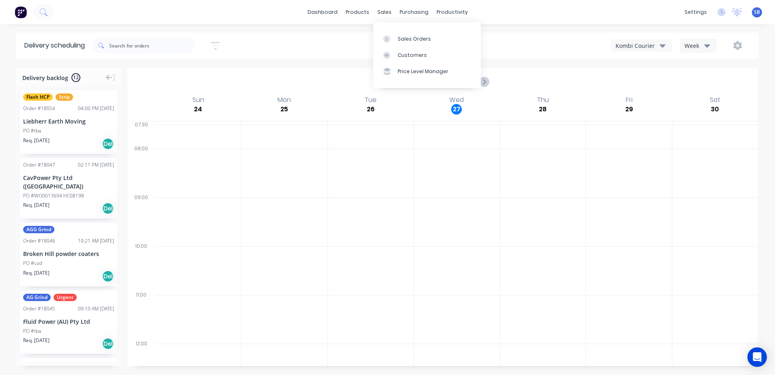
click at [373, 8] on div "sales" at bounding box center [384, 12] width 22 height 12
click at [378, 8] on div "sales" at bounding box center [384, 12] width 22 height 12
click at [429, 10] on div "purchasing" at bounding box center [414, 12] width 37 height 12
click at [446, 11] on div "productivity" at bounding box center [452, 12] width 39 height 12
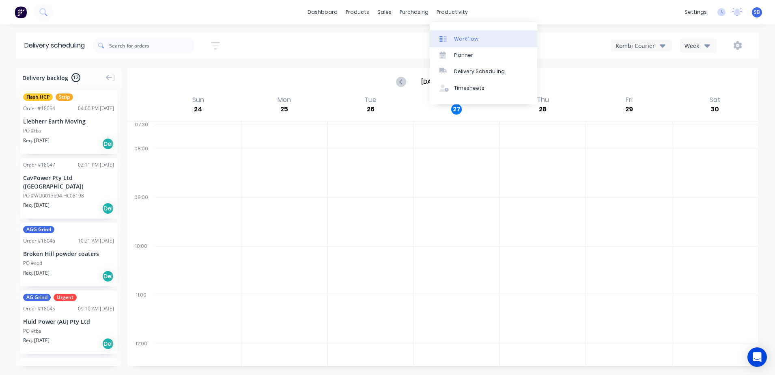
click at [457, 35] on div "Workflow" at bounding box center [466, 38] width 24 height 7
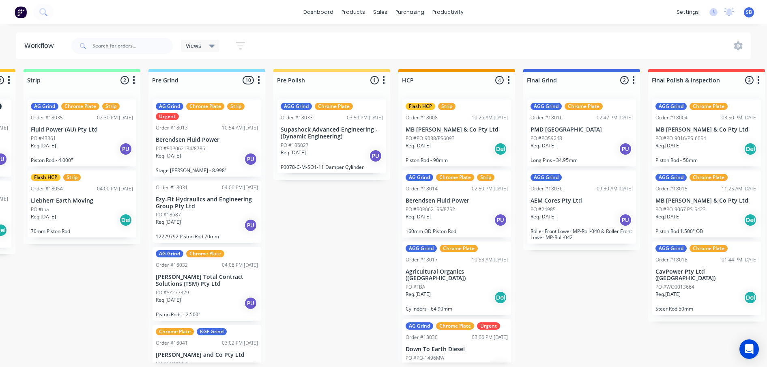
scroll to position [0, 618]
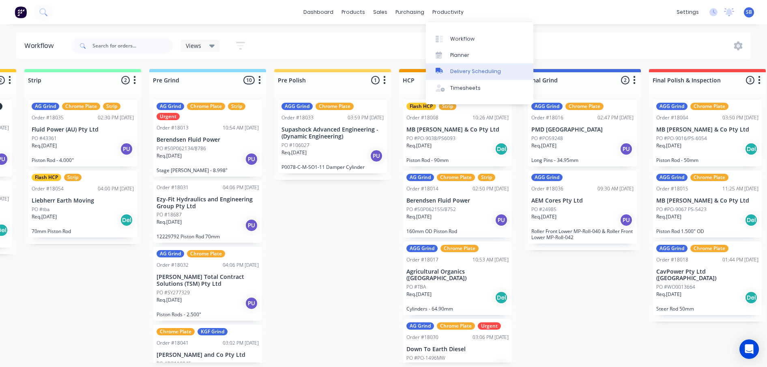
click at [456, 71] on div "Delivery Scheduling" at bounding box center [475, 71] width 51 height 7
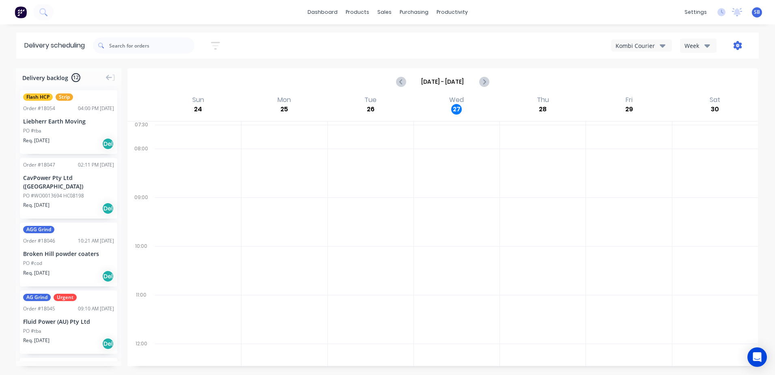
click at [734, 48] on icon "button" at bounding box center [737, 45] width 9 height 9
click at [397, 36] on link "Sales Orders" at bounding box center [427, 38] width 108 height 16
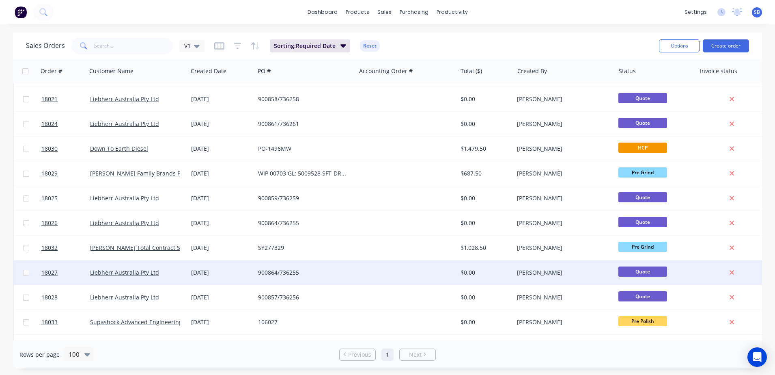
scroll to position [101, 0]
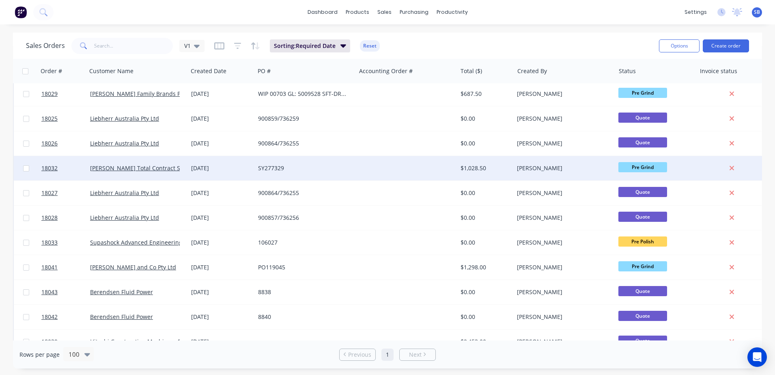
click at [290, 174] on div "SY277329" at bounding box center [305, 168] width 101 height 24
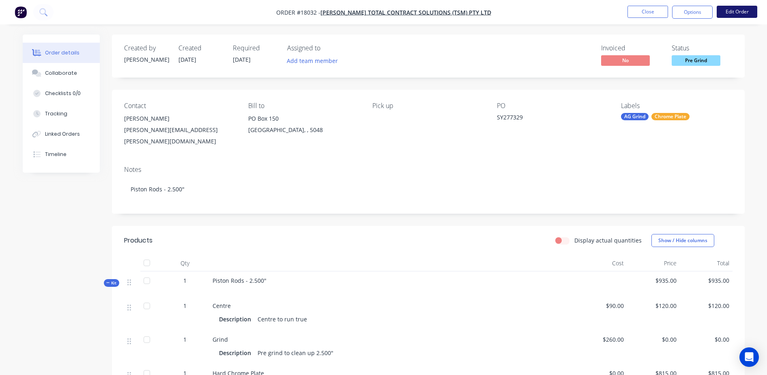
click at [736, 14] on button "Edit Order" at bounding box center [737, 12] width 41 height 12
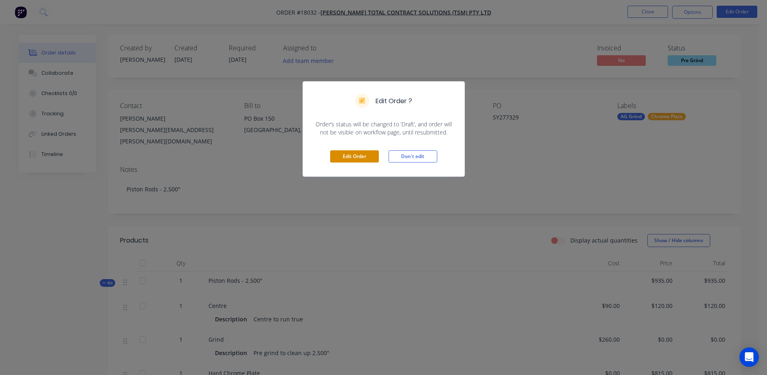
click at [373, 158] on button "Edit Order" at bounding box center [354, 156] width 49 height 12
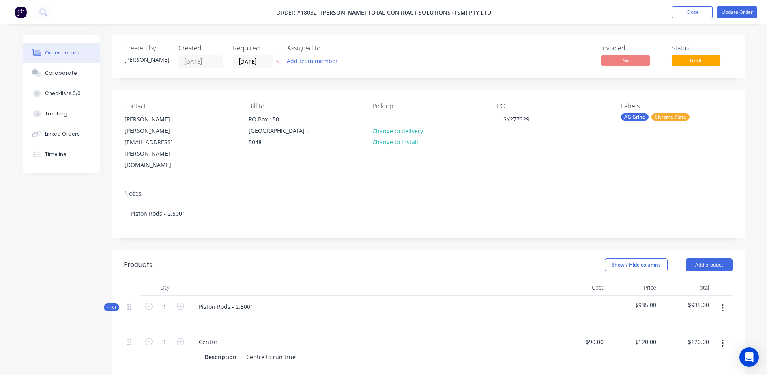
click at [392, 116] on div "Pick up Change to delivery Change to install" at bounding box center [428, 136] width 111 height 69
click at [390, 117] on div "Pick up Change to delivery Change to install" at bounding box center [428, 136] width 111 height 69
click at [388, 123] on div "Pick up Change to delivery Change to install" at bounding box center [428, 136] width 111 height 69
click at [57, 115] on div "Tracking" at bounding box center [56, 113] width 22 height 7
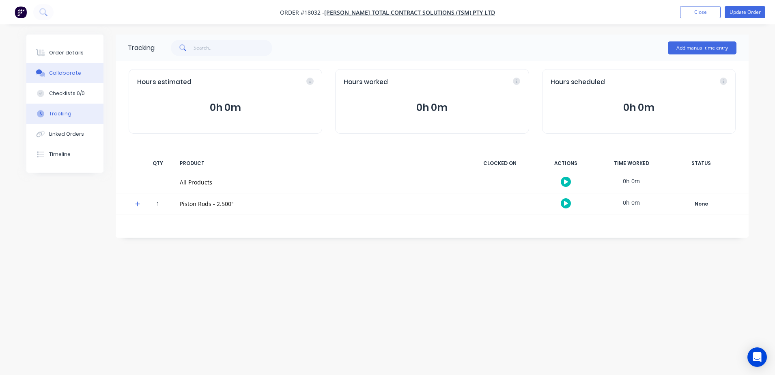
click at [65, 78] on button "Collaborate" at bounding box center [64, 73] width 77 height 20
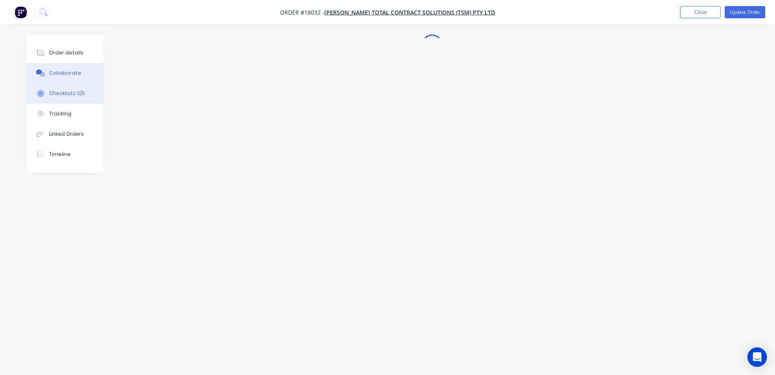
click at [73, 90] on div "Checklists 0/0" at bounding box center [67, 93] width 36 height 7
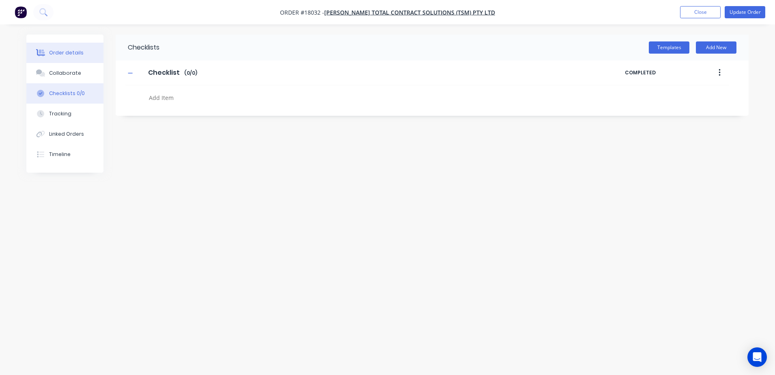
click at [65, 54] on div "Order details" at bounding box center [66, 52] width 34 height 7
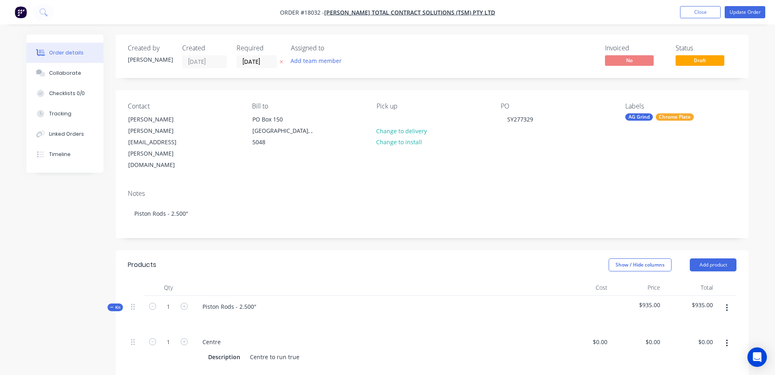
type input "$90.00"
type input "$120.00"
type input "$260.00"
type input "$815.00"
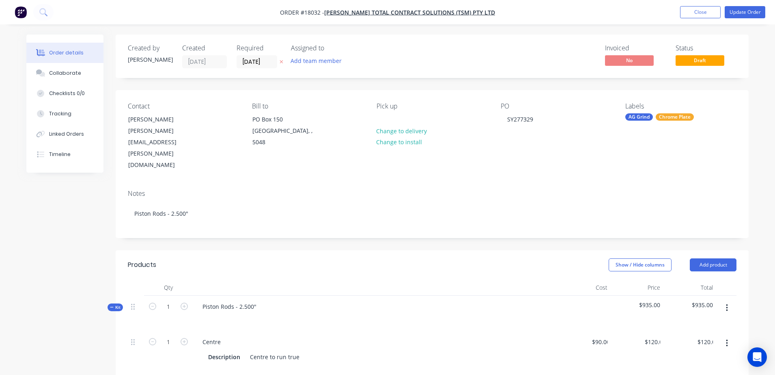
type input "$815.00"
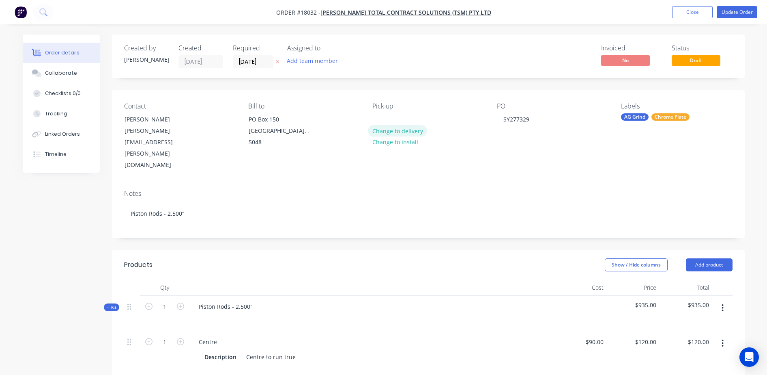
click at [397, 133] on button "Change to delivery" at bounding box center [397, 130] width 59 height 11
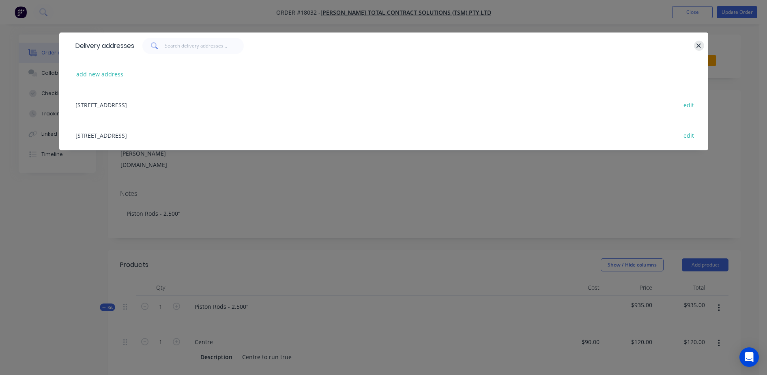
click at [701, 44] on icon "button" at bounding box center [698, 45] width 5 height 7
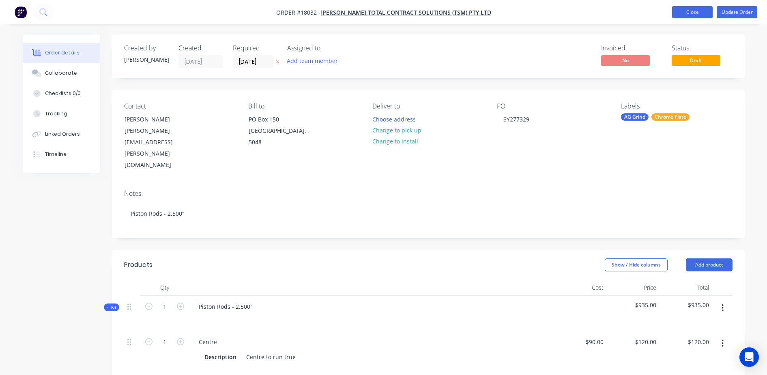
click at [681, 11] on button "Close" at bounding box center [692, 12] width 41 height 12
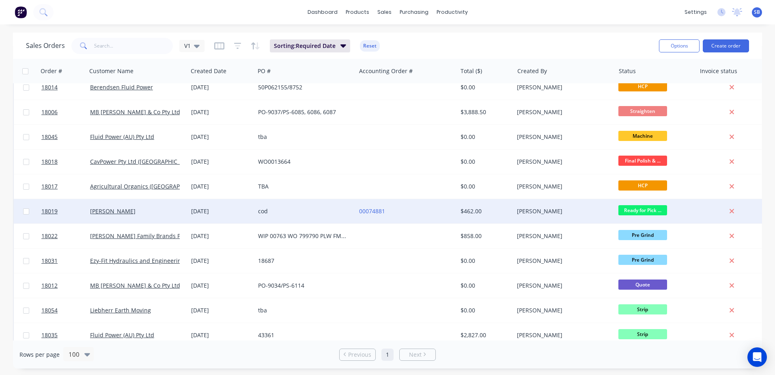
scroll to position [1015, 0]
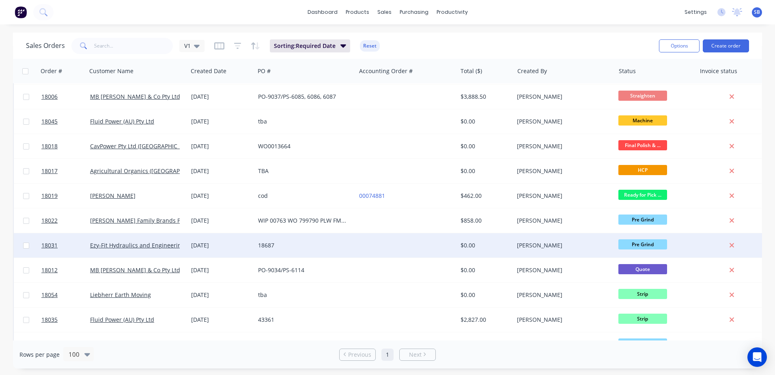
click at [331, 242] on div "18687" at bounding box center [303, 245] width 90 height 8
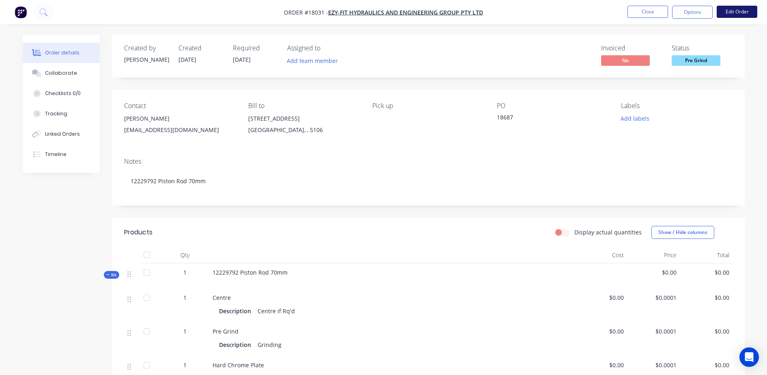
click at [737, 15] on button "Edit Order" at bounding box center [737, 12] width 41 height 12
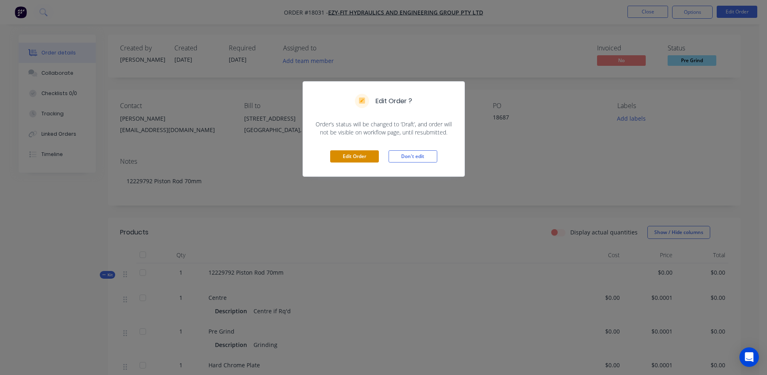
click at [357, 157] on button "Edit Order" at bounding box center [354, 156] width 49 height 12
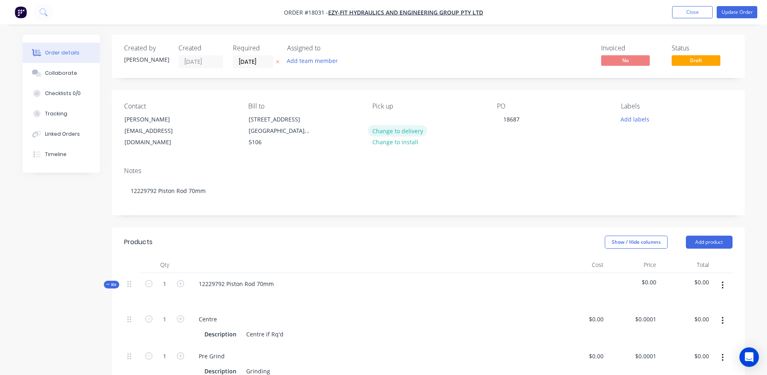
click at [411, 130] on button "Change to delivery" at bounding box center [397, 130] width 59 height 11
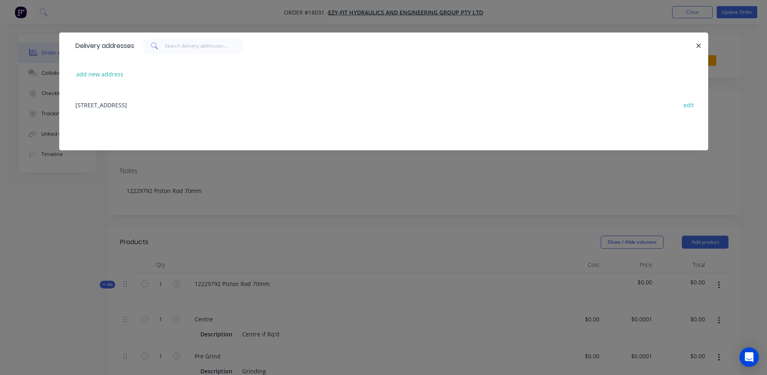
click at [125, 101] on div "10 Cheviot Street, Salisbury South, undefined, 5106 edit" at bounding box center [383, 104] width 625 height 30
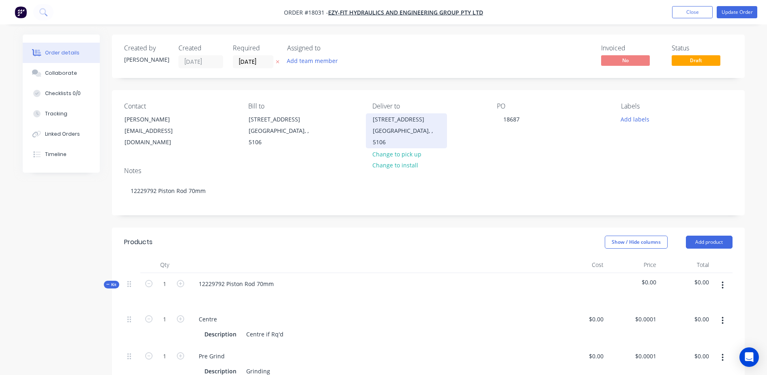
click at [386, 125] on div "Salisbury South, , 5106" at bounding box center [406, 136] width 67 height 23
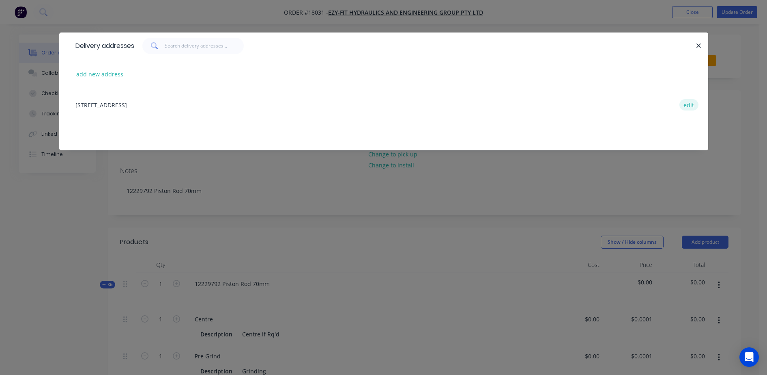
click at [688, 107] on button "edit" at bounding box center [689, 104] width 19 height 11
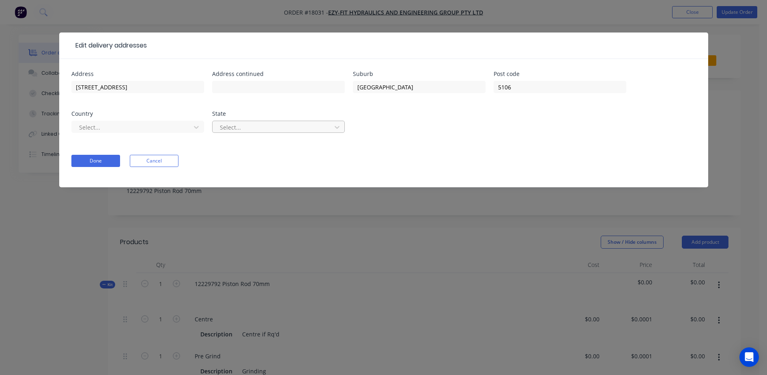
click at [257, 128] on div at bounding box center [273, 127] width 108 height 10
click at [152, 160] on button "Cancel" at bounding box center [154, 161] width 49 height 12
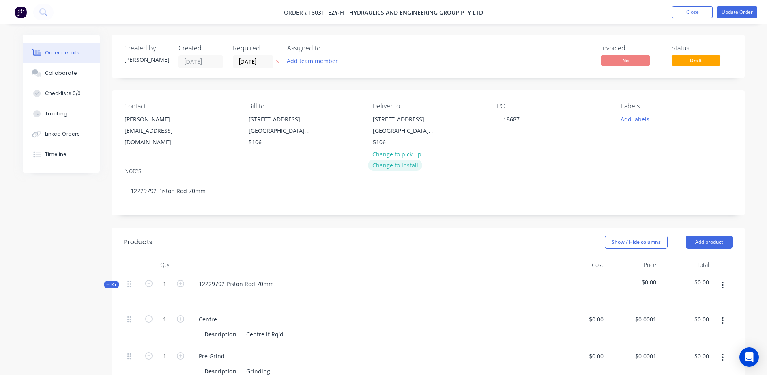
click at [408, 159] on button "Change to install" at bounding box center [395, 164] width 54 height 11
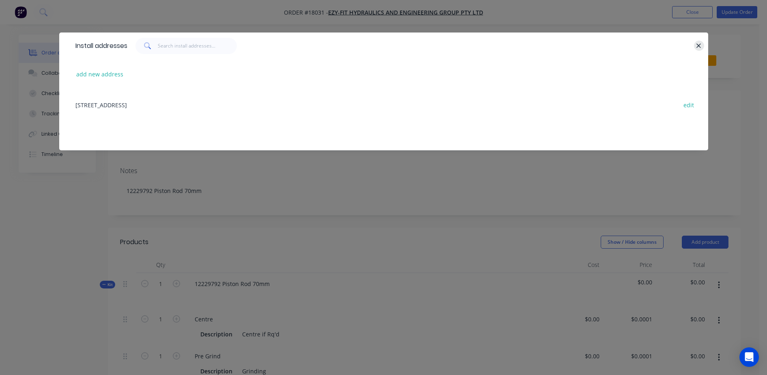
click at [700, 47] on icon "button" at bounding box center [698, 45] width 5 height 7
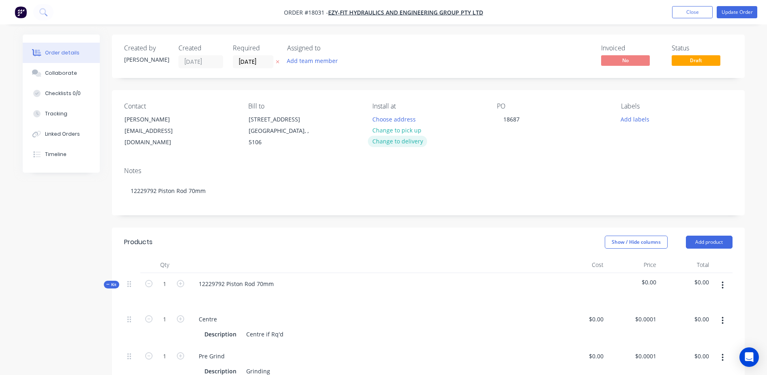
click at [405, 140] on button "Change to delivery" at bounding box center [397, 141] width 59 height 11
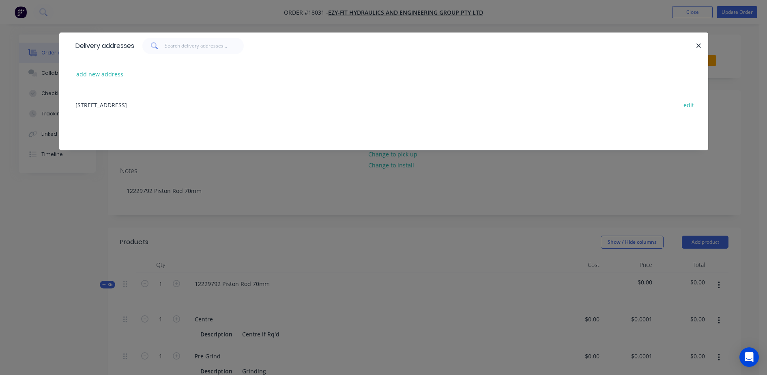
click at [170, 102] on div "10 Cheviot Street, Salisbury South, undefined, 5106 edit" at bounding box center [383, 104] width 625 height 30
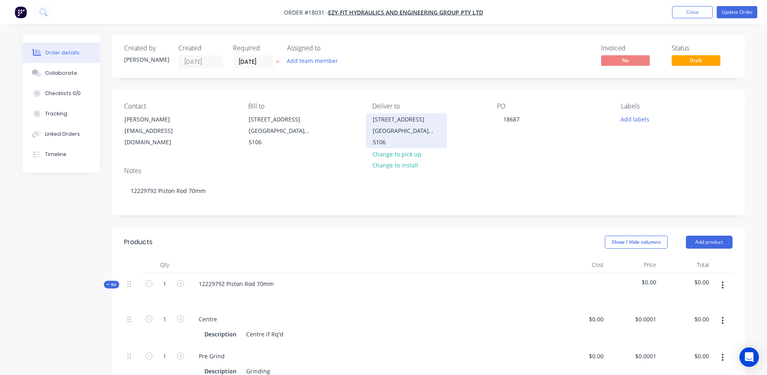
click at [403, 118] on div "10 Cheviot Street" at bounding box center [406, 119] width 67 height 11
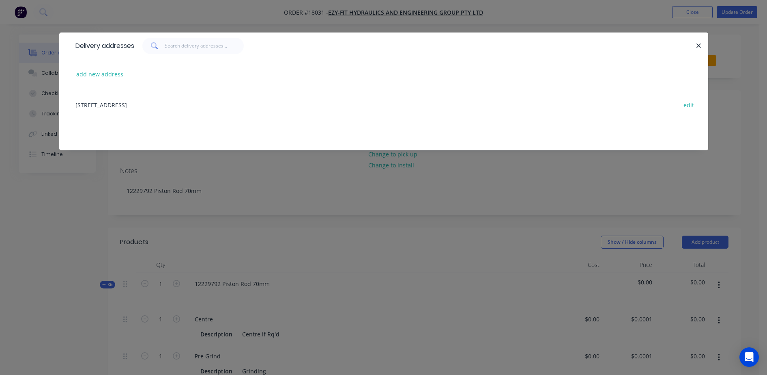
click at [517, 192] on div "Delivery addresses add new address 10 Cheviot Street, Salisbury South, undefine…" at bounding box center [383, 187] width 767 height 375
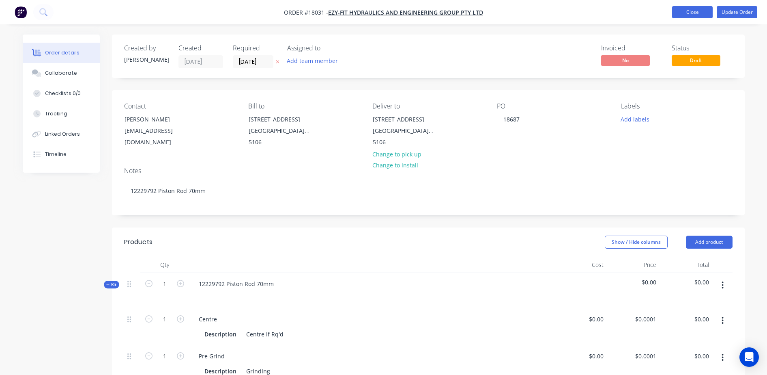
click at [697, 7] on button "Close" at bounding box center [692, 12] width 41 height 12
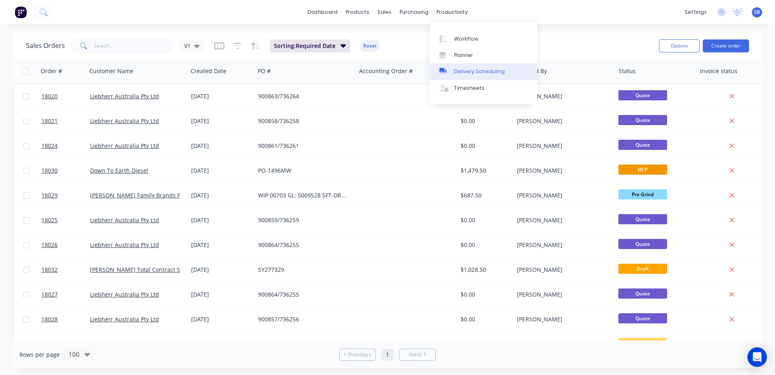
click at [467, 75] on div "Delivery Scheduling" at bounding box center [479, 71] width 51 height 7
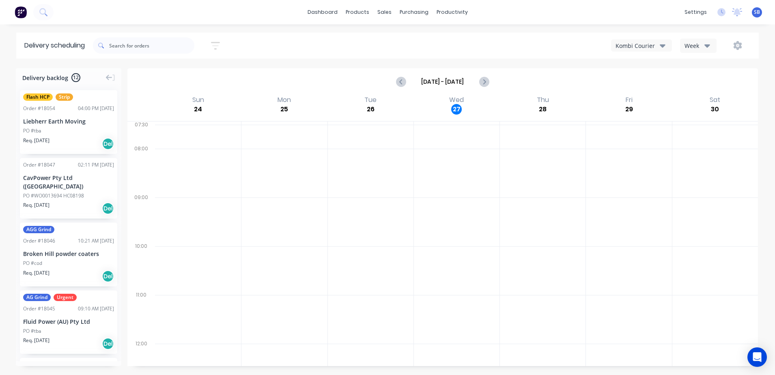
click at [632, 47] on div "Kombi Courier" at bounding box center [638, 45] width 44 height 9
click at [634, 99] on div "TNT" at bounding box center [662, 98] width 101 height 16
click at [643, 44] on div "TNT" at bounding box center [638, 45] width 44 height 9
click at [424, 44] on link "Purchase Orders" at bounding box center [448, 38] width 108 height 16
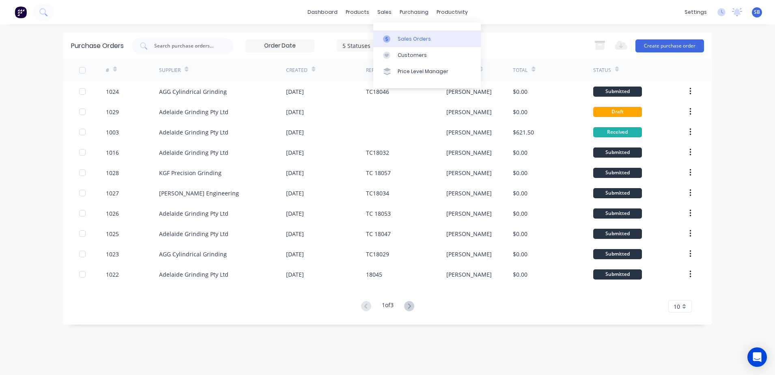
click at [389, 33] on link "Sales Orders" at bounding box center [427, 38] width 108 height 16
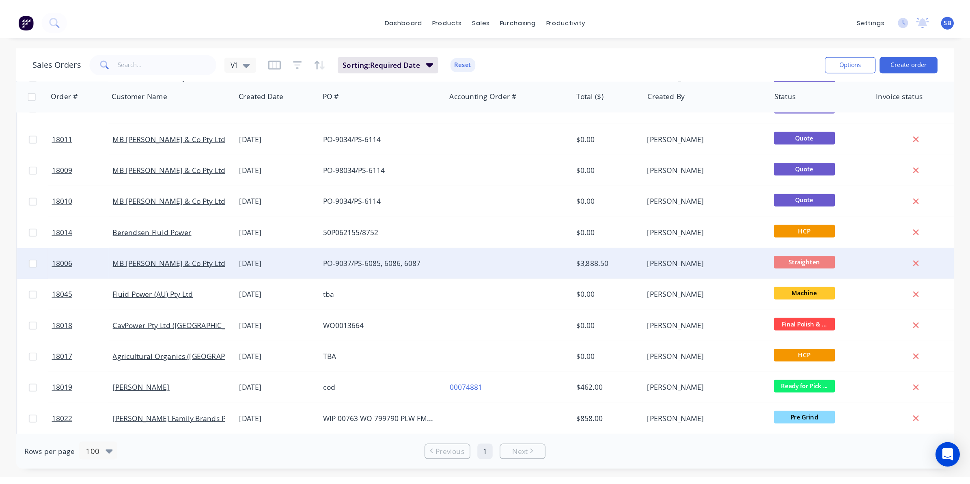
scroll to position [964, 0]
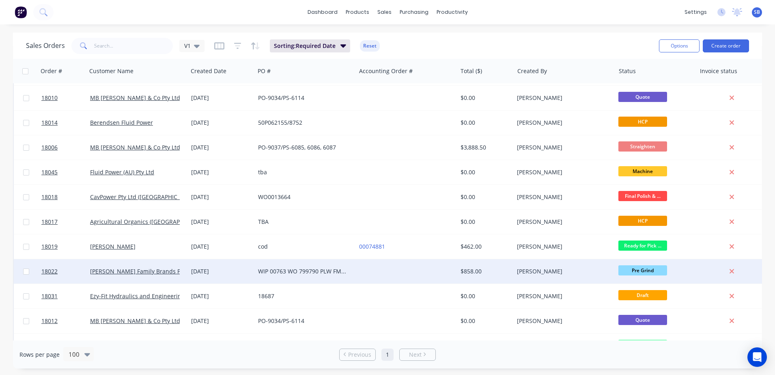
click at [311, 274] on div "WIP 00763 WO 799790 PLW FMP 01" at bounding box center [303, 271] width 90 height 8
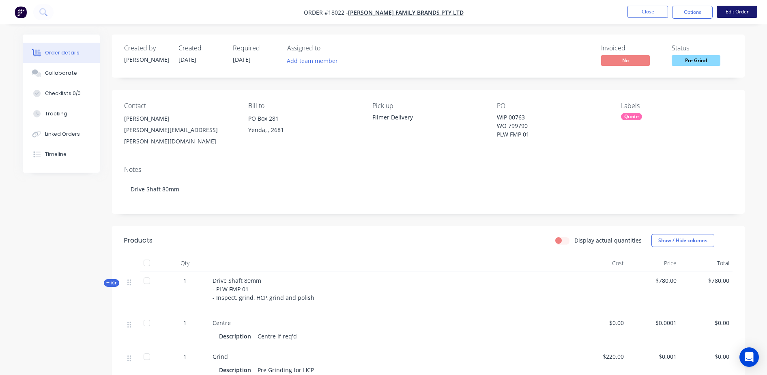
click at [736, 14] on button "Edit Order" at bounding box center [737, 12] width 41 height 12
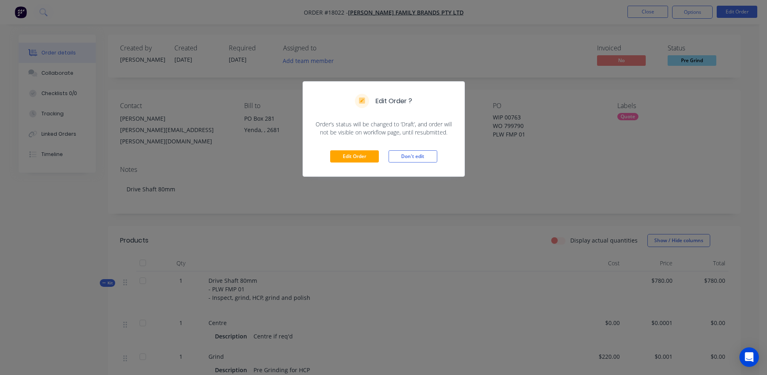
click at [361, 163] on div "Edit Order Don't edit" at bounding box center [384, 156] width 162 height 40
click at [364, 155] on button "Edit Order" at bounding box center [354, 156] width 49 height 12
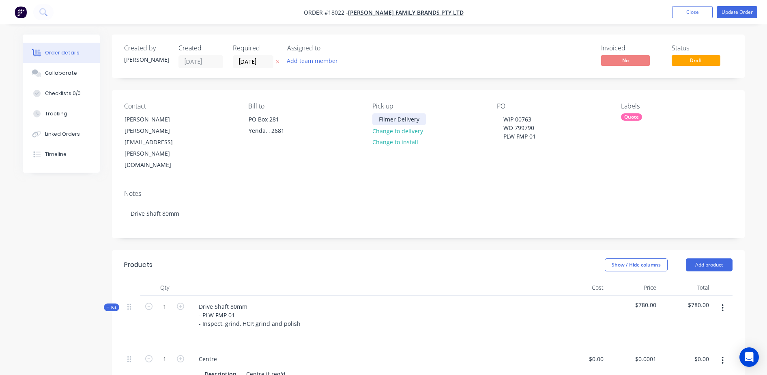
click at [409, 119] on div "Filmer Delivery" at bounding box center [400, 119] width 54 height 12
click at [488, 203] on div "Notes Drive Shaft 80mm" at bounding box center [428, 210] width 633 height 54
click at [698, 9] on button "Close" at bounding box center [692, 12] width 41 height 12
